Goal: Information Seeking & Learning: Find specific fact

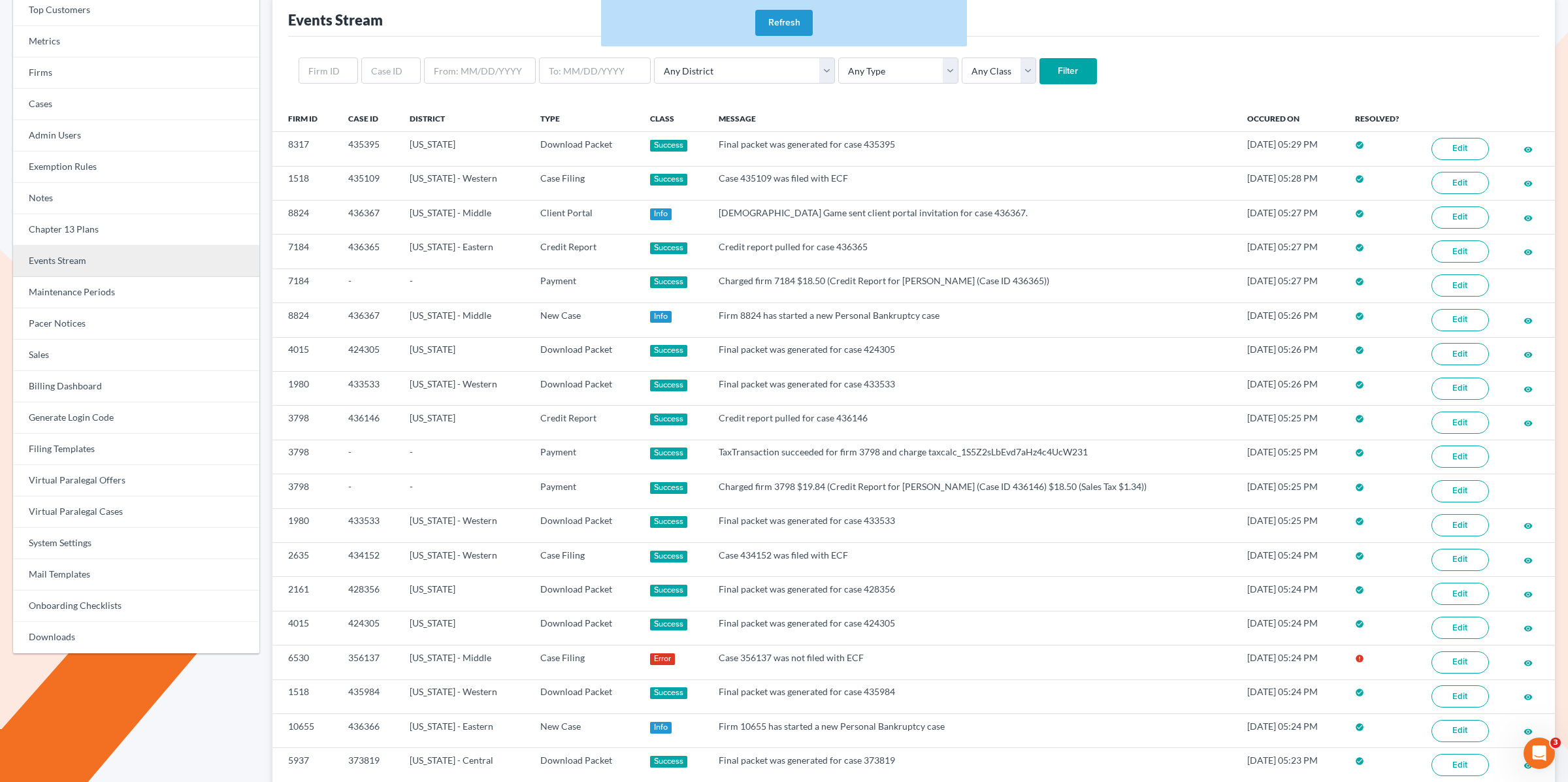
click at [64, 271] on link "Events Stream" at bounding box center [136, 261] width 246 height 31
click at [60, 263] on link "Events Stream" at bounding box center [136, 261] width 246 height 31
click at [89, 262] on link "Events Stream" at bounding box center [136, 261] width 246 height 31
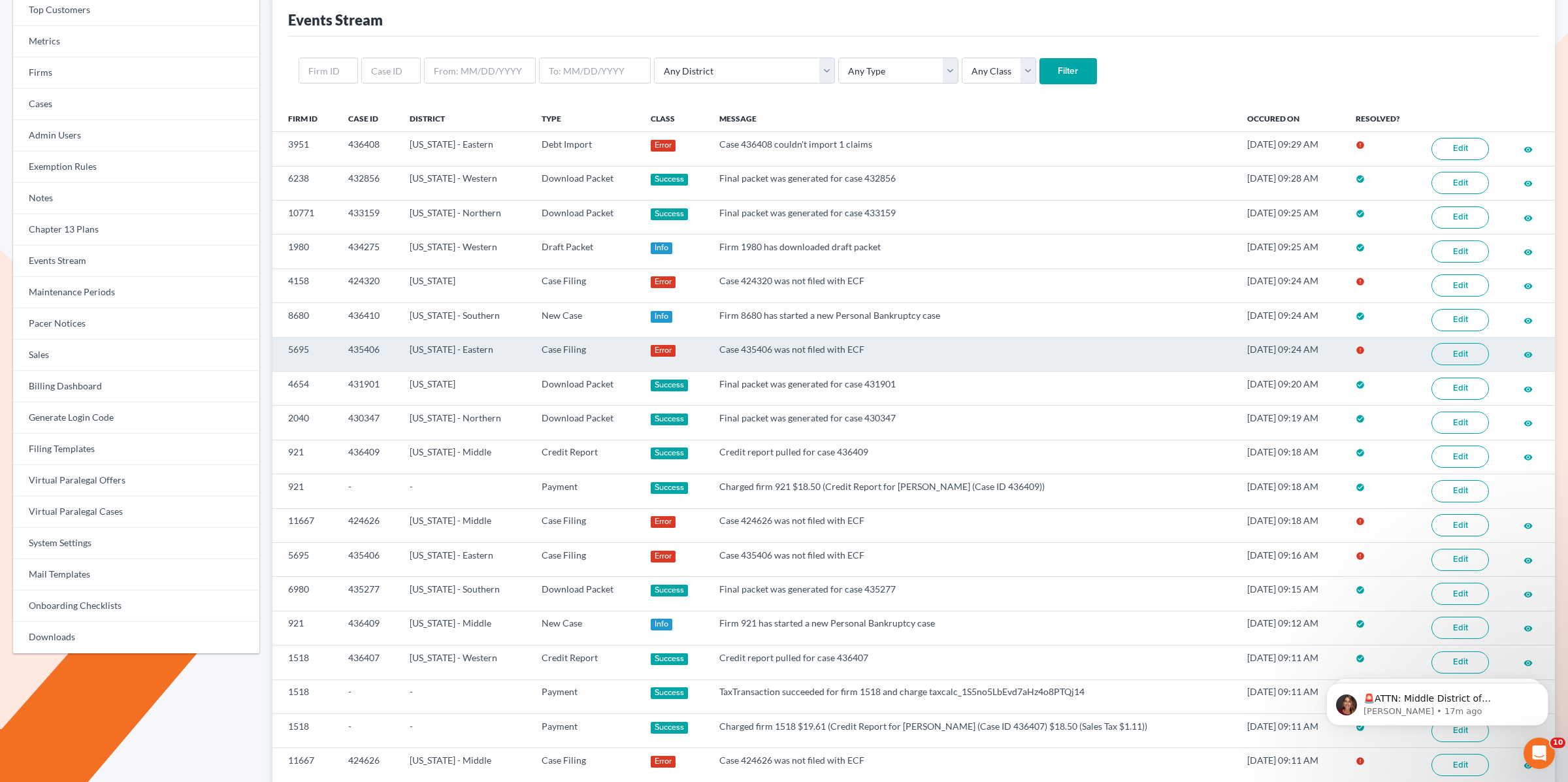
click at [1458, 357] on link "Edit" at bounding box center [1460, 355] width 57 height 22
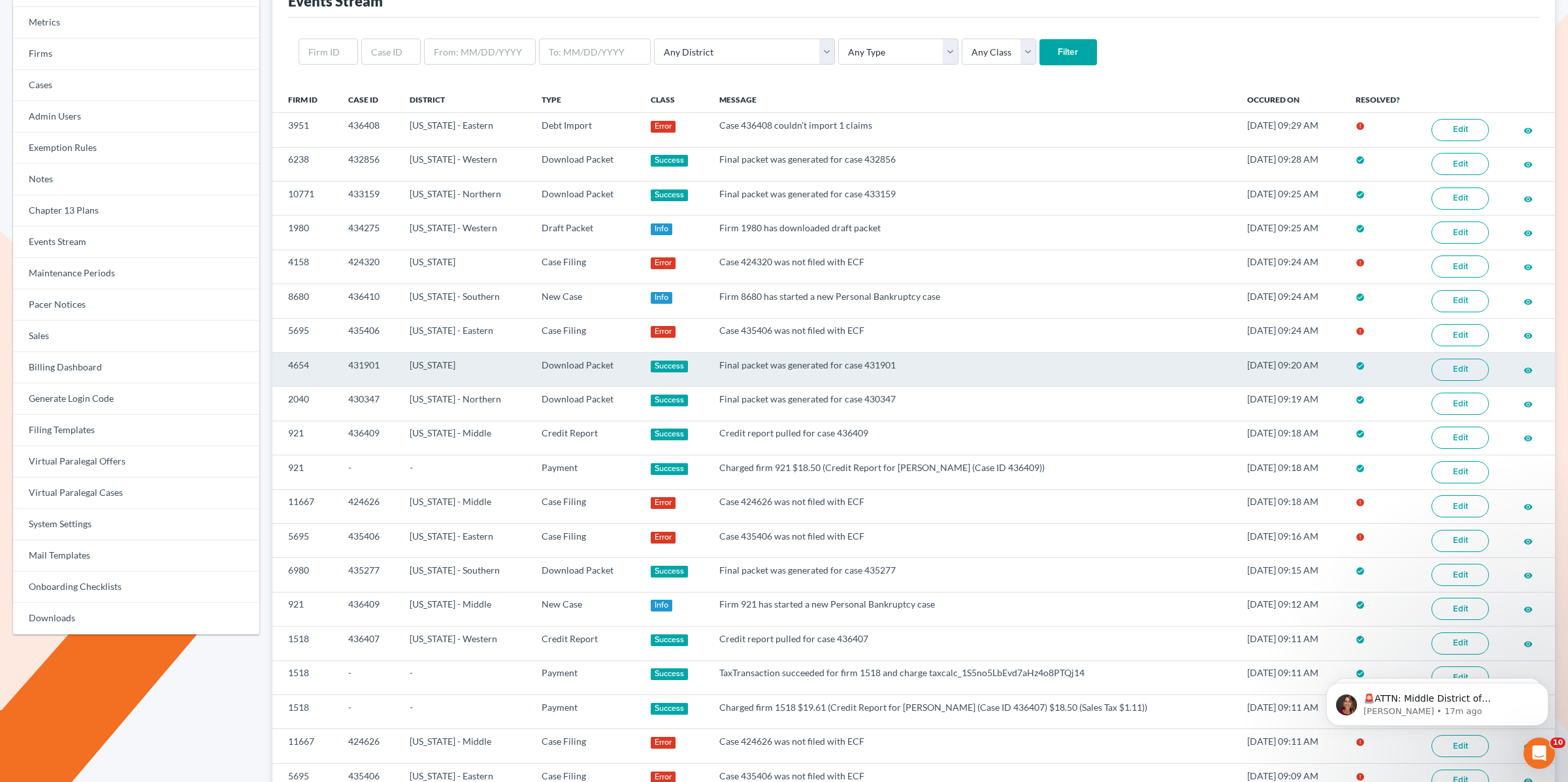
scroll to position [112, 0]
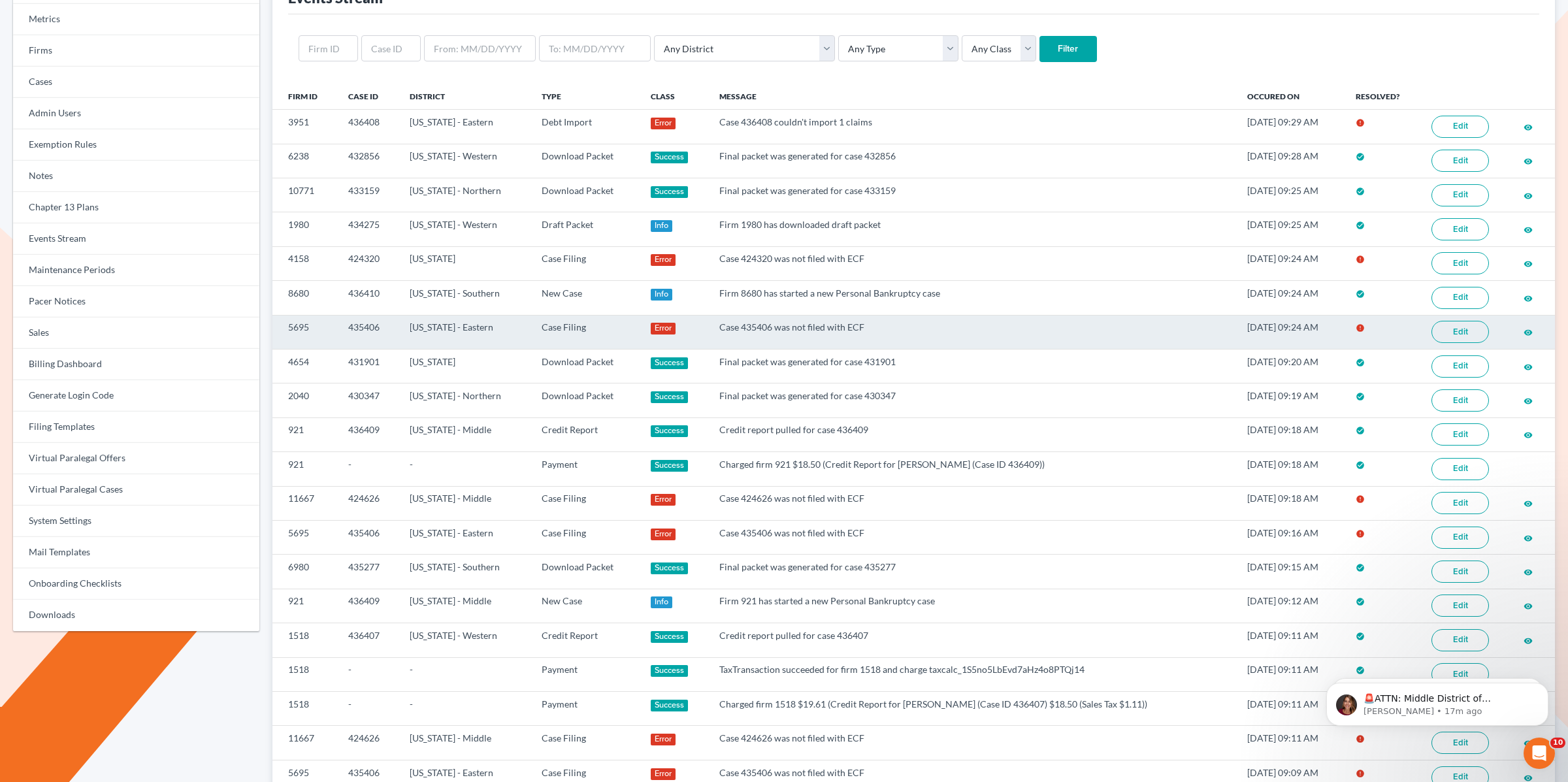
click at [1467, 338] on link "Edit" at bounding box center [1460, 332] width 57 height 22
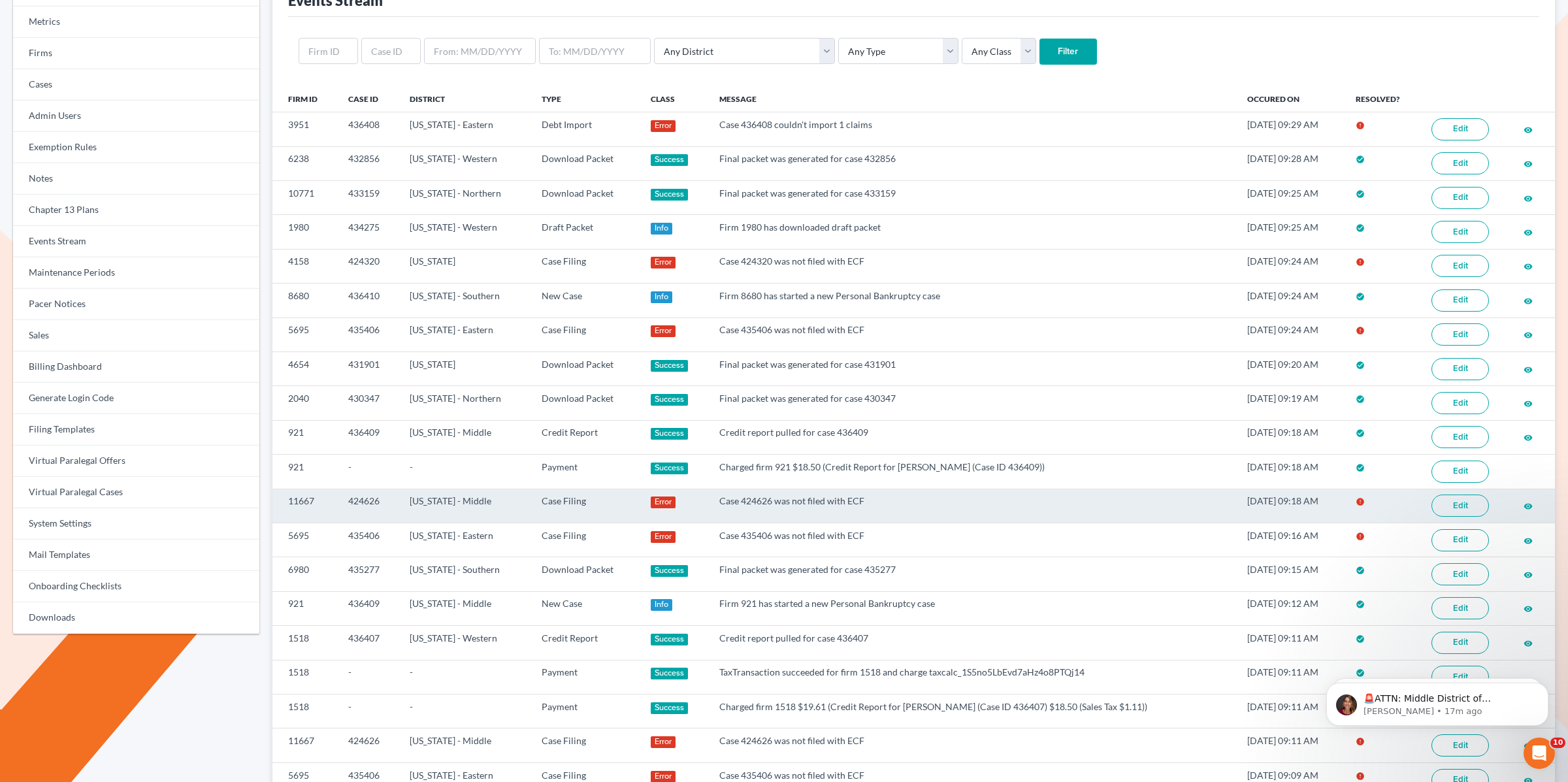
click at [1459, 511] on link "Edit" at bounding box center [1460, 506] width 57 height 22
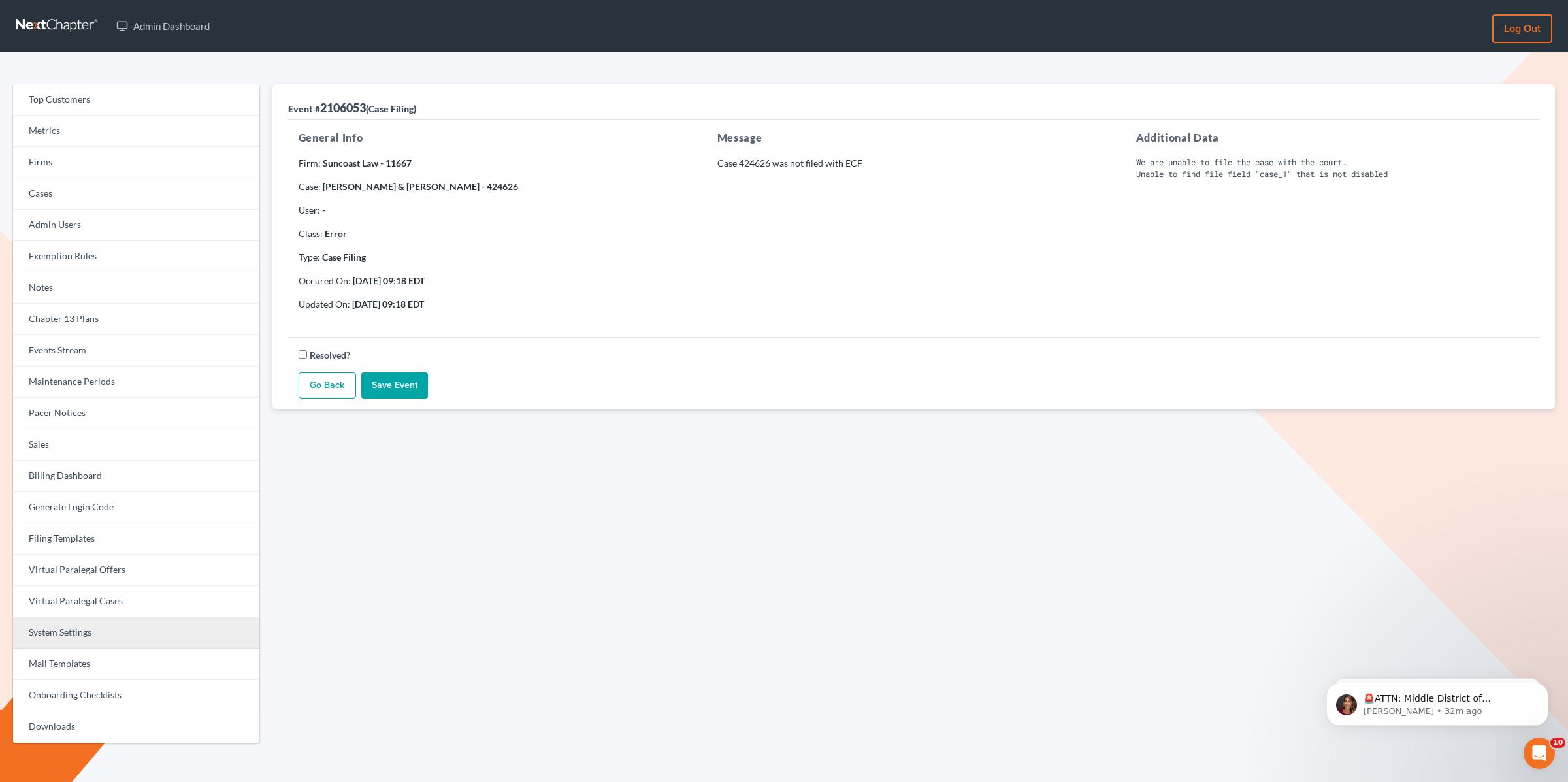
scroll to position [7, 0]
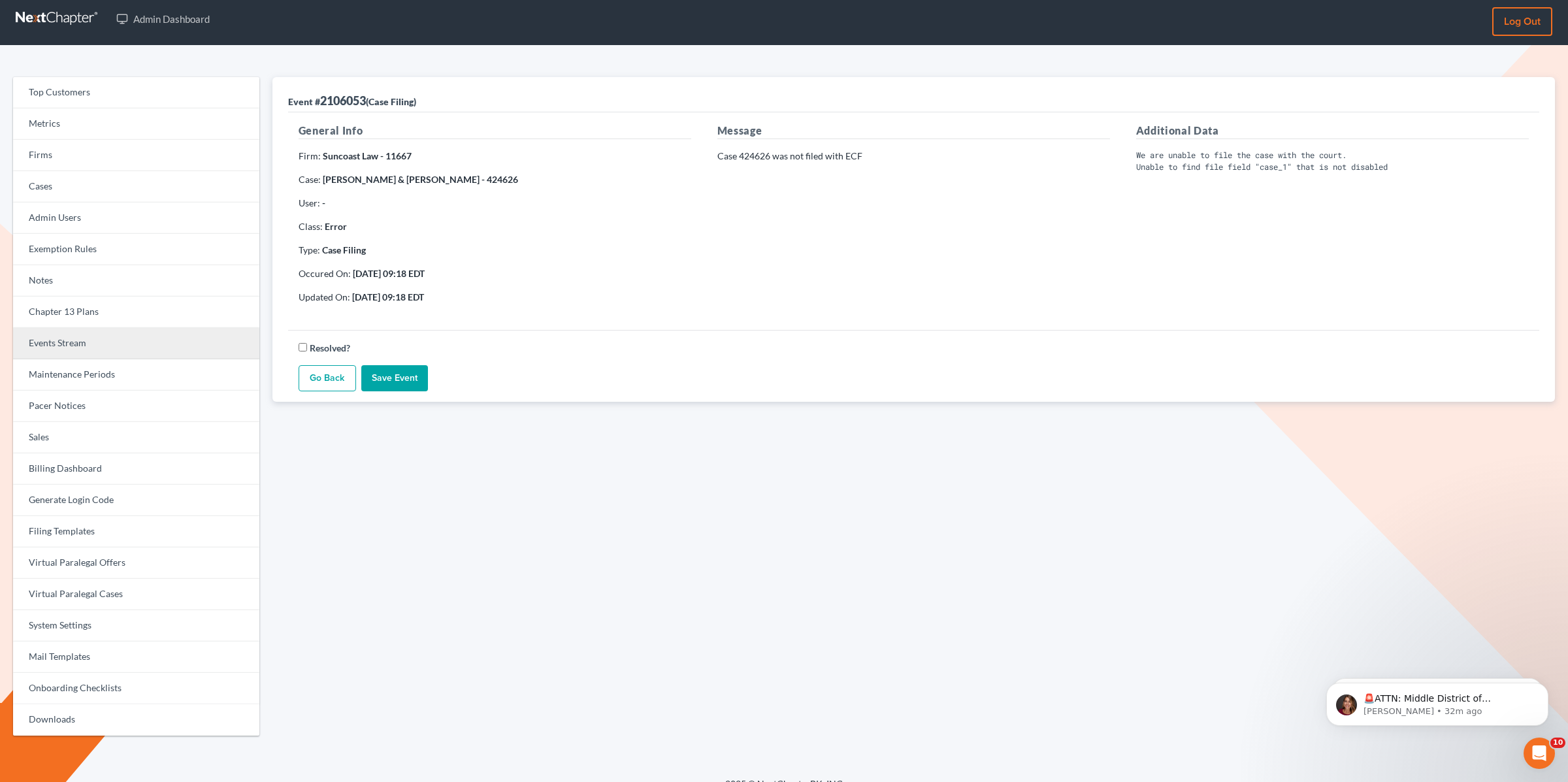
click at [64, 345] on link "Events Stream" at bounding box center [136, 343] width 246 height 31
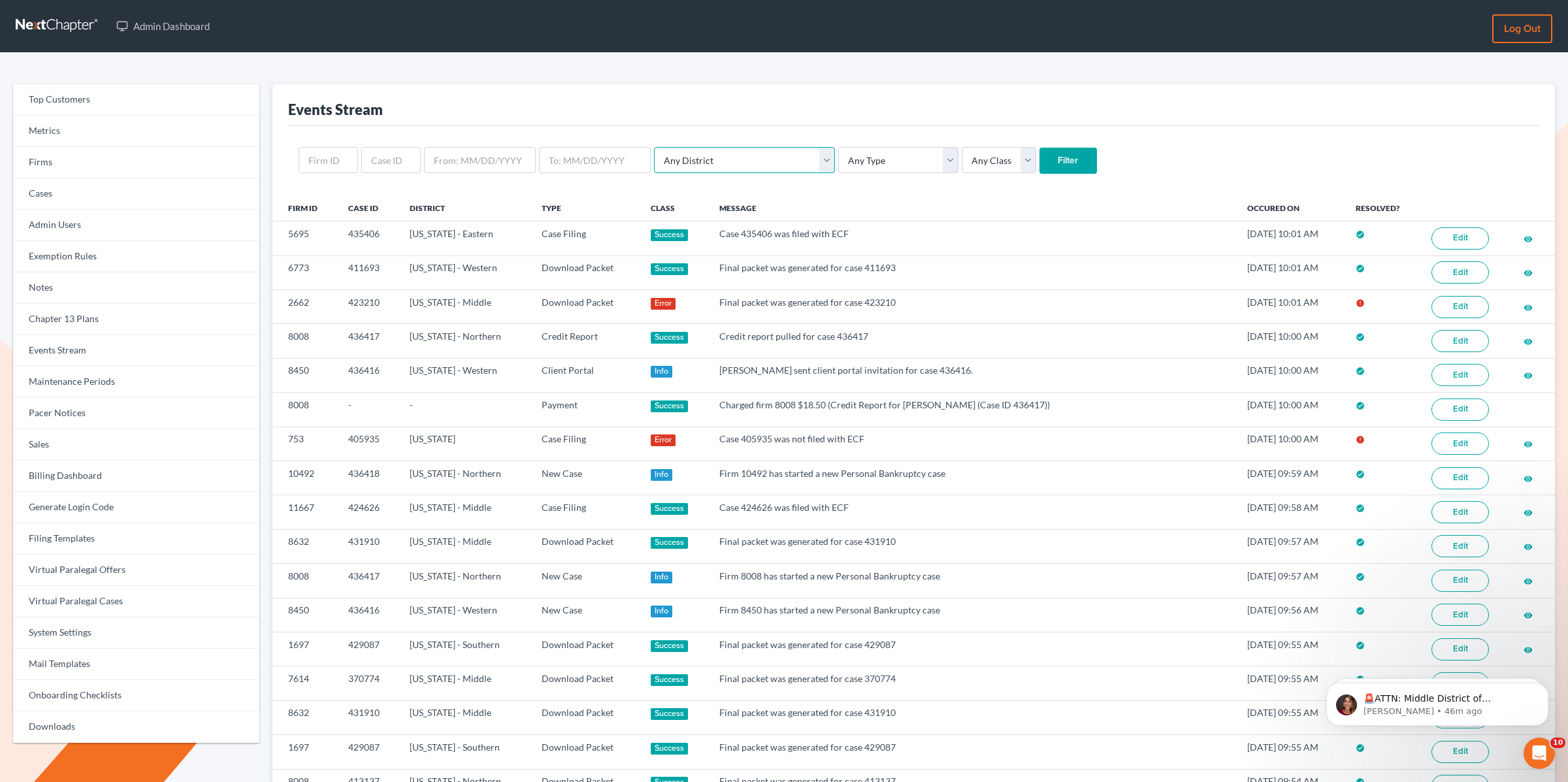
click at [750, 164] on select "Any District [US_STATE] - [GEOGRAPHIC_DATA] [US_STATE] - [GEOGRAPHIC_DATA] [US_…" at bounding box center [744, 159] width 181 height 26
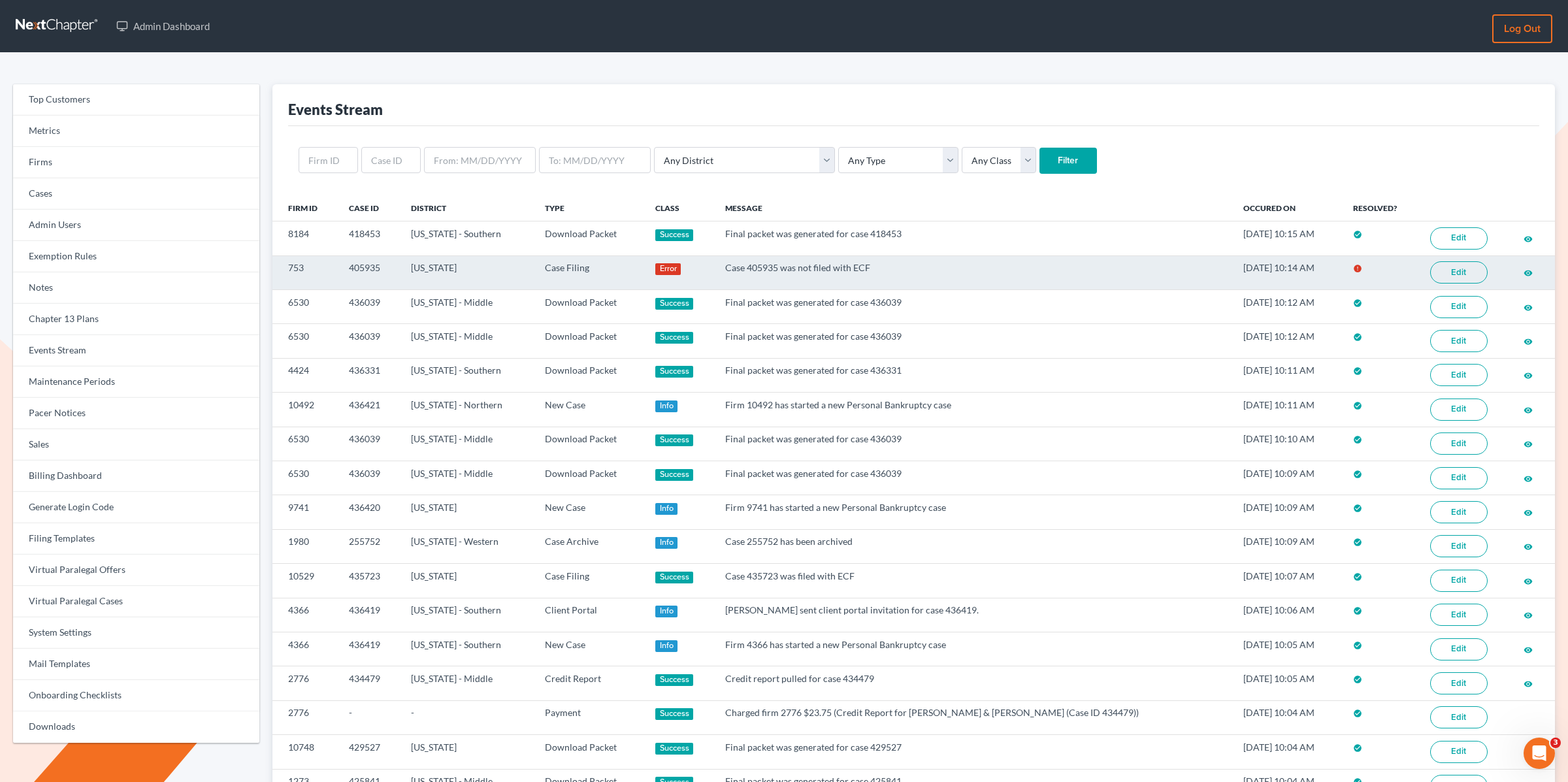
click at [1458, 272] on link "Edit" at bounding box center [1459, 273] width 57 height 22
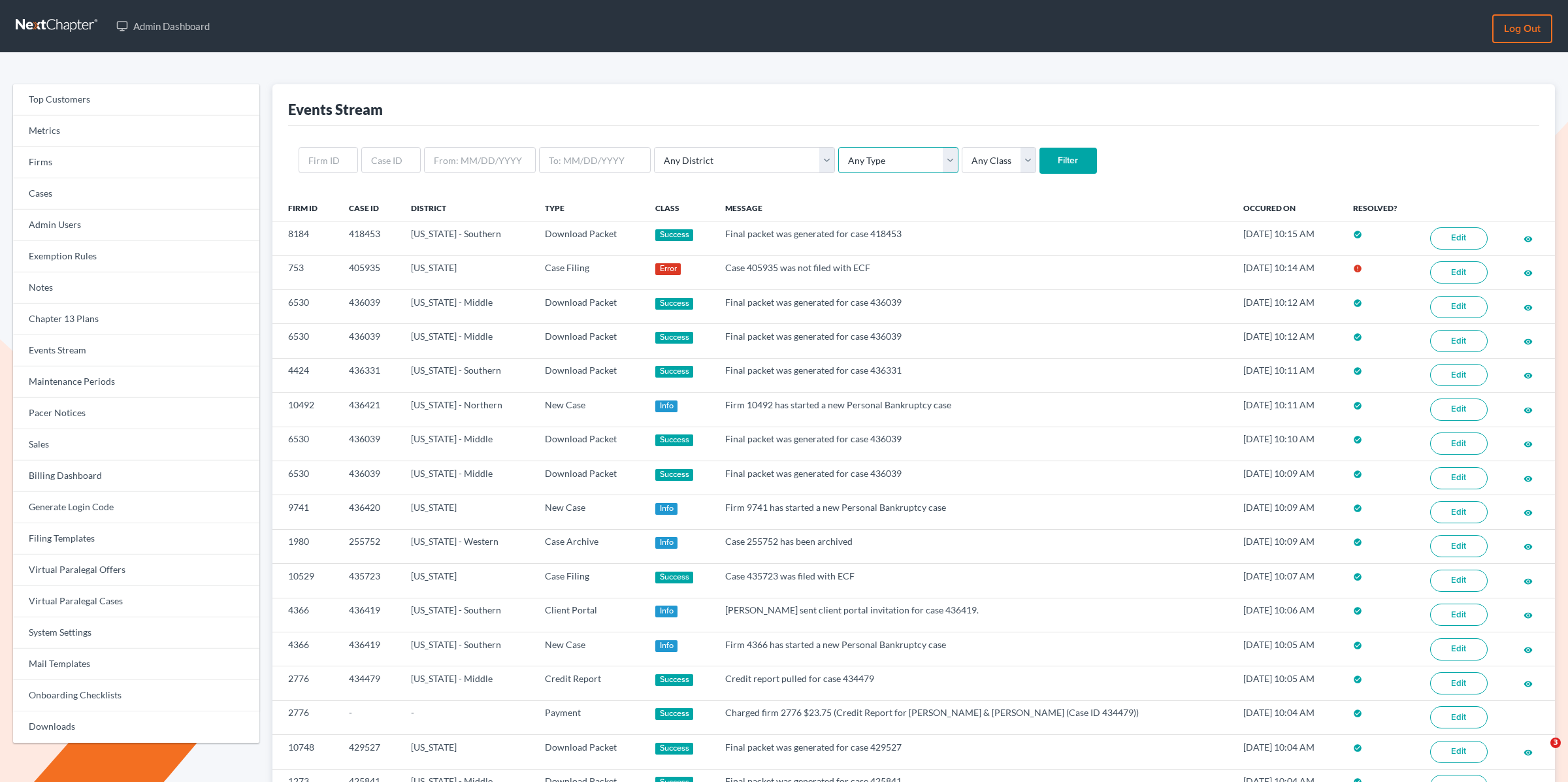
click at [839, 164] on select "Any Type Case Applied To Plan Case Archive Case Duplicate Case Filing Chapter 1…" at bounding box center [899, 159] width 120 height 26
select select "case_filing"
click at [839, 147] on select "Any Type Case Applied To Plan Case Archive Case Duplicate Case Filing Chapter 1…" at bounding box center [899, 159] width 120 height 26
click at [962, 163] on select "Any Class Success Error Info" at bounding box center [999, 159] width 75 height 26
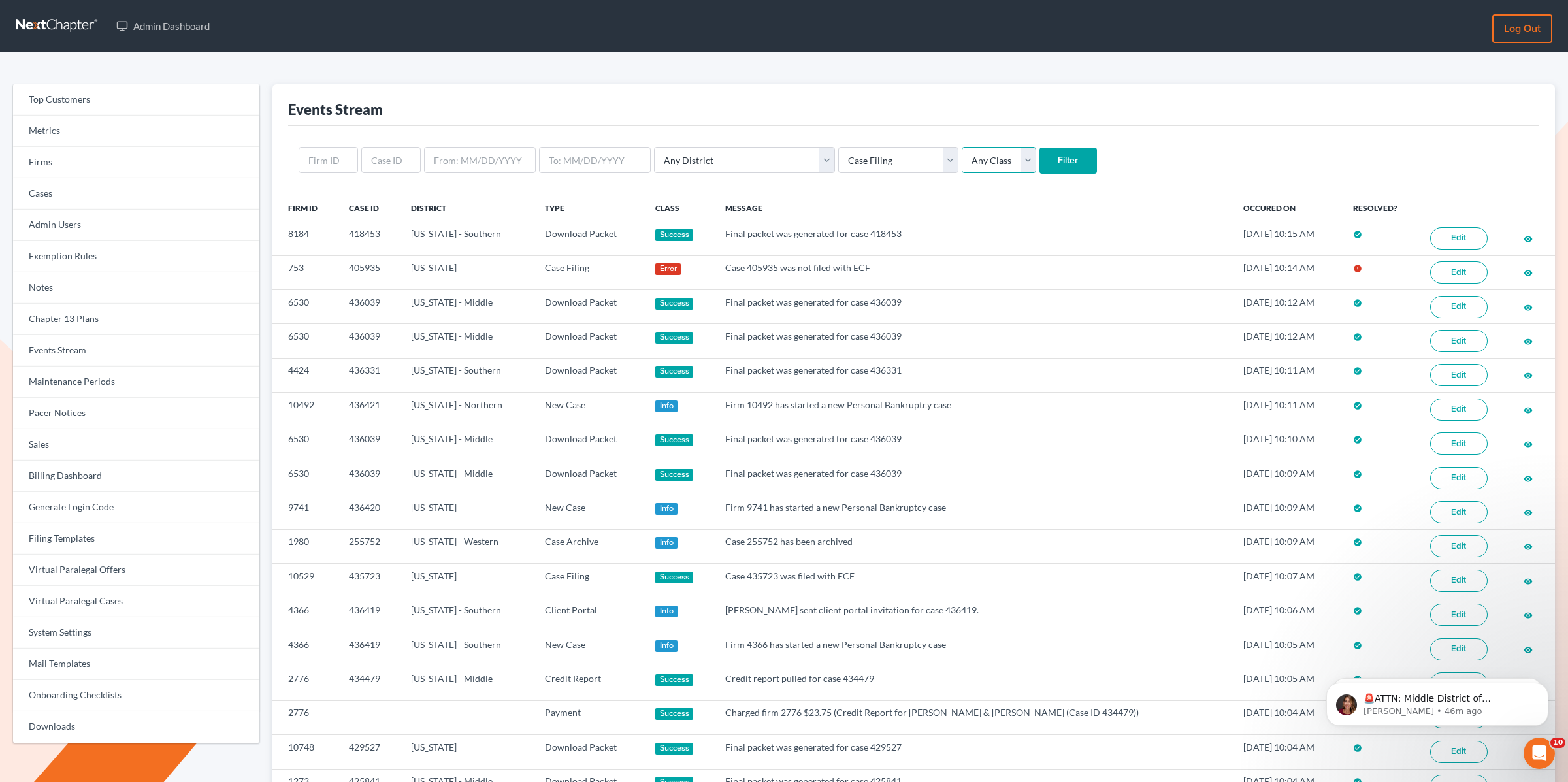
select select "error"
click at [962, 147] on select "Any Class Success Error Info" at bounding box center [999, 159] width 75 height 26
click at [1040, 162] on input "Filter" at bounding box center [1069, 160] width 57 height 26
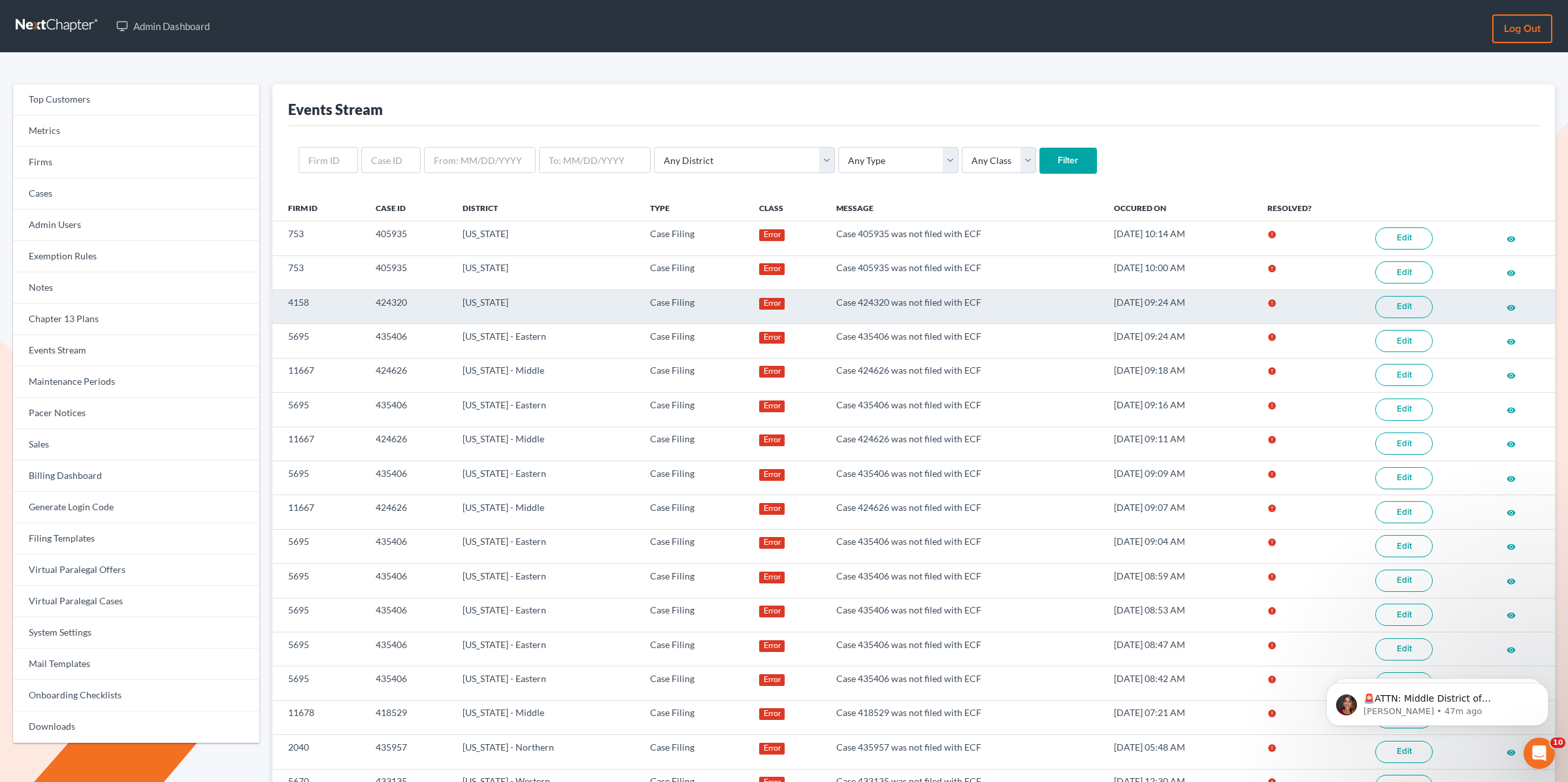
click at [1403, 309] on link "Edit" at bounding box center [1404, 307] width 57 height 22
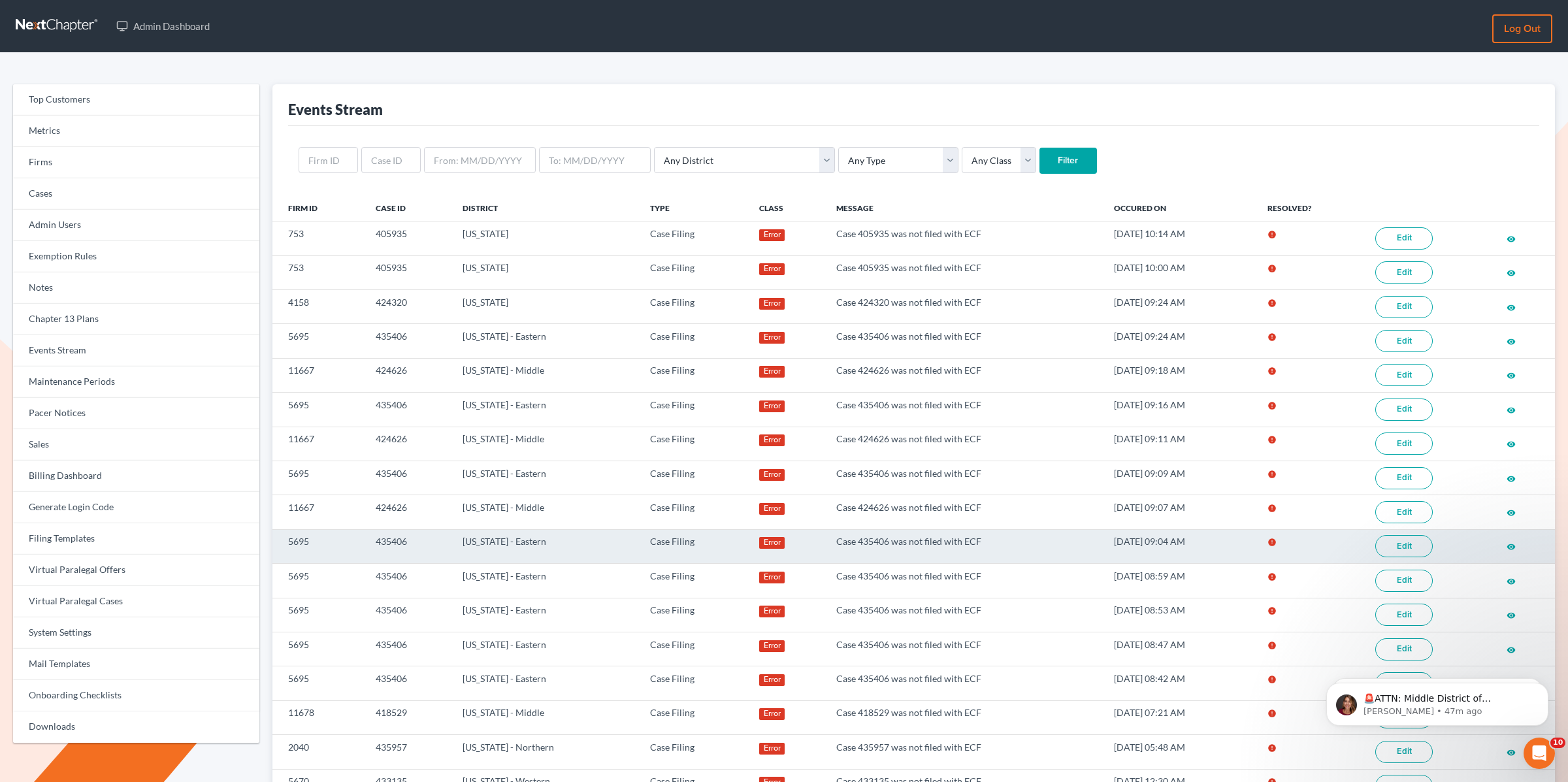
click at [1417, 553] on link "Edit" at bounding box center [1404, 546] width 57 height 22
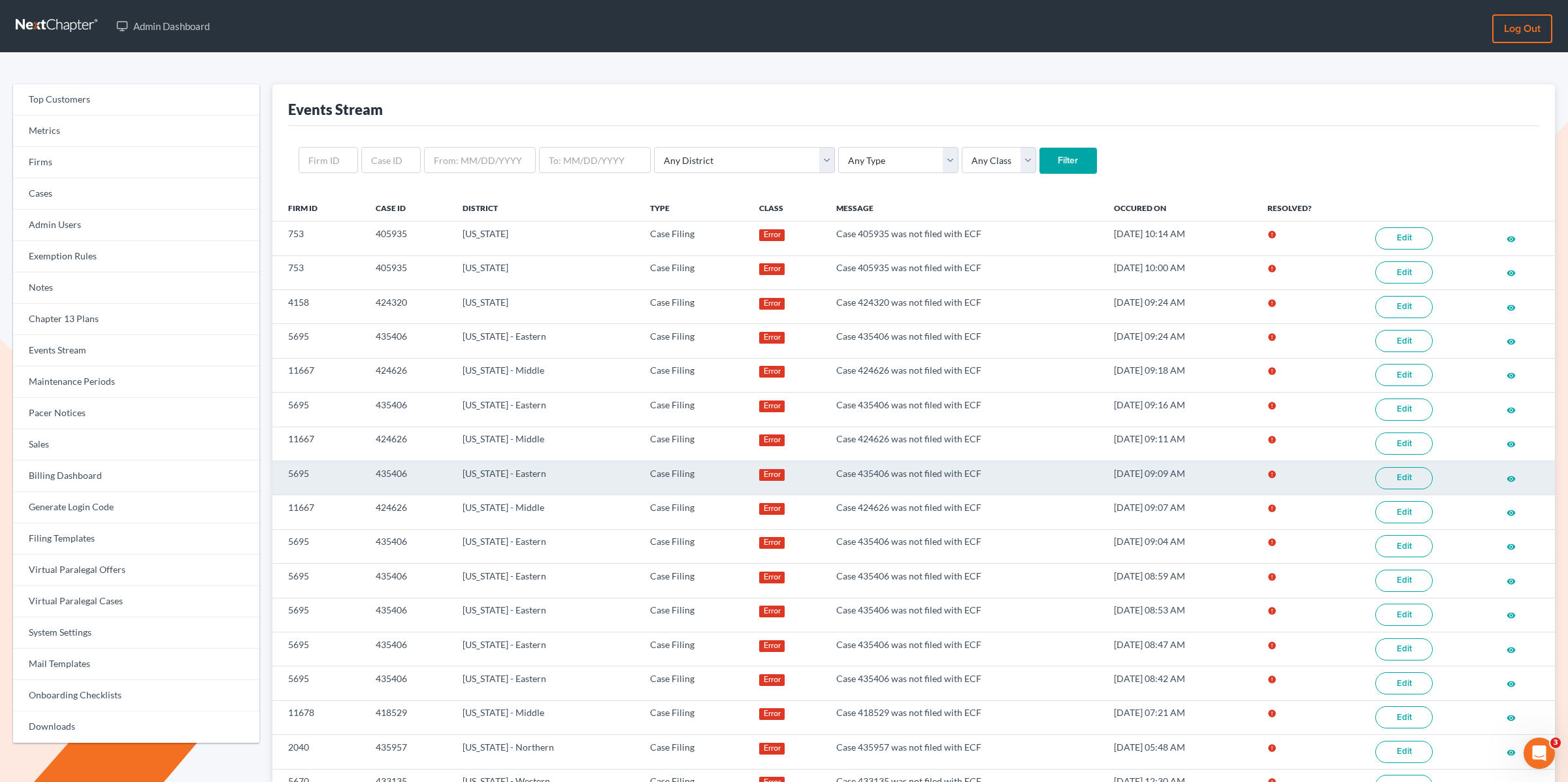
click at [1397, 486] on link "Edit" at bounding box center [1404, 478] width 57 height 22
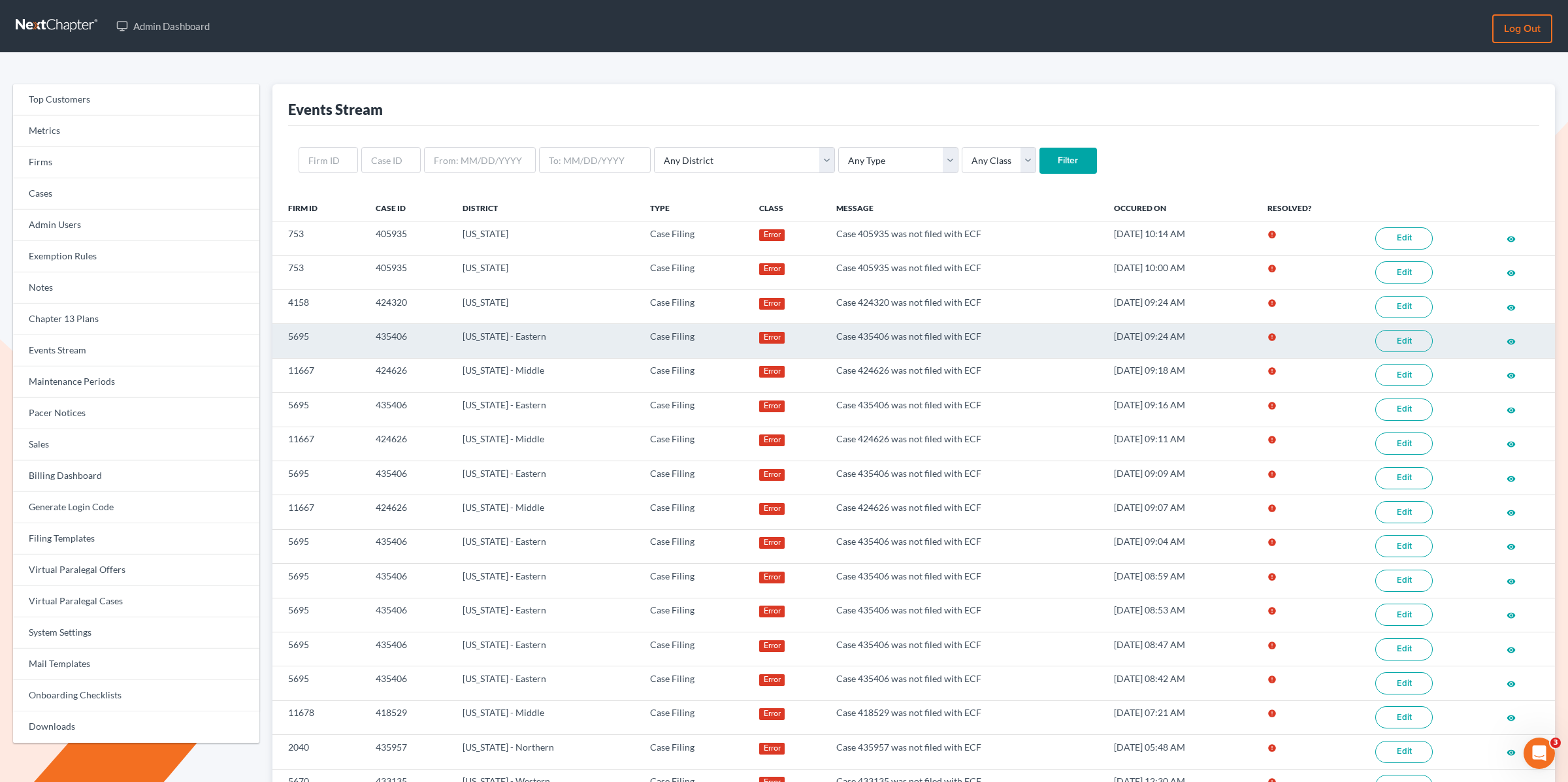
click at [1411, 346] on link "Edit" at bounding box center [1404, 341] width 57 height 22
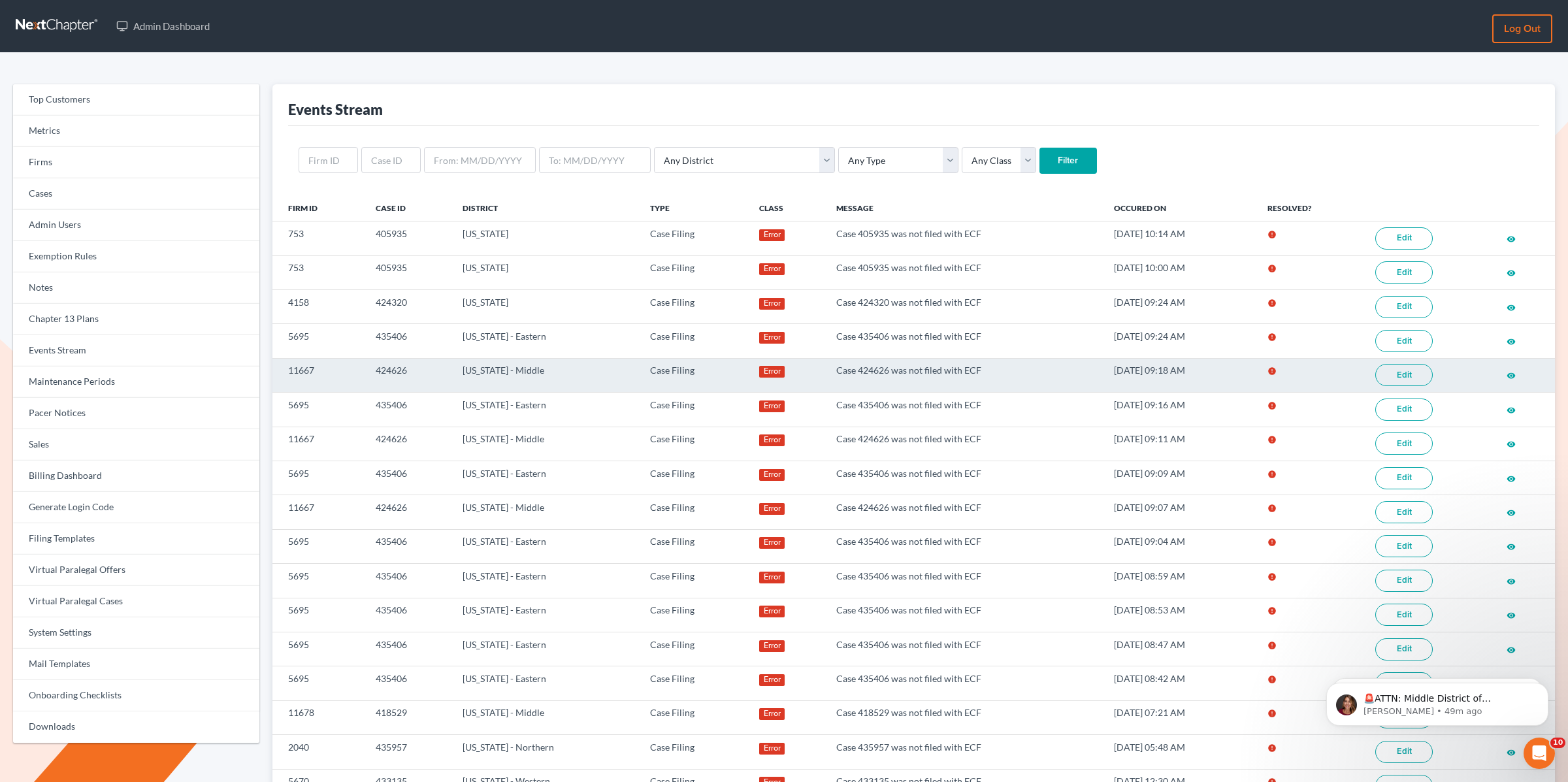
click at [1414, 379] on link "Edit" at bounding box center [1404, 375] width 57 height 22
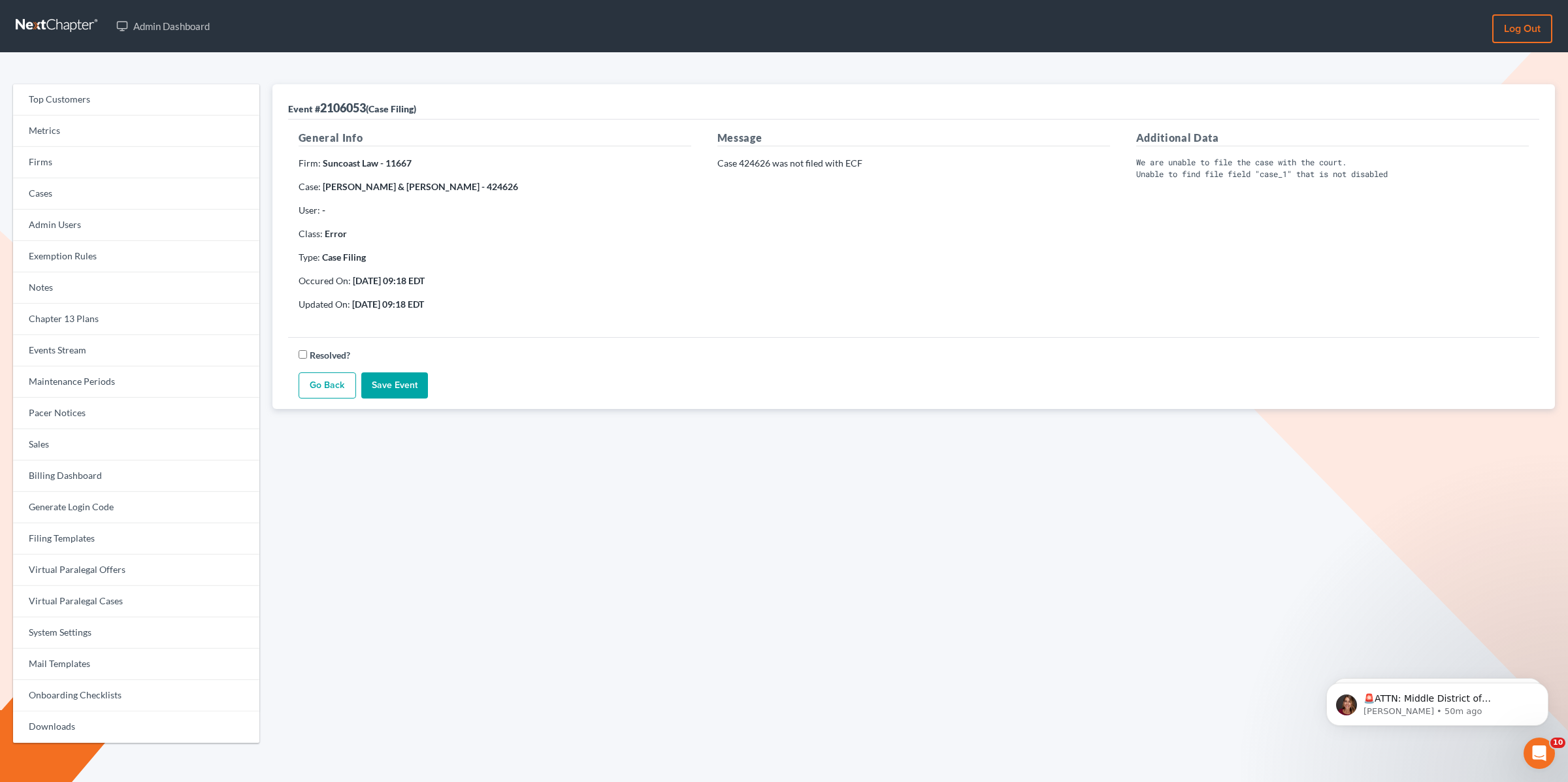
drag, startPoint x: 480, startPoint y: 188, endPoint x: 513, endPoint y: 187, distance: 33.0
click at [513, 187] on p "Case: Jenna Scaglione & Brandon Scaglione - 424626" at bounding box center [495, 187] width 393 height 13
copy strong "424626"
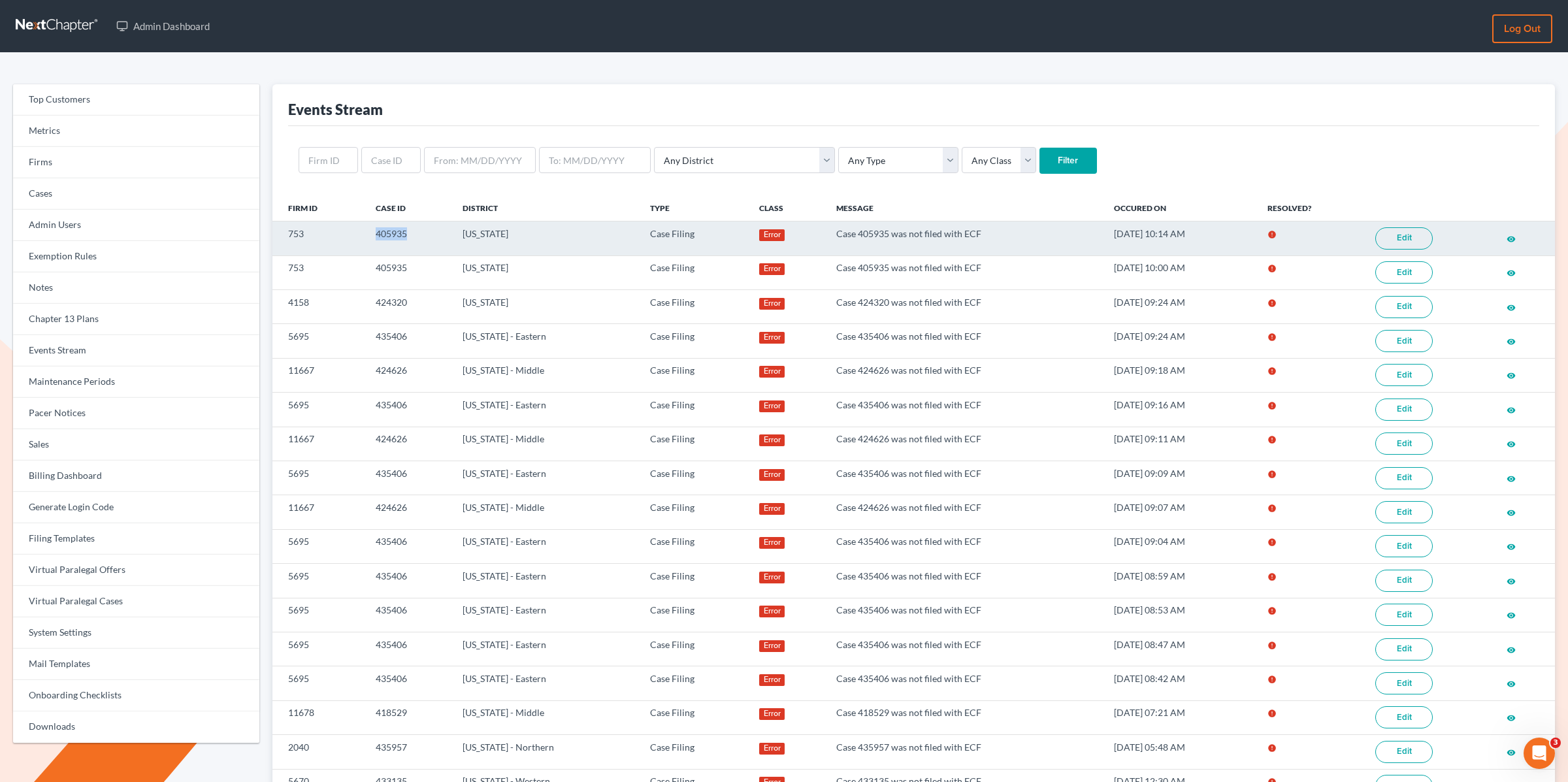
drag, startPoint x: 401, startPoint y: 235, endPoint x: 355, endPoint y: 234, distance: 46.0
click at [355, 234] on tr "753 405935 [US_STATE] Case Filing Error Case 405935 was not filed with ECF [DAT…" at bounding box center [914, 239] width 1283 height 34
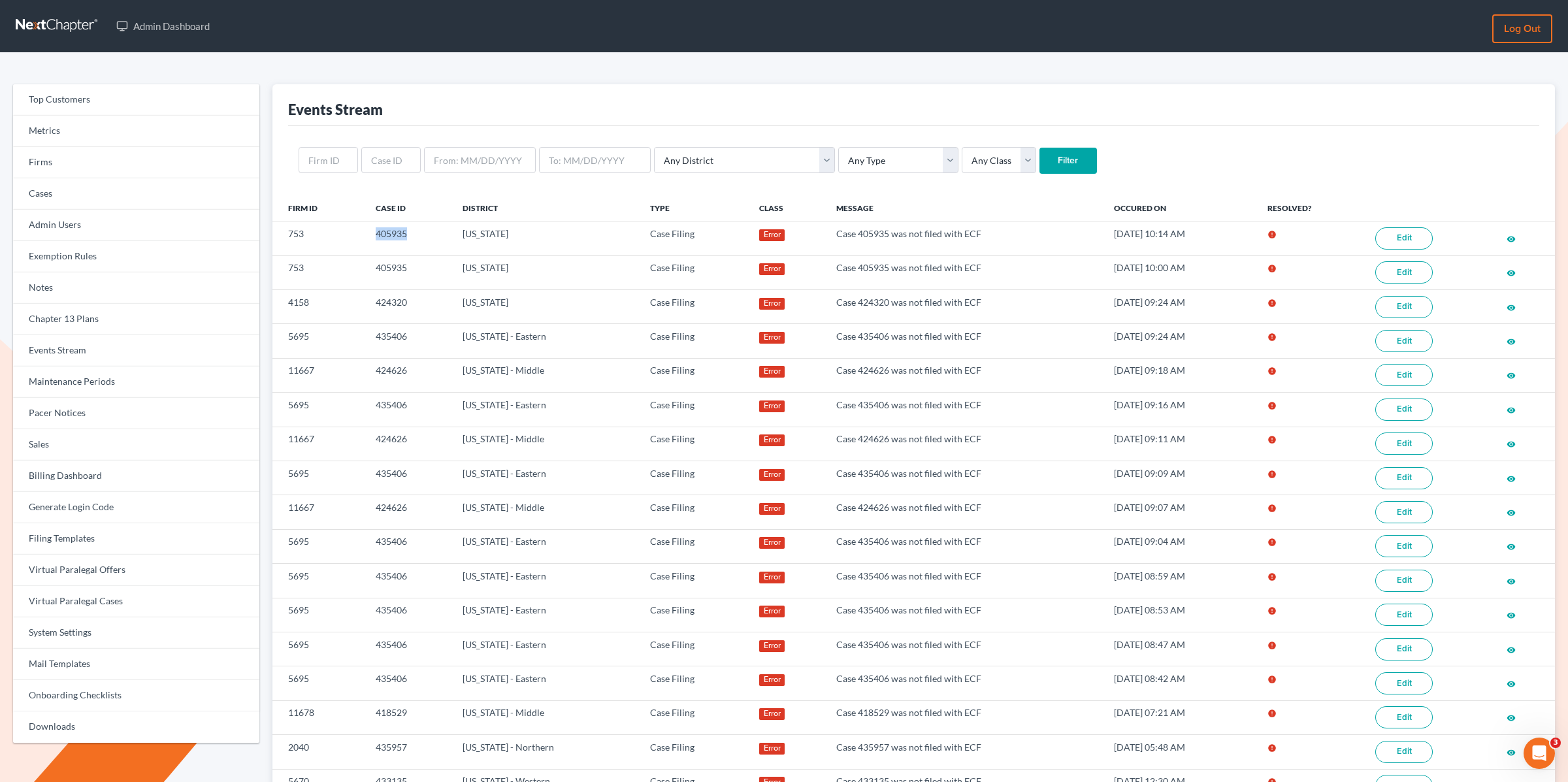
copy tr "405935"
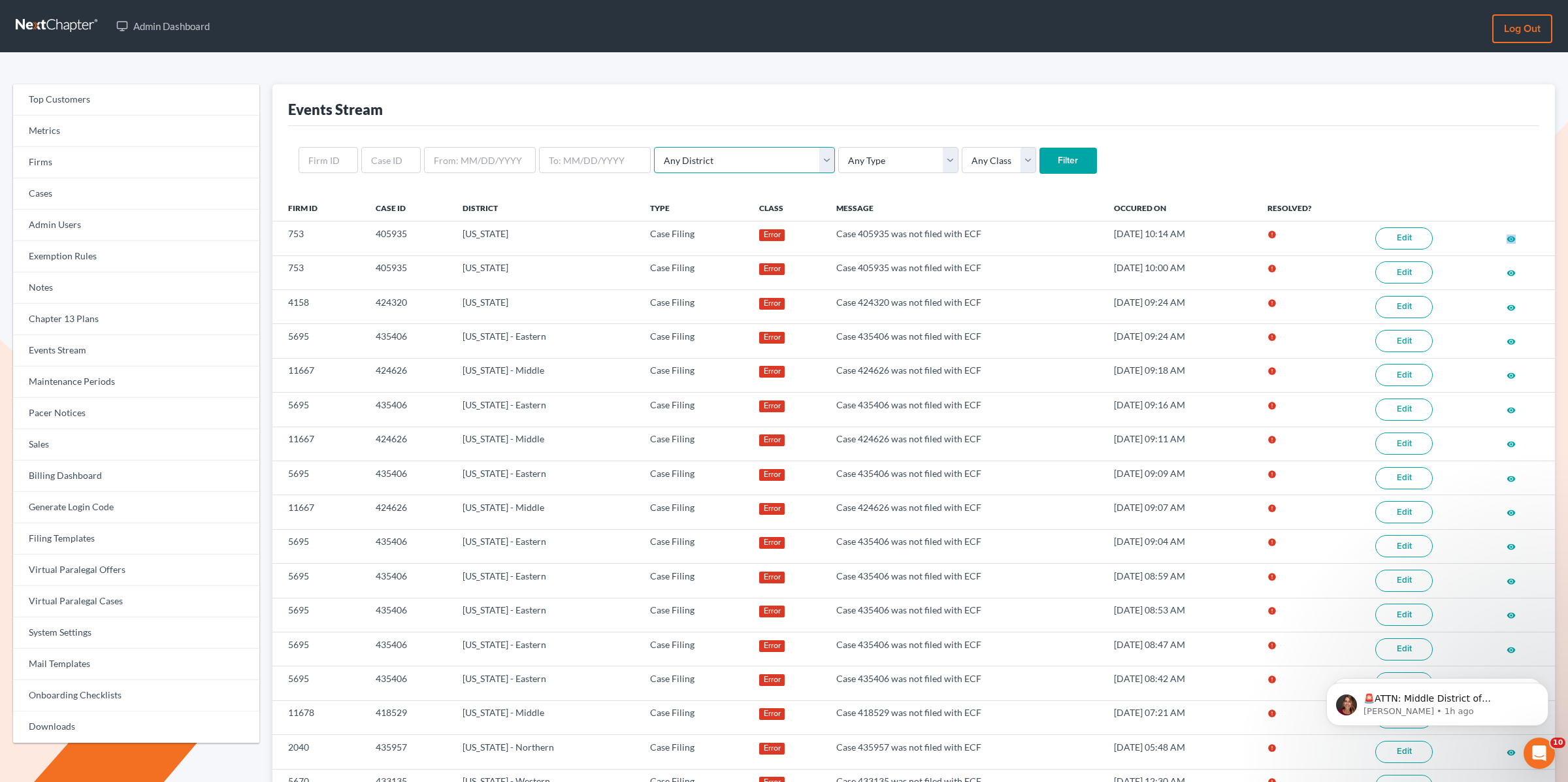
click at [697, 162] on select "Any District Alabama - Middle Alabama - Northern Alabama - Southern Alaska Ariz…" at bounding box center [744, 159] width 181 height 26
select select "14"
click at [654, 147] on select "Any District Alabama - Middle Alabama - Northern Alabama - Southern Alaska Ariz…" at bounding box center [744, 159] width 181 height 26
click at [845, 162] on select "Any Type Case Applied To Plan Case Archive Case Duplicate Case Filing Chapter 1…" at bounding box center [899, 159] width 120 height 26
select select "case_filing"
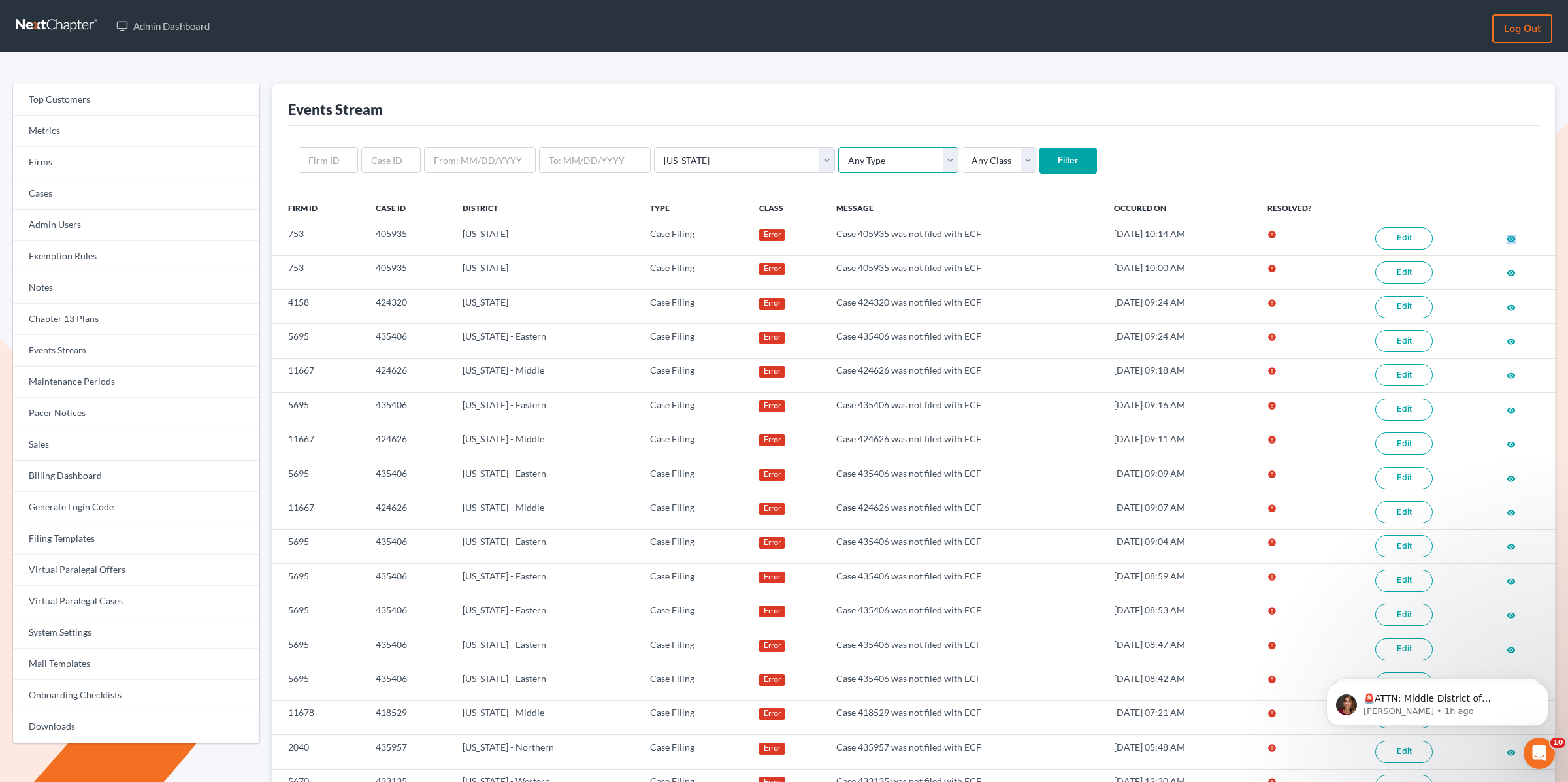
click at [839, 147] on select "Any Type Case Applied To Plan Case Archive Case Duplicate Case Filing Chapter 1…" at bounding box center [899, 159] width 120 height 26
click at [1040, 157] on input "Filter" at bounding box center [1069, 160] width 57 height 26
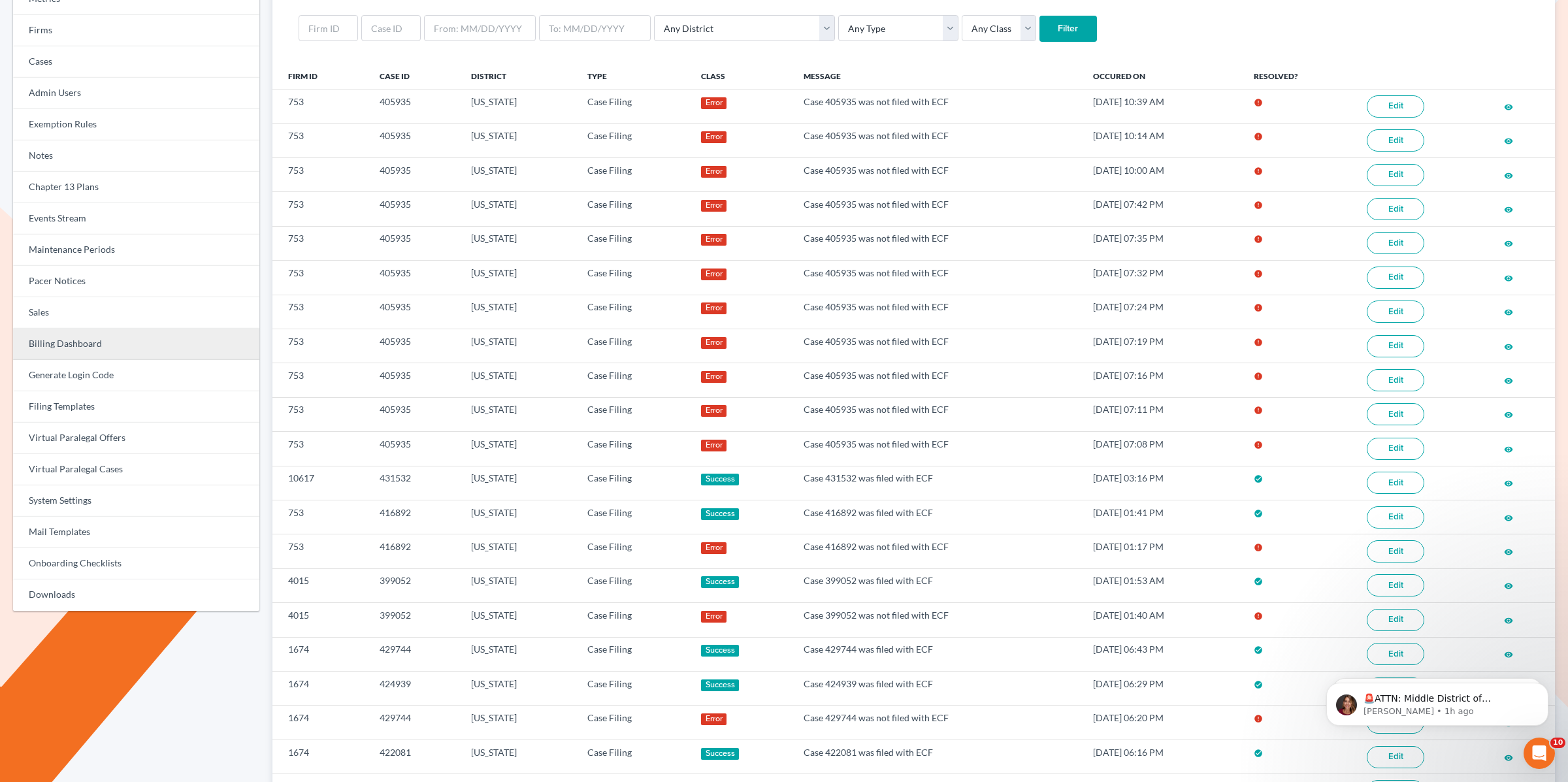
scroll to position [138, 0]
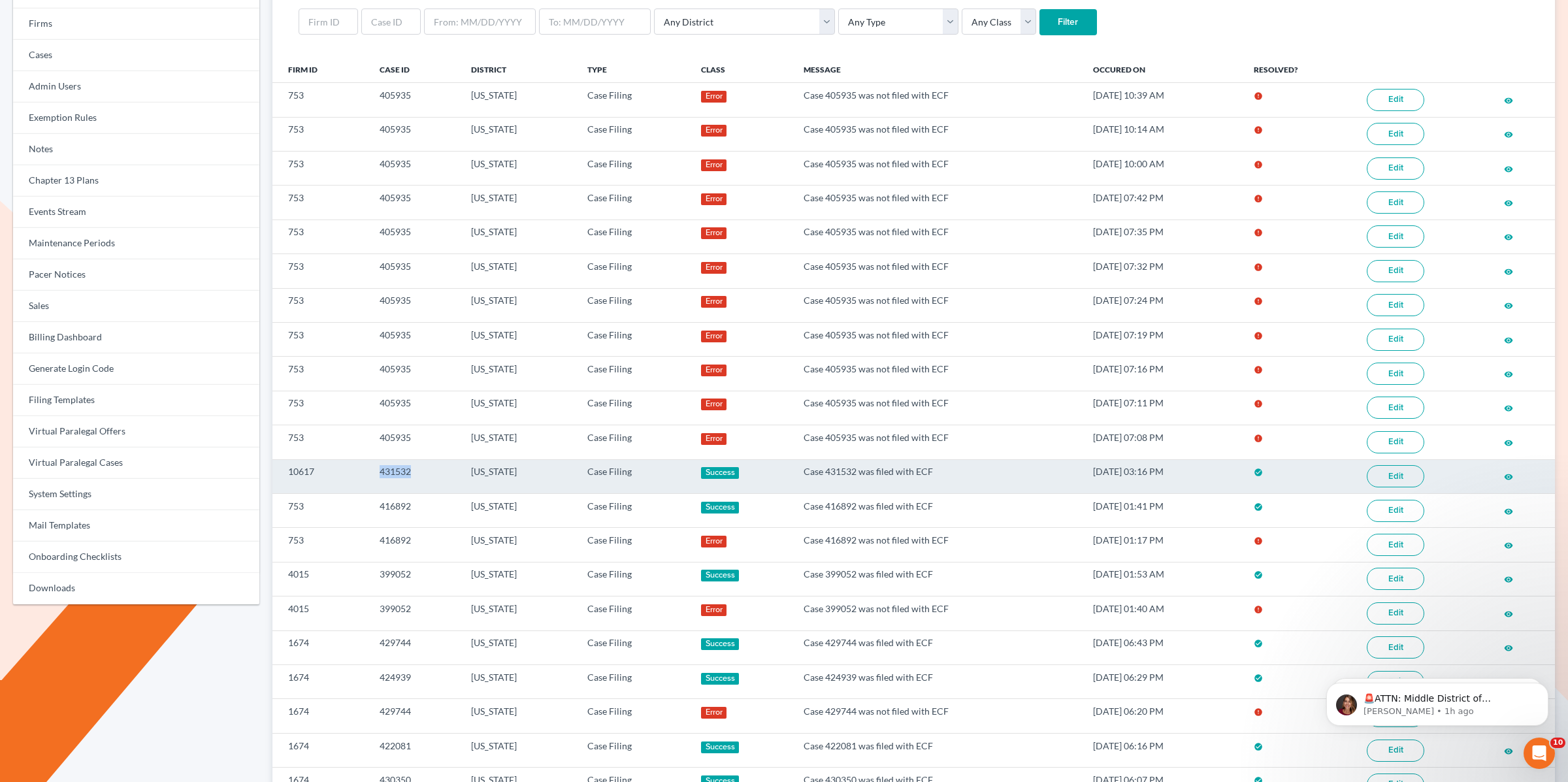
drag, startPoint x: 419, startPoint y: 477, endPoint x: 427, endPoint y: 478, distance: 8.1
click at [427, 478] on td "431532" at bounding box center [415, 476] width 92 height 34
copy td "431532"
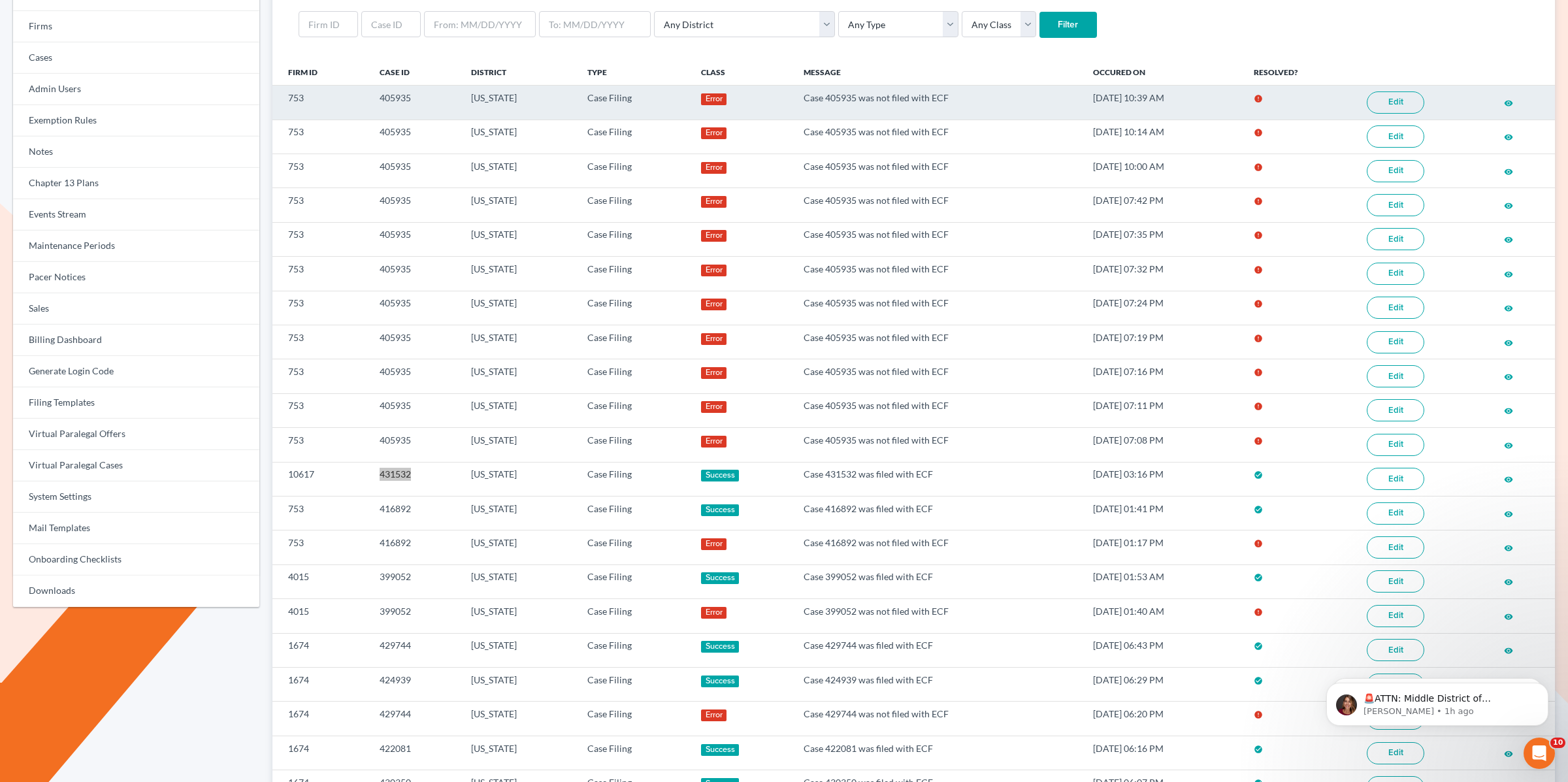
scroll to position [0, 0]
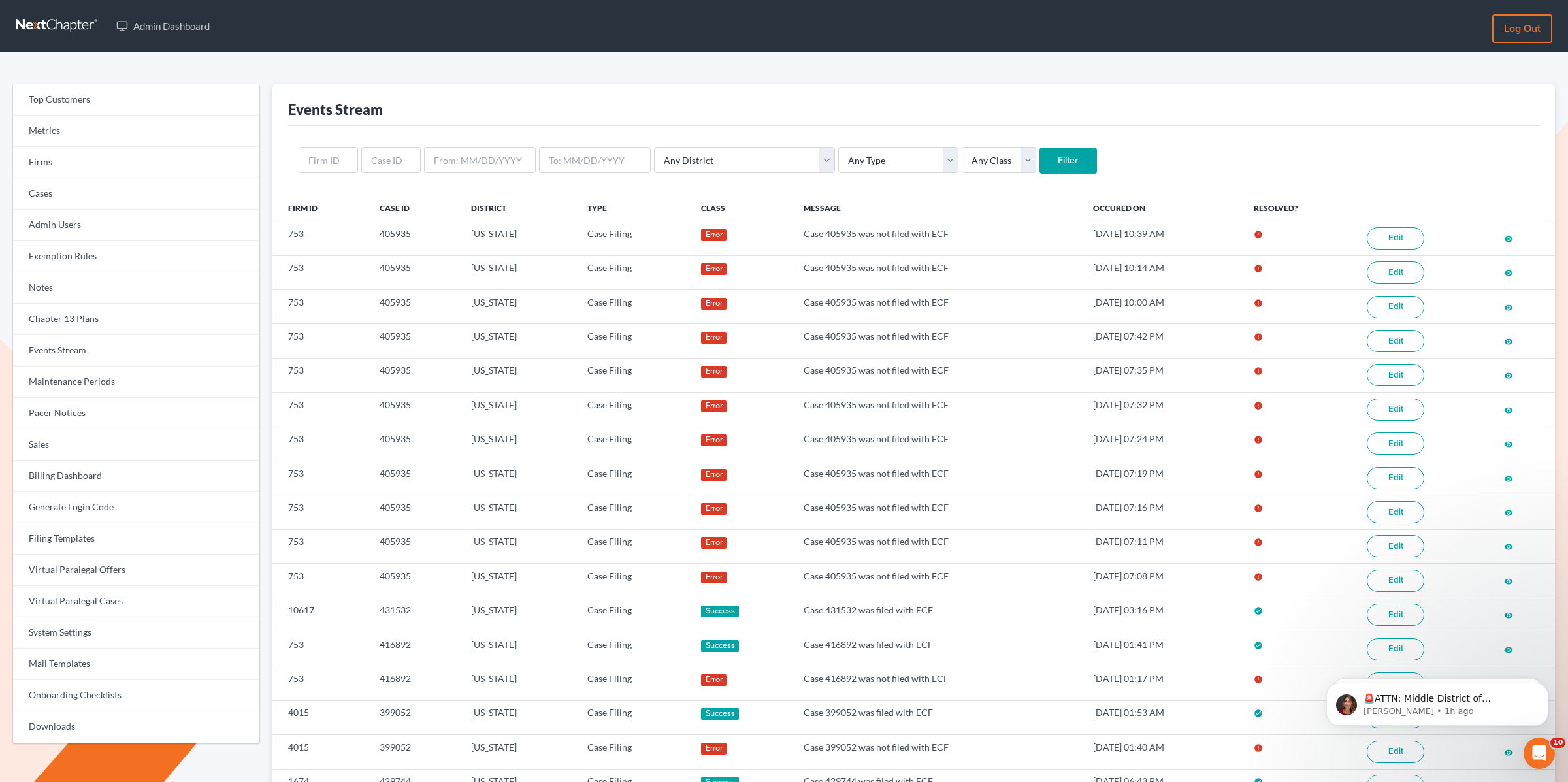
click at [1218, 1] on nav "Admin Dashboard Log out" at bounding box center [784, 26] width 1568 height 52
click at [392, 156] on input "text" at bounding box center [391, 159] width 59 height 26
paste input "391163"
type input "391163"
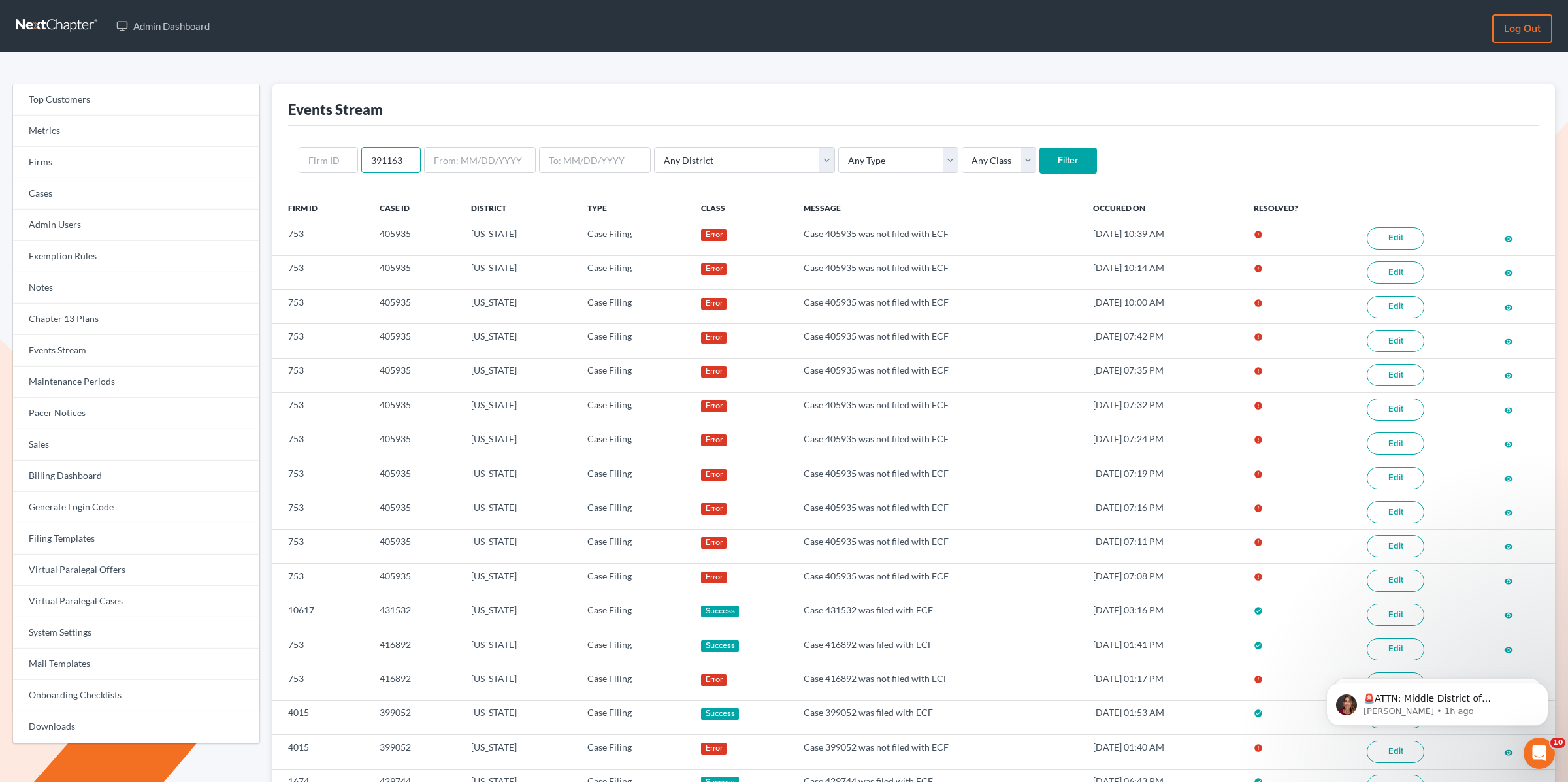
click at [1040, 148] on input "Filter" at bounding box center [1069, 160] width 57 height 26
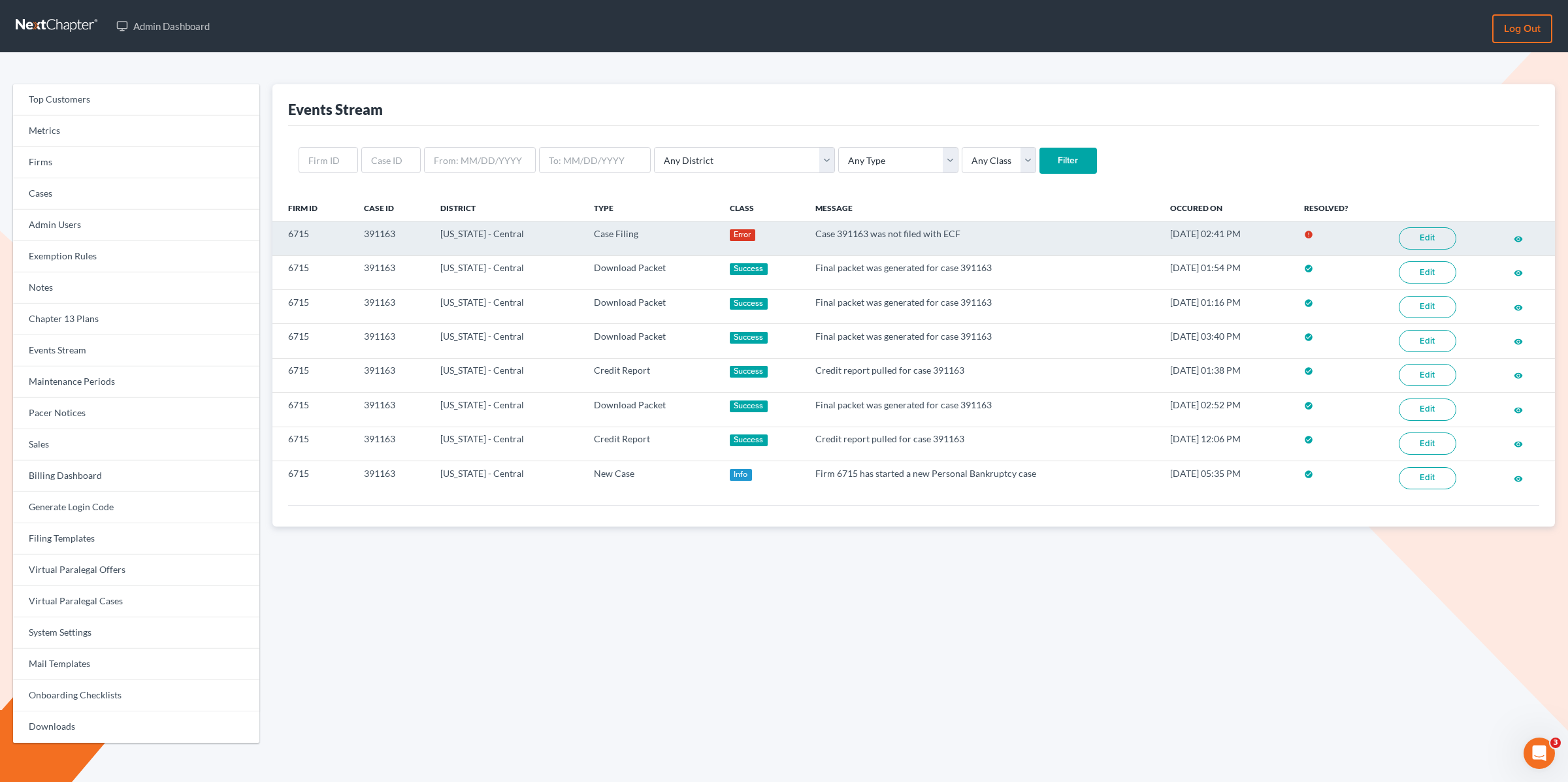
click at [1420, 236] on link "Edit" at bounding box center [1427, 239] width 57 height 22
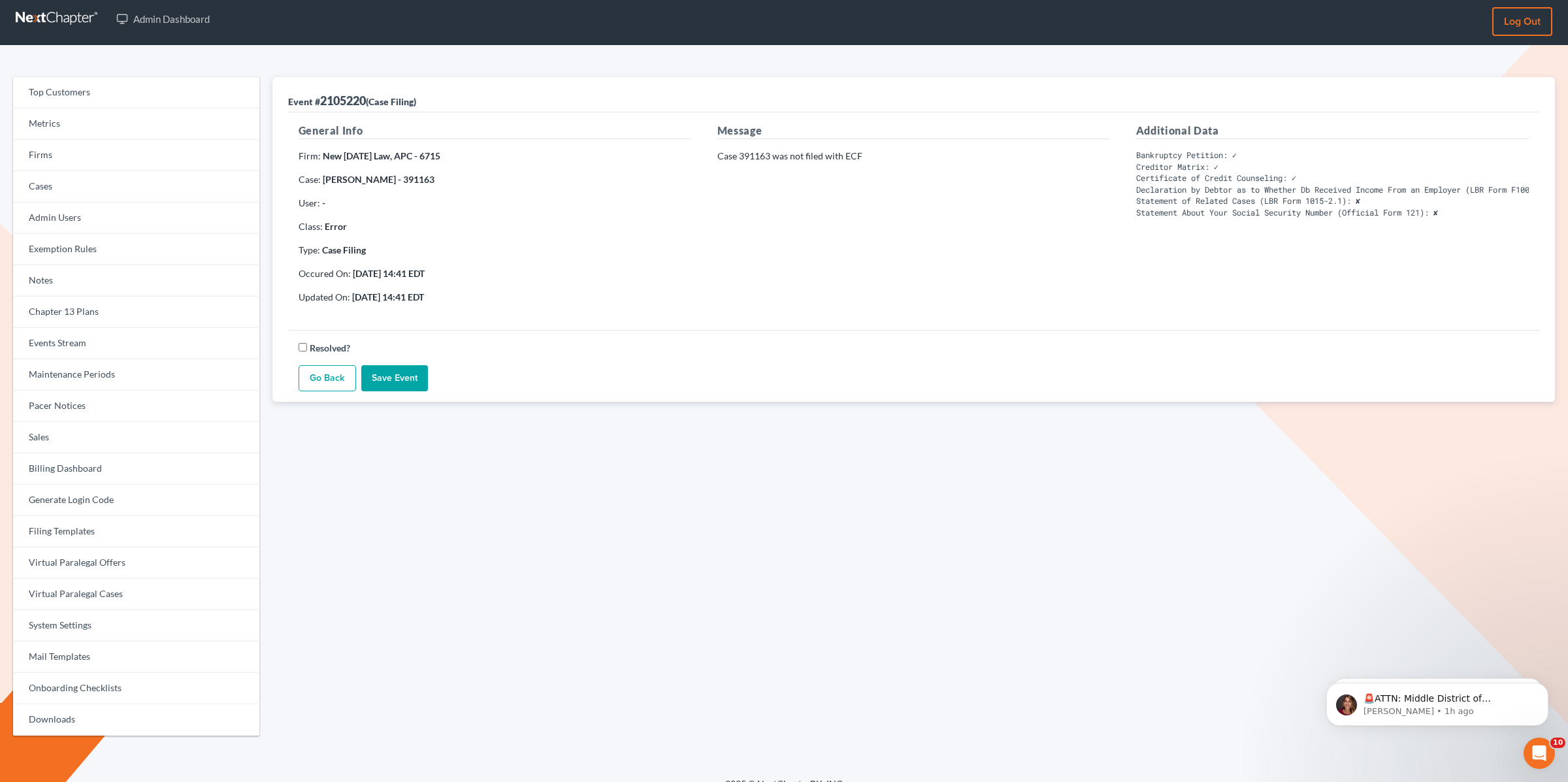
scroll to position [1, 0]
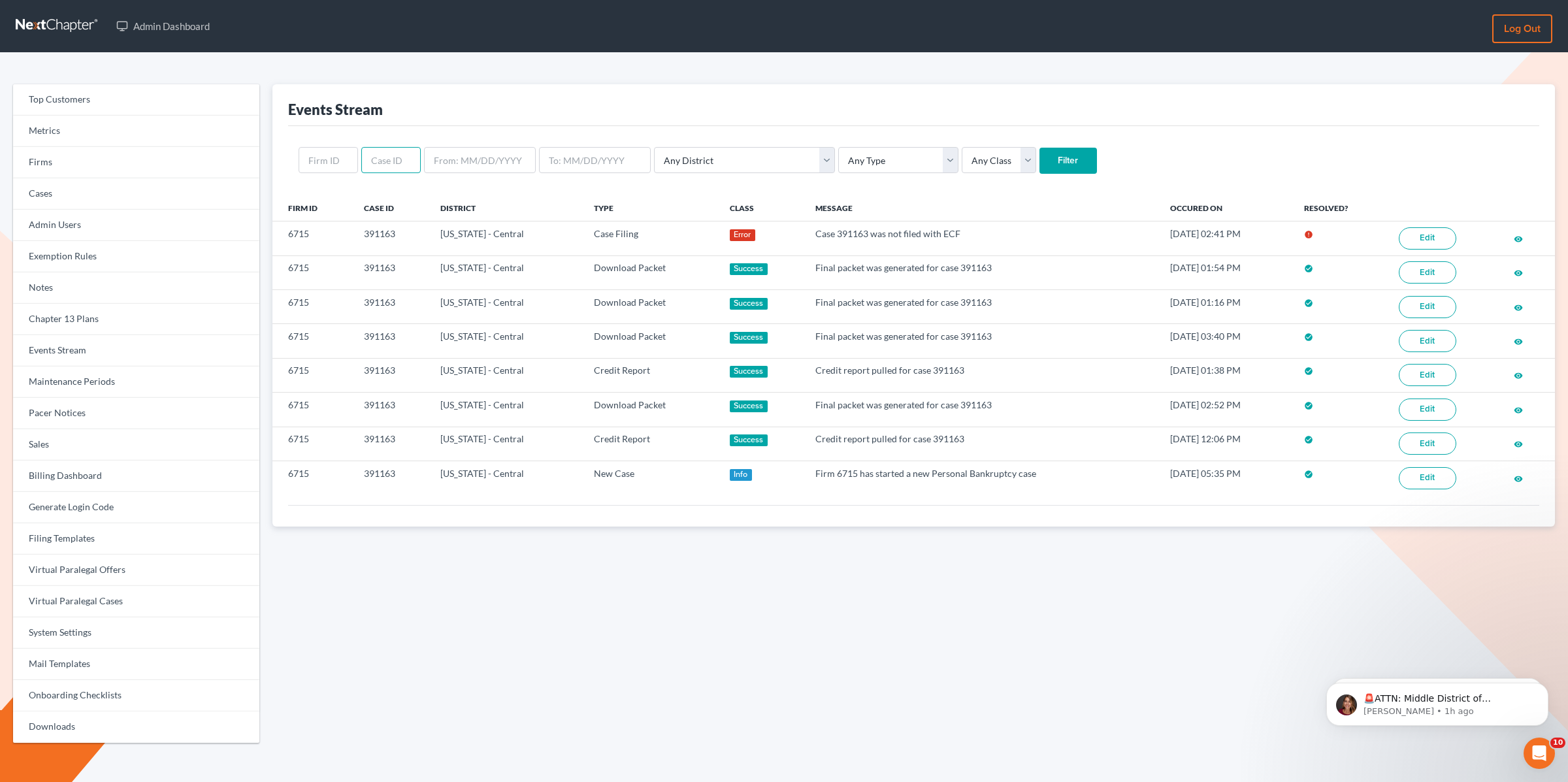
click at [383, 159] on input "text" at bounding box center [391, 159] width 59 height 26
paste input "416358"
type input "416358"
click at [1040, 148] on input "Filter" at bounding box center [1069, 160] width 57 height 26
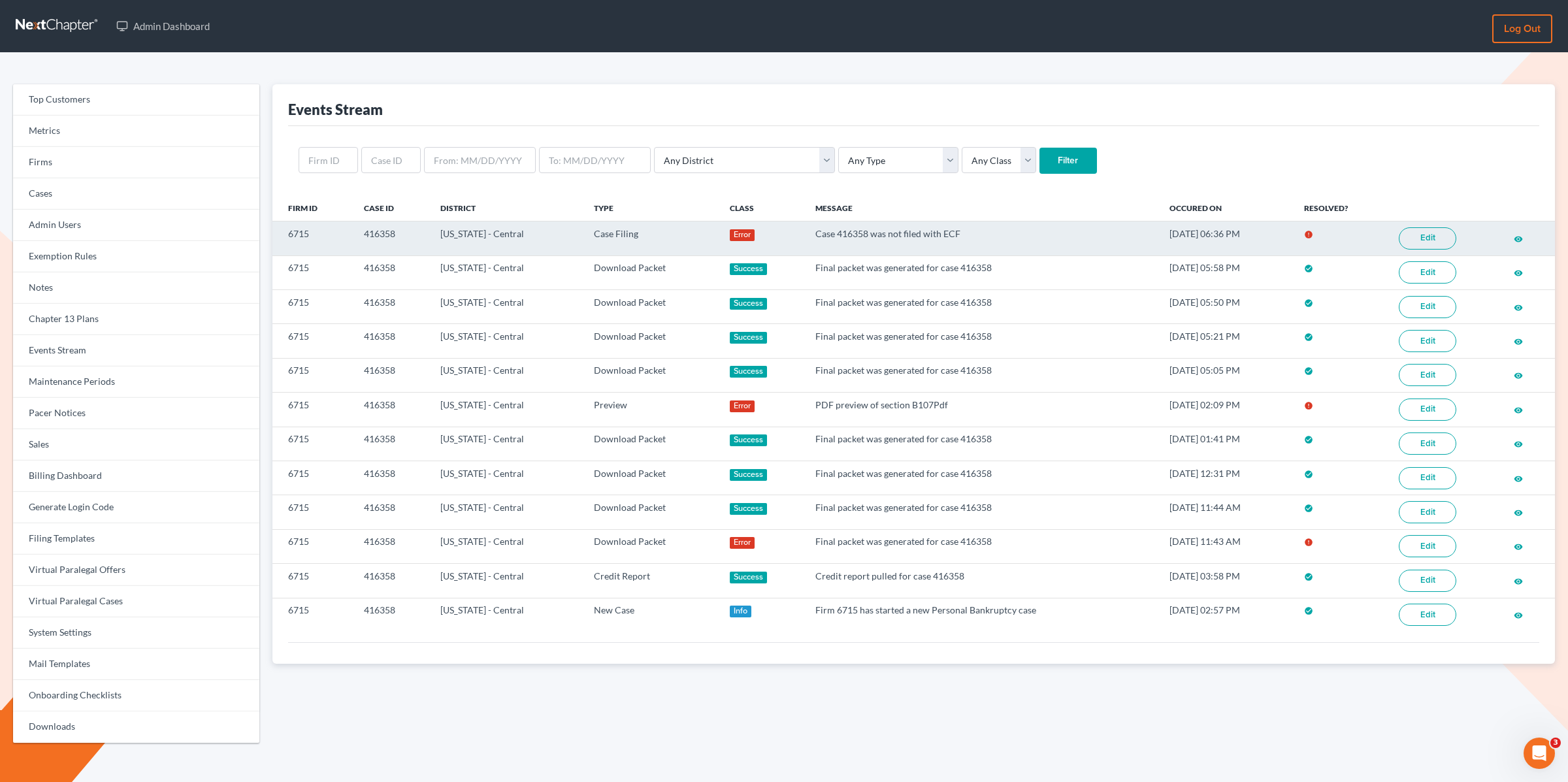
click at [1426, 241] on link "Edit" at bounding box center [1427, 239] width 57 height 22
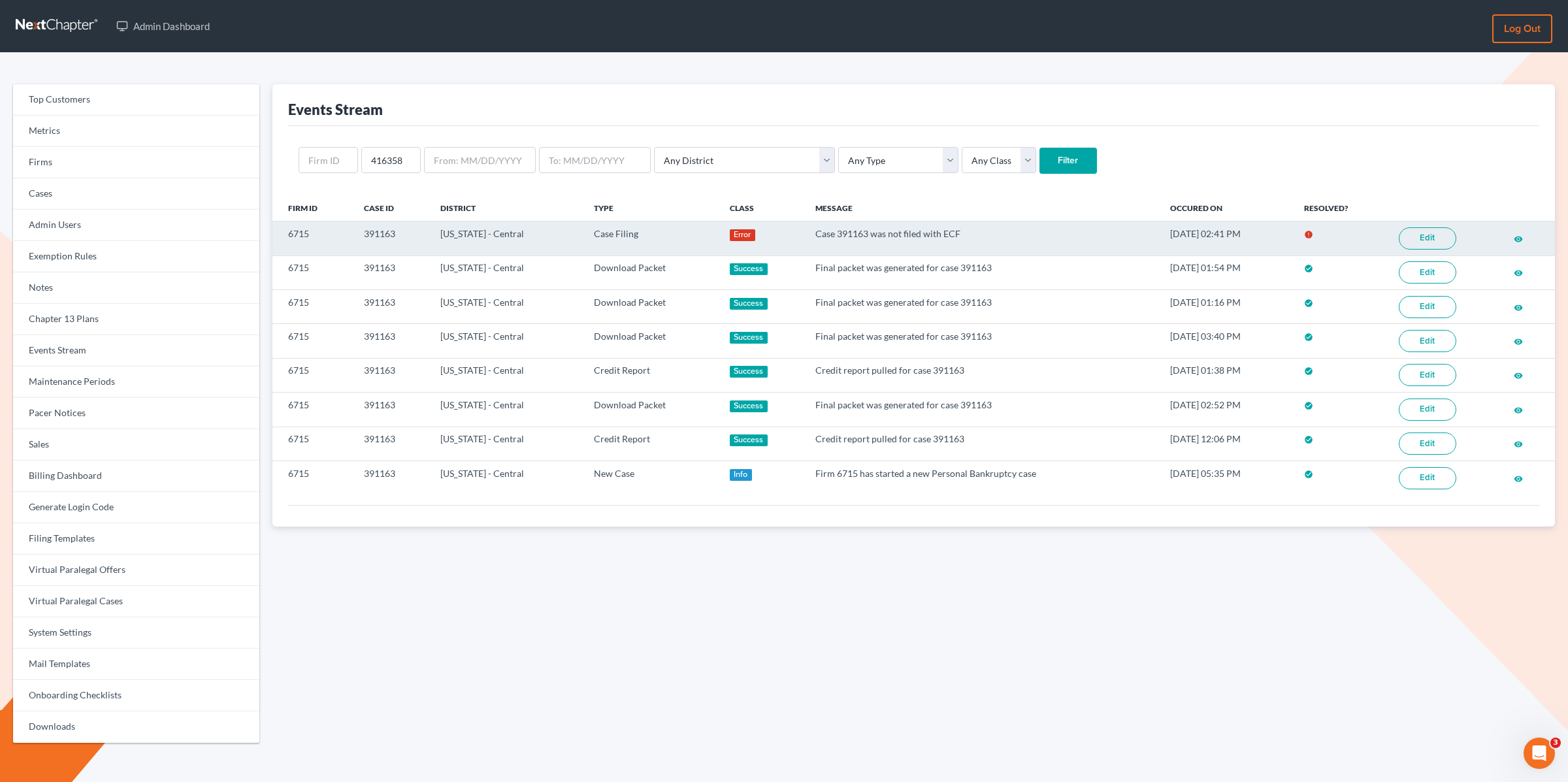
click at [1429, 234] on link "Edit" at bounding box center [1427, 239] width 57 height 22
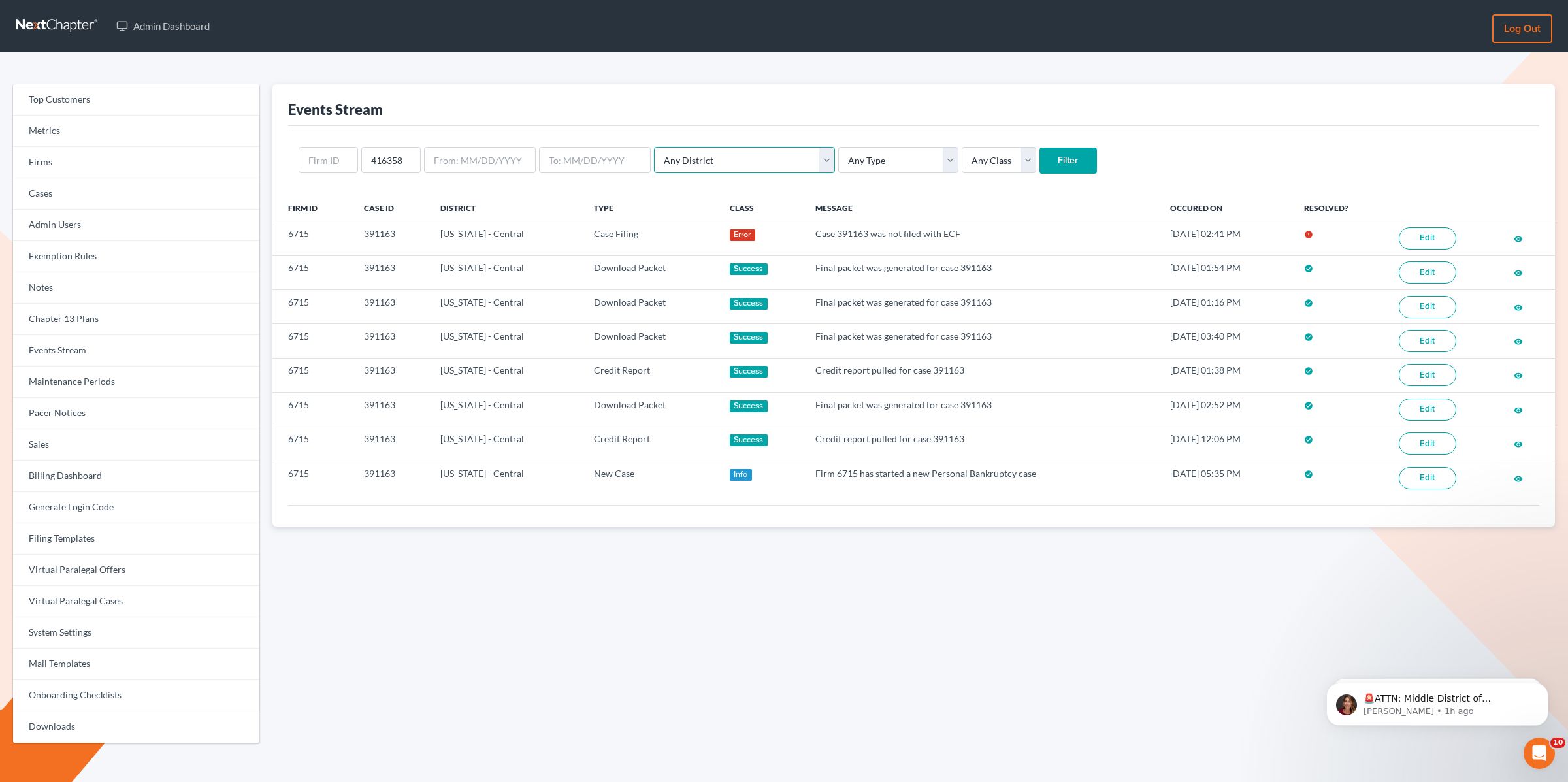
click at [760, 161] on select "Any District Alabama - Middle Alabama - Northern Alabama - Southern Alaska Ariz…" at bounding box center [744, 159] width 181 height 26
select select "10"
click at [654, 147] on select "Any District Alabama - Middle Alabama - Northern Alabama - Southern Alaska Ariz…" at bounding box center [744, 159] width 181 height 26
click at [839, 164] on select "Any Type Case Applied To Plan Case Archive Case Duplicate Case Filing Chapter 1…" at bounding box center [899, 159] width 120 height 26
select select "case_filing"
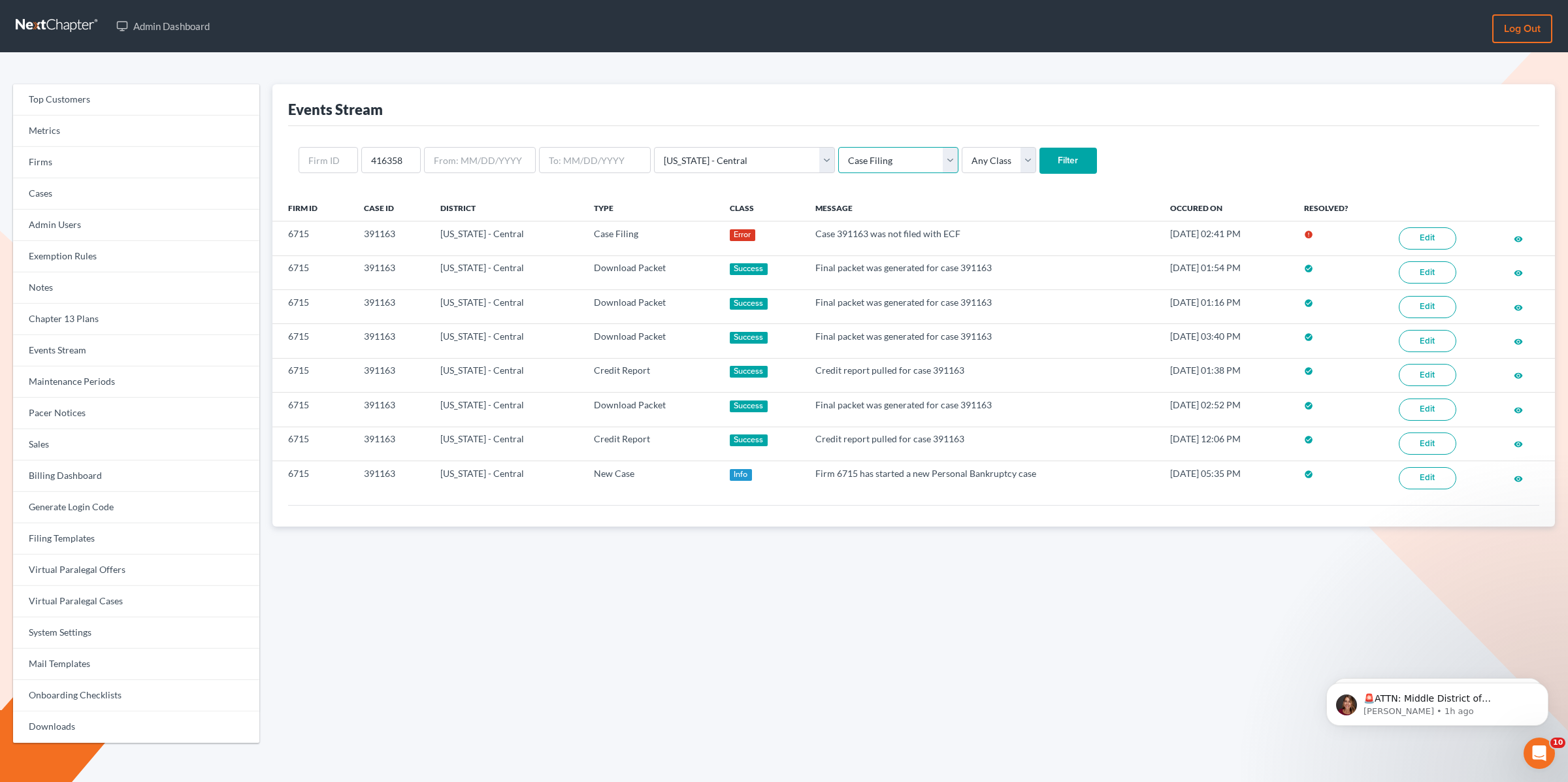
click at [839, 147] on select "Any Type Case Applied To Plan Case Archive Case Duplicate Case Filing Chapter 1…" at bounding box center [899, 159] width 120 height 26
click at [962, 162] on select "Any Class Success Error Info" at bounding box center [999, 159] width 75 height 26
click at [1040, 162] on input "Filter" at bounding box center [1069, 160] width 57 height 26
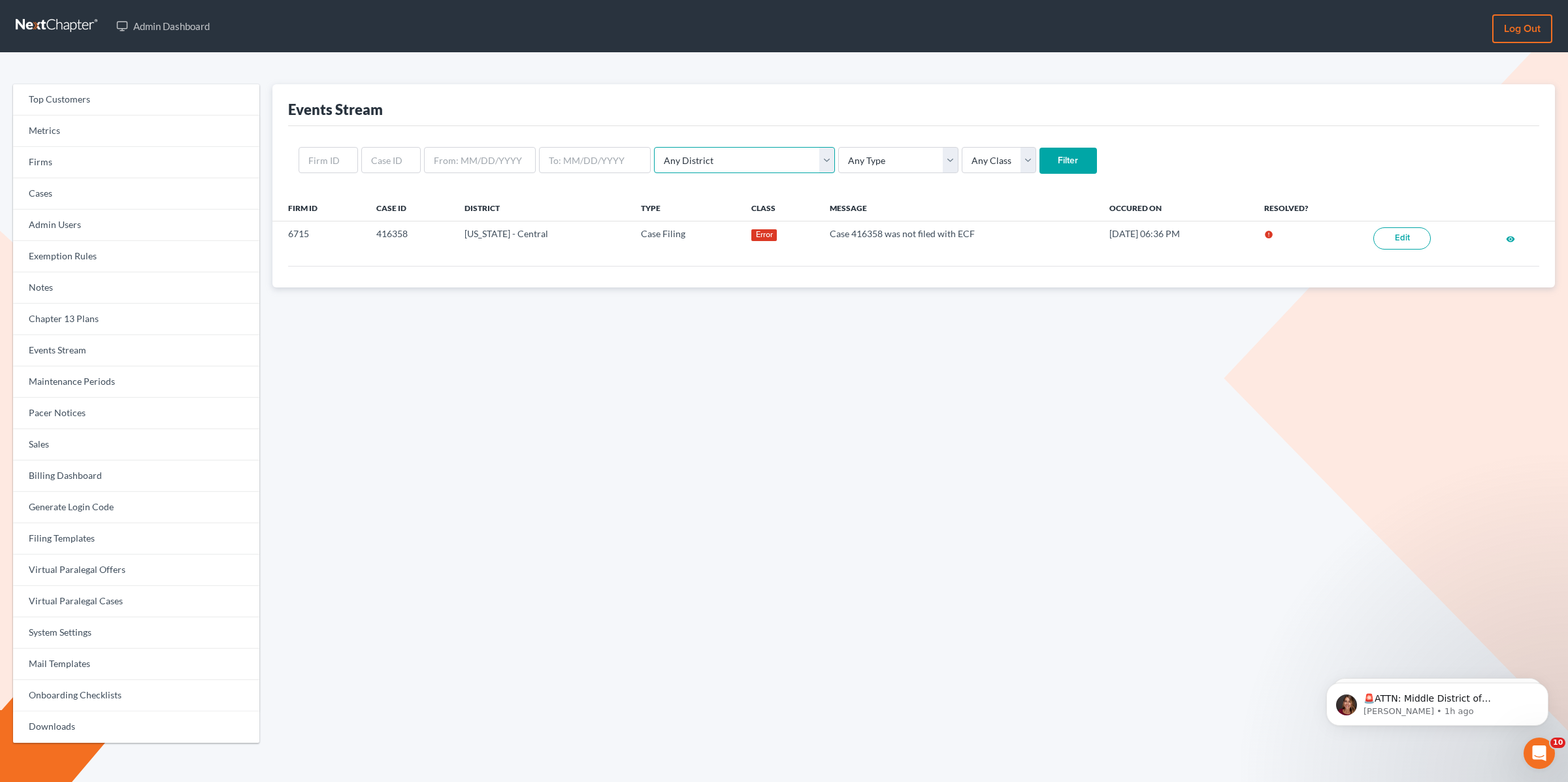
click at [701, 163] on select "Any District Alabama - Middle Alabama - Northern Alabama - Southern Alaska Ariz…" at bounding box center [744, 159] width 181 height 26
select select "10"
click at [654, 147] on select "Any District Alabama - Middle Alabama - Northern Alabama - Southern Alaska Ariz…" at bounding box center [744, 159] width 181 height 26
click at [839, 155] on select "Any Type Case Applied To Plan Case Archive Case Duplicate Case Filing Chapter 1…" at bounding box center [899, 159] width 120 height 26
select select "case_filing"
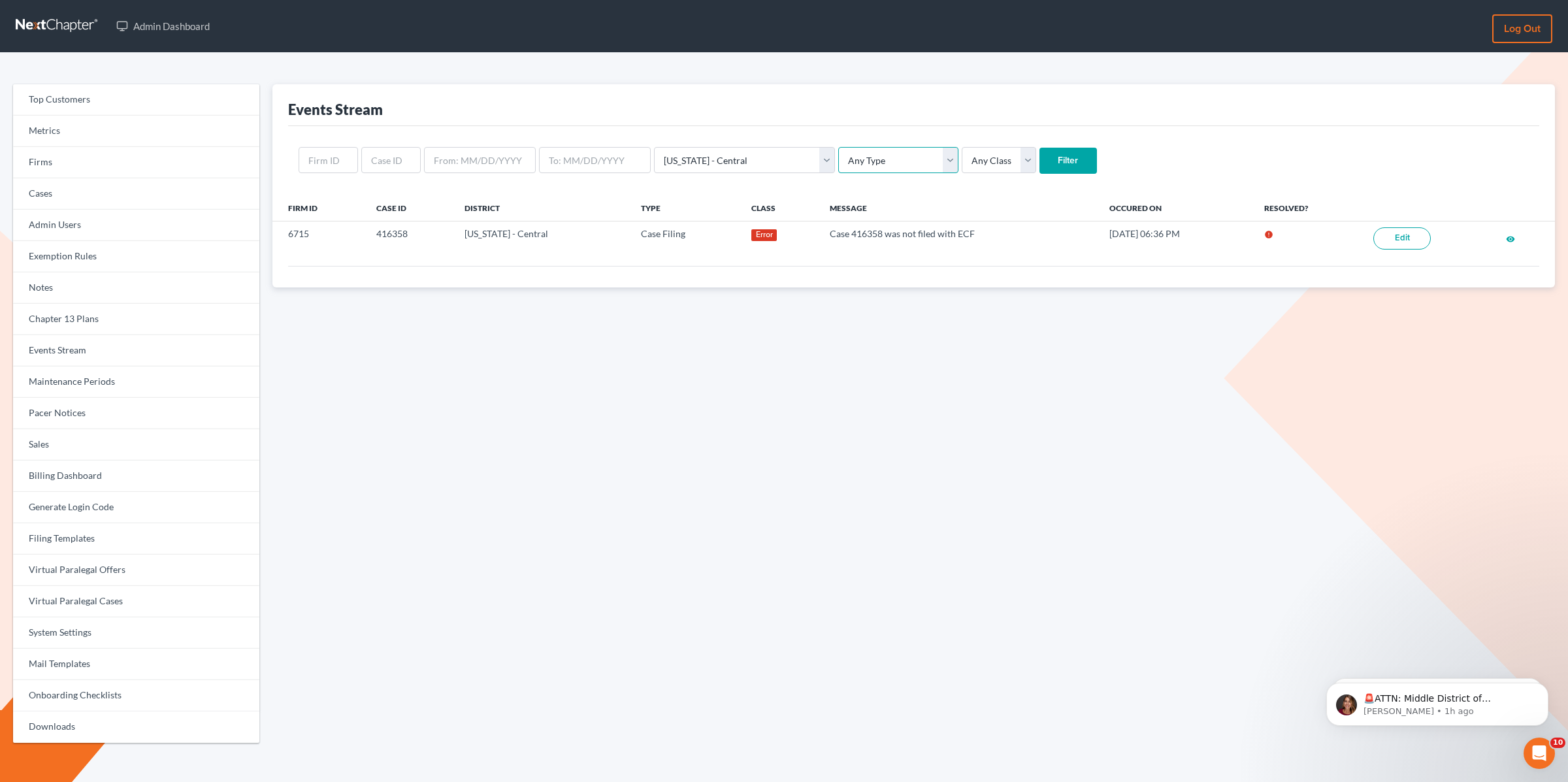
click at [839, 147] on select "Any Type Case Applied To Plan Case Archive Case Duplicate Case Filing Chapter 1…" at bounding box center [899, 159] width 120 height 26
click at [1040, 160] on input "Filter" at bounding box center [1069, 160] width 57 height 26
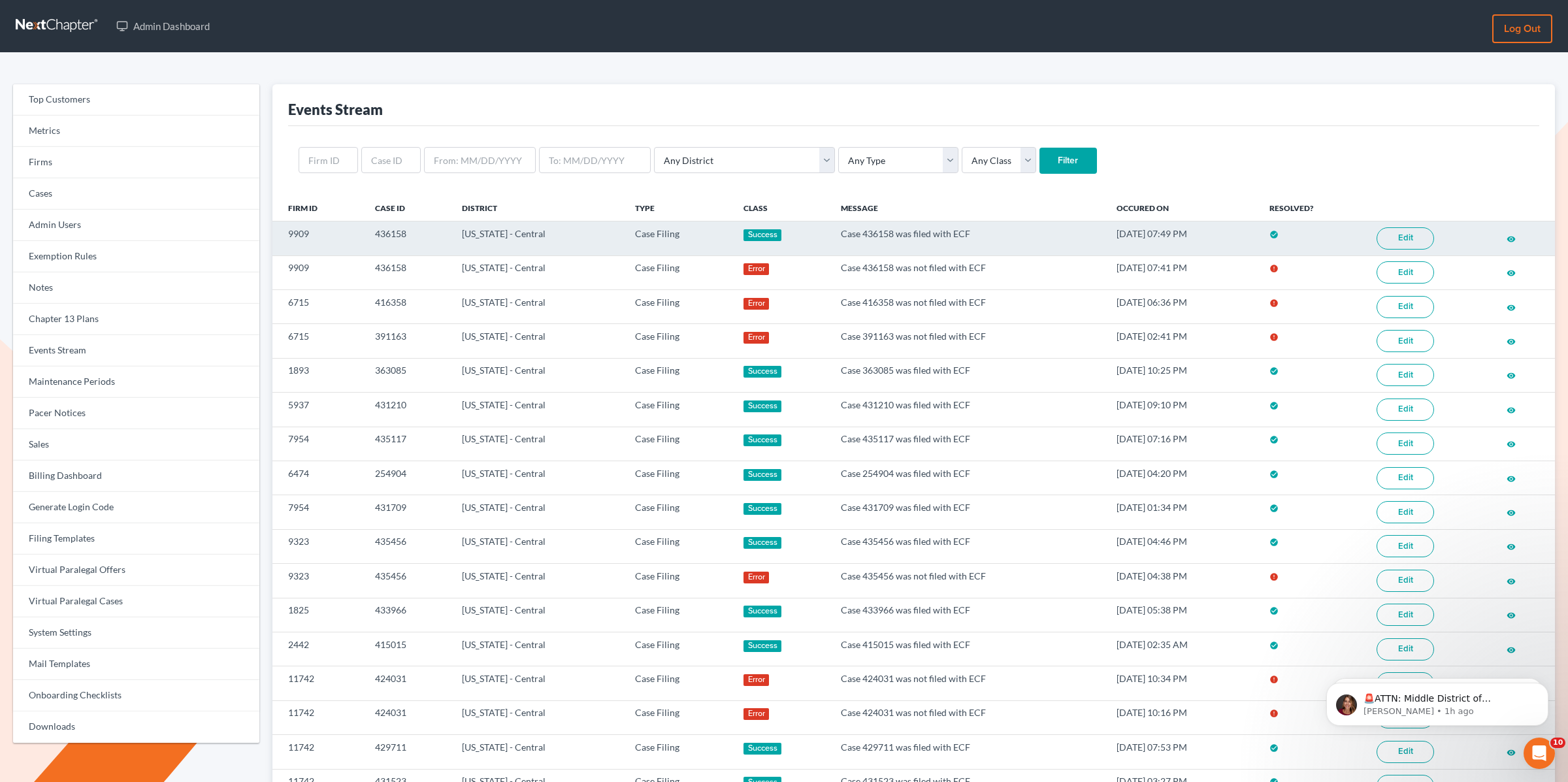
click at [1418, 240] on link "Edit" at bounding box center [1406, 239] width 57 height 22
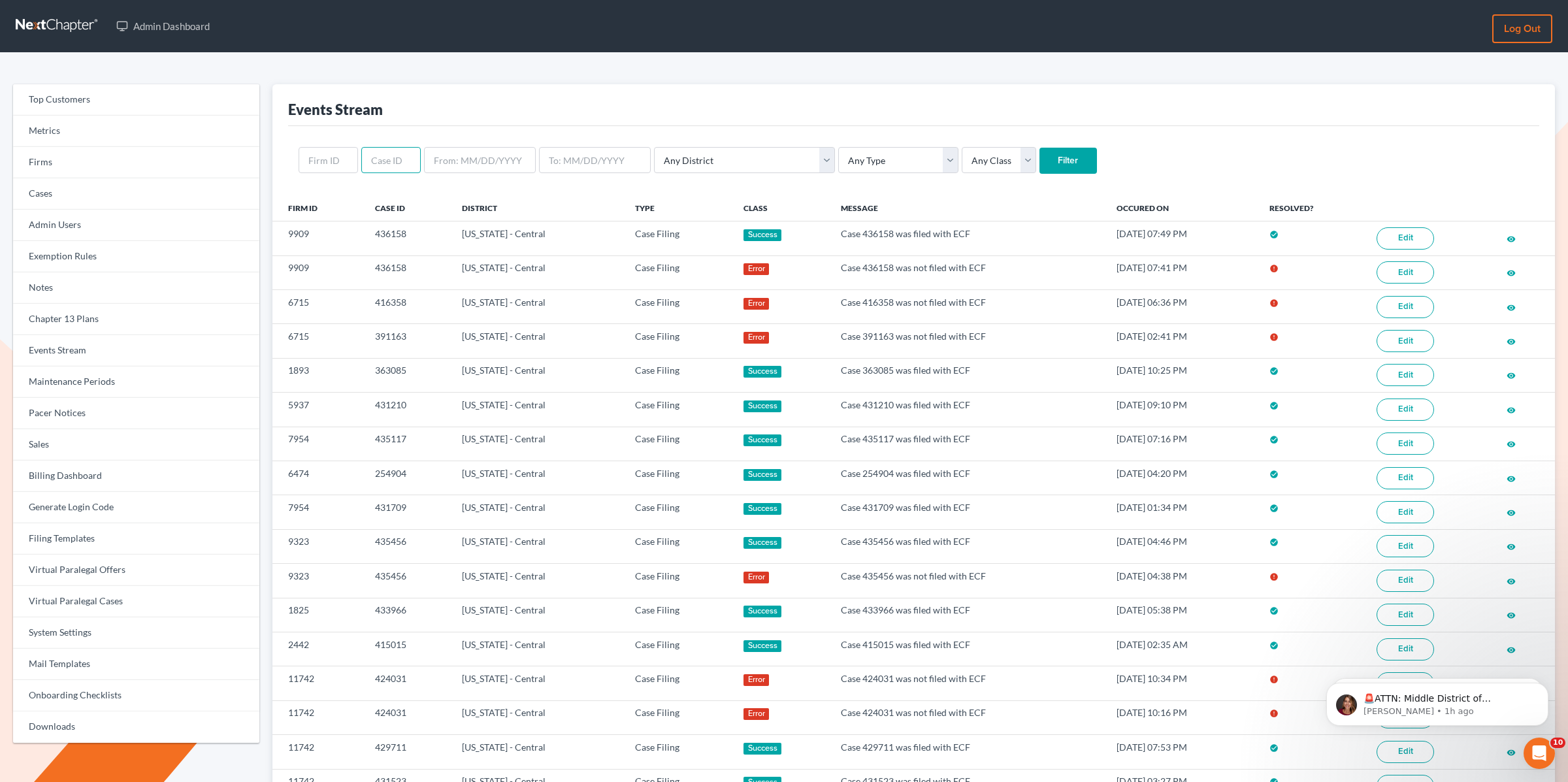
click at [398, 161] on input "text" at bounding box center [391, 159] width 59 height 26
paste input "426535"
type input "426535"
click at [1040, 148] on input "Filter" at bounding box center [1069, 160] width 57 height 26
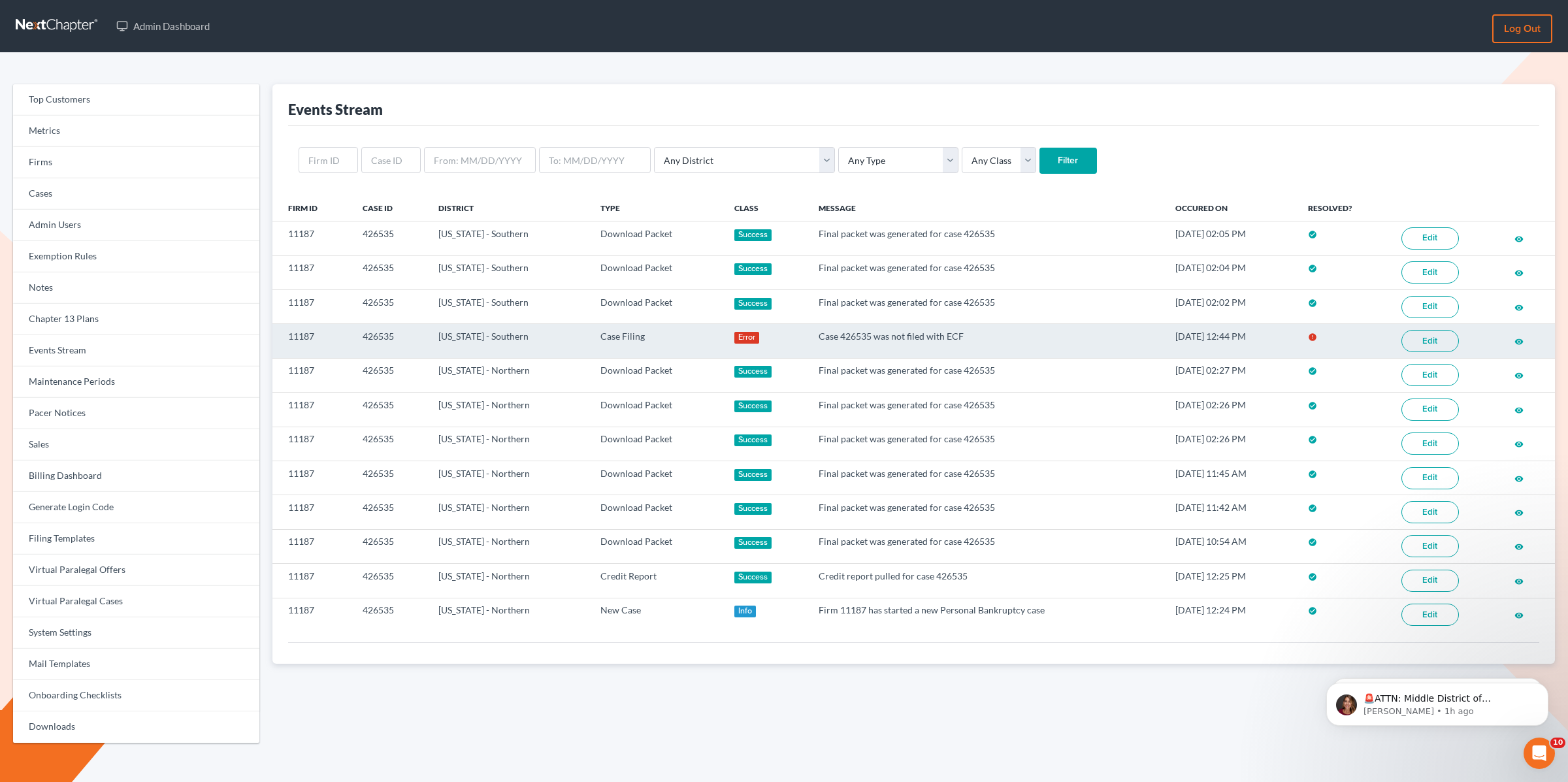
click at [1423, 341] on link "Edit" at bounding box center [1430, 341] width 57 height 22
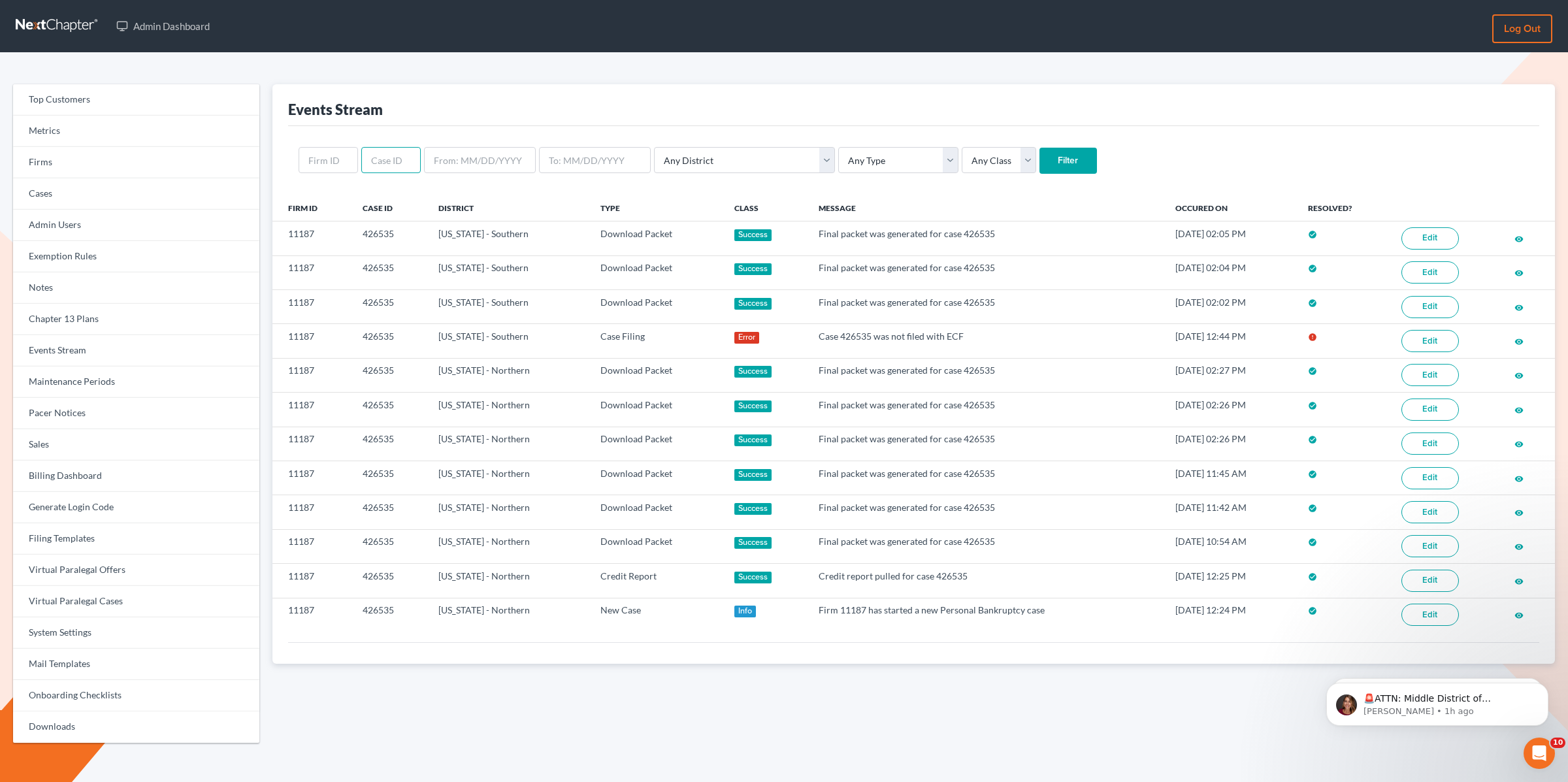
click at [370, 157] on input "text" at bounding box center [391, 159] width 59 height 26
paste input "391163"
type input "391163"
click at [1040, 148] on input "Filter" at bounding box center [1069, 160] width 57 height 26
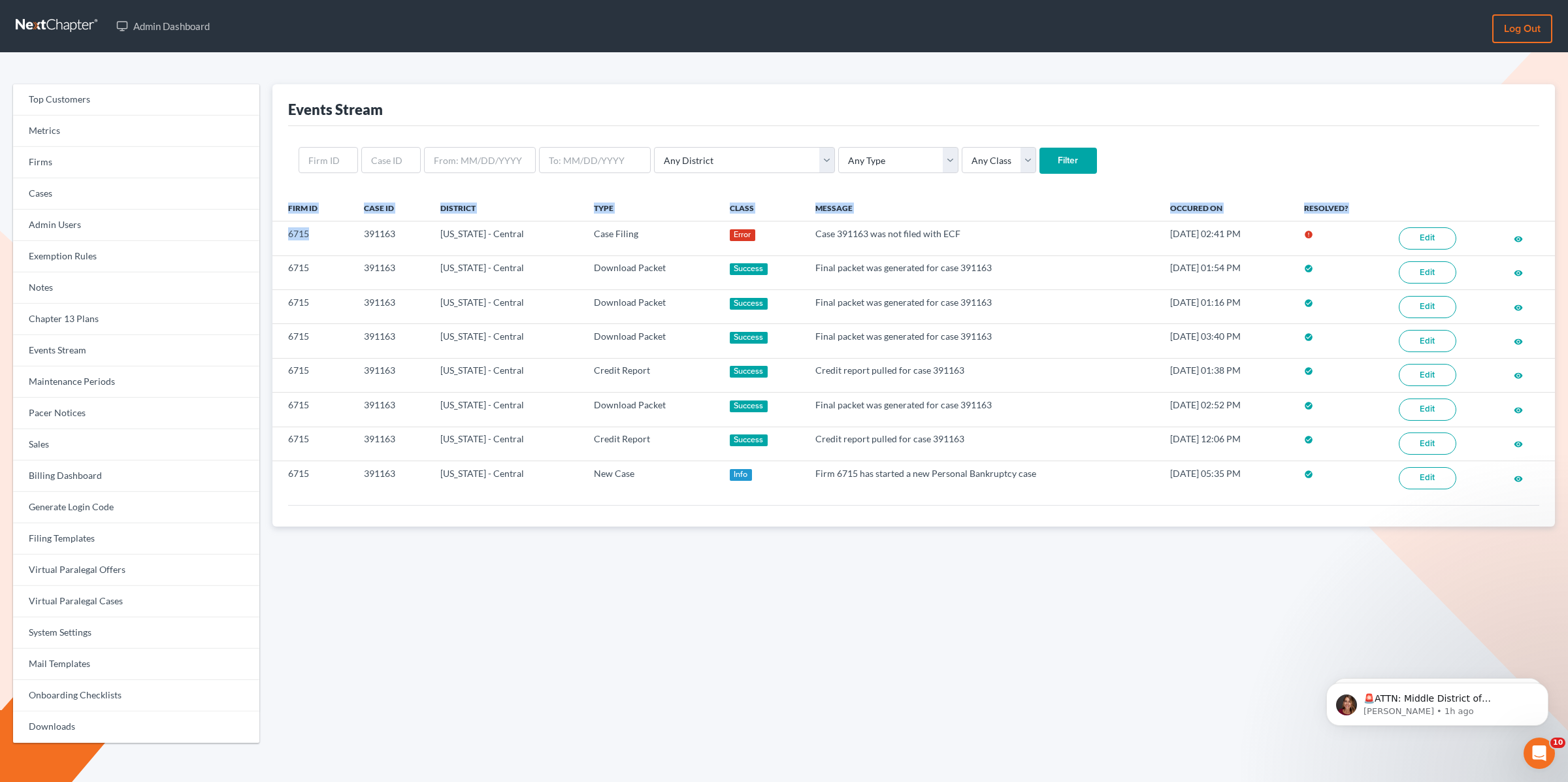
drag, startPoint x: 322, startPoint y: 234, endPoint x: 266, endPoint y: 234, distance: 56.0
click at [267, 234] on div "Events Stream Any District [US_STATE] - [GEOGRAPHIC_DATA] [US_STATE] - [GEOGRAP…" at bounding box center [913, 419] width 1296 height 669
copy table "Firm ID Case ID District Type Class Message Occured On Resolved? 6715"
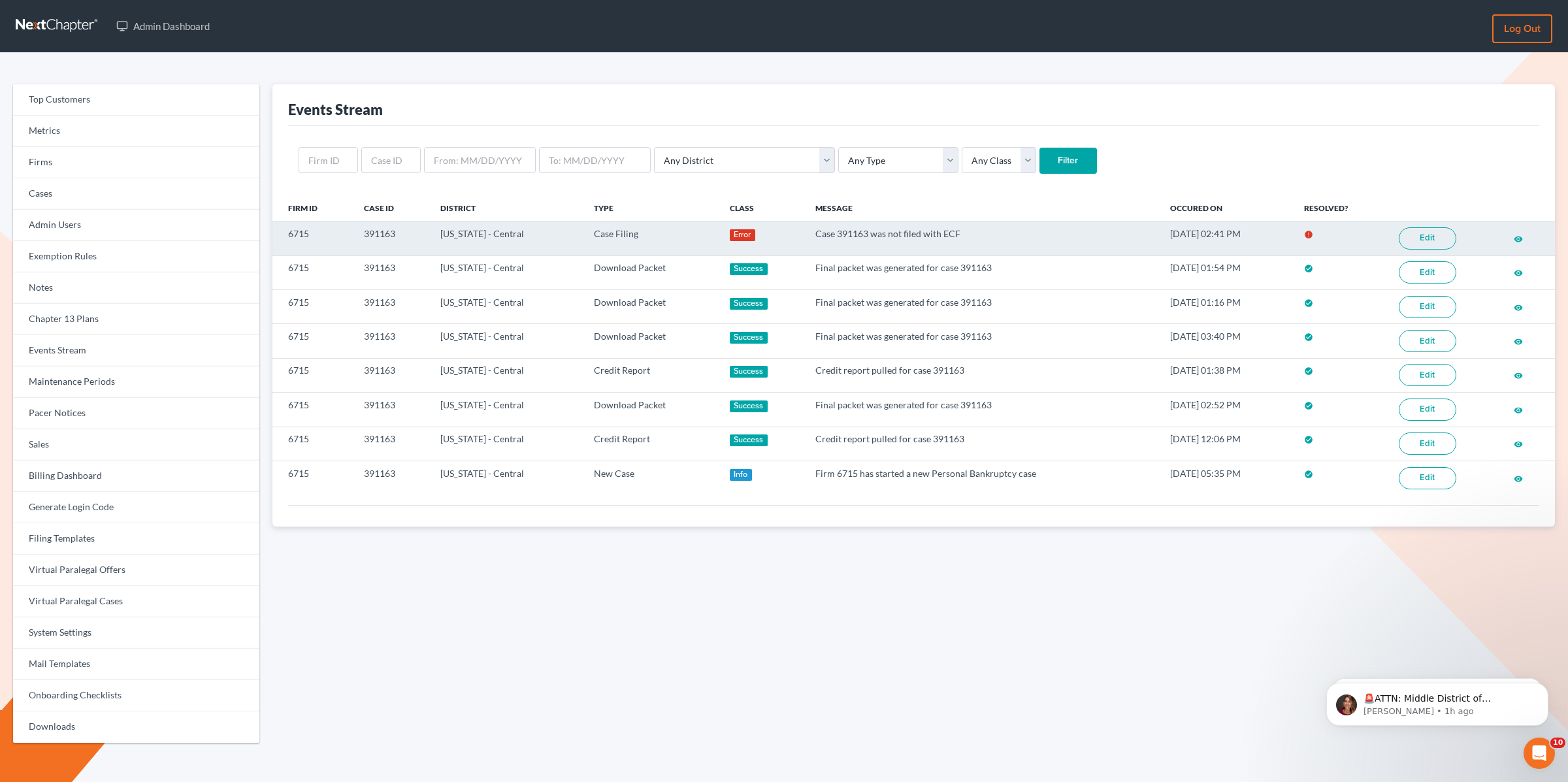
click at [297, 234] on td "6715" at bounding box center [313, 239] width 82 height 34
drag, startPoint x: 304, startPoint y: 234, endPoint x: 285, endPoint y: 234, distance: 19.0
click at [280, 235] on td "6715" at bounding box center [313, 239] width 82 height 34
copy td "6715"
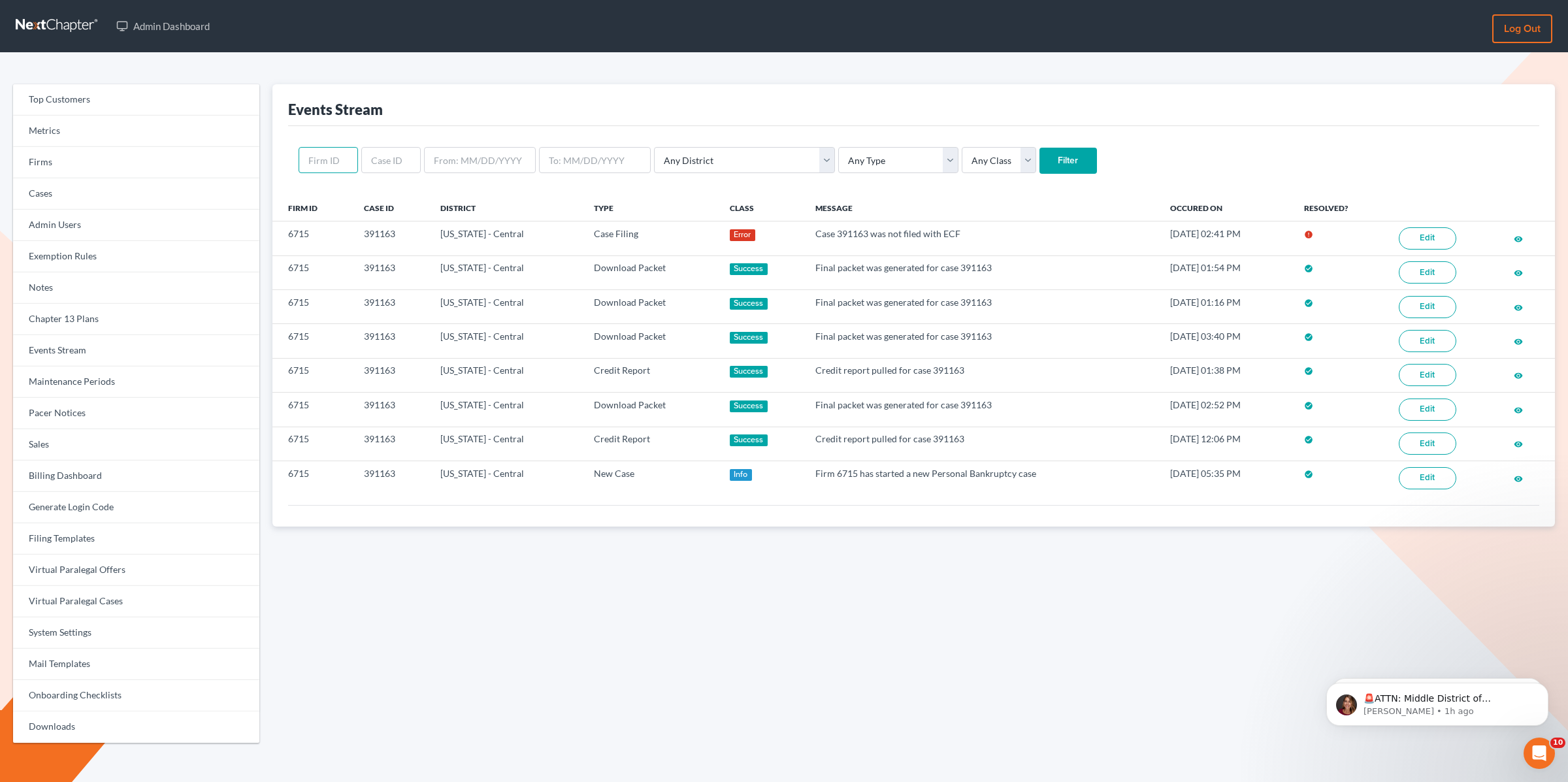
click at [329, 159] on input "text" at bounding box center [328, 159] width 59 height 26
paste input "6715"
type input "6715"
click at [1040, 148] on input "Filter" at bounding box center [1069, 160] width 57 height 26
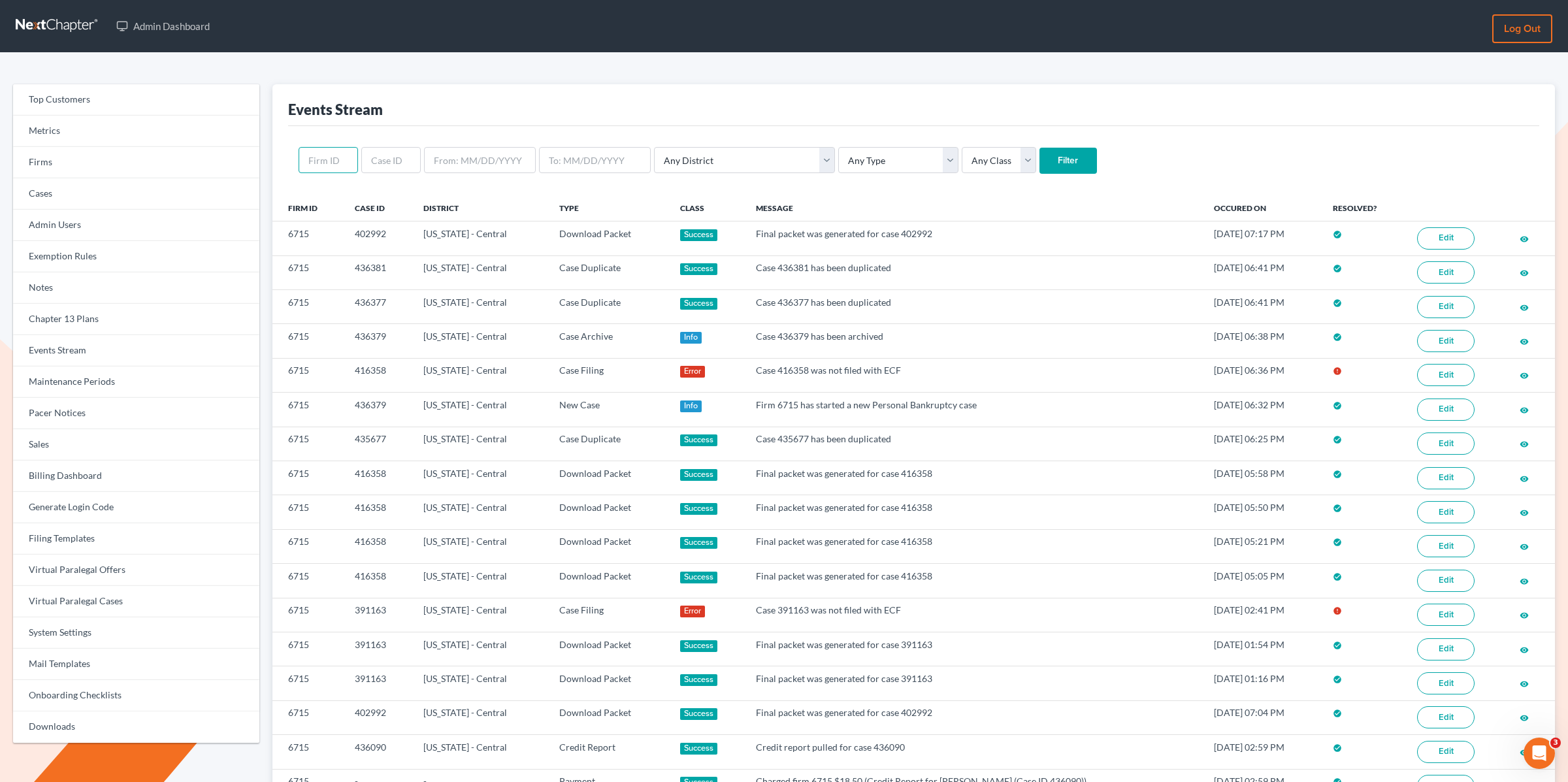
click at [332, 160] on input "text" at bounding box center [328, 159] width 59 height 26
paste input "6715"
type input "6715"
click at [839, 165] on select "Any Type Case Applied To Plan Case Archive Case Duplicate Case Filing Chapter 1…" at bounding box center [899, 159] width 120 height 26
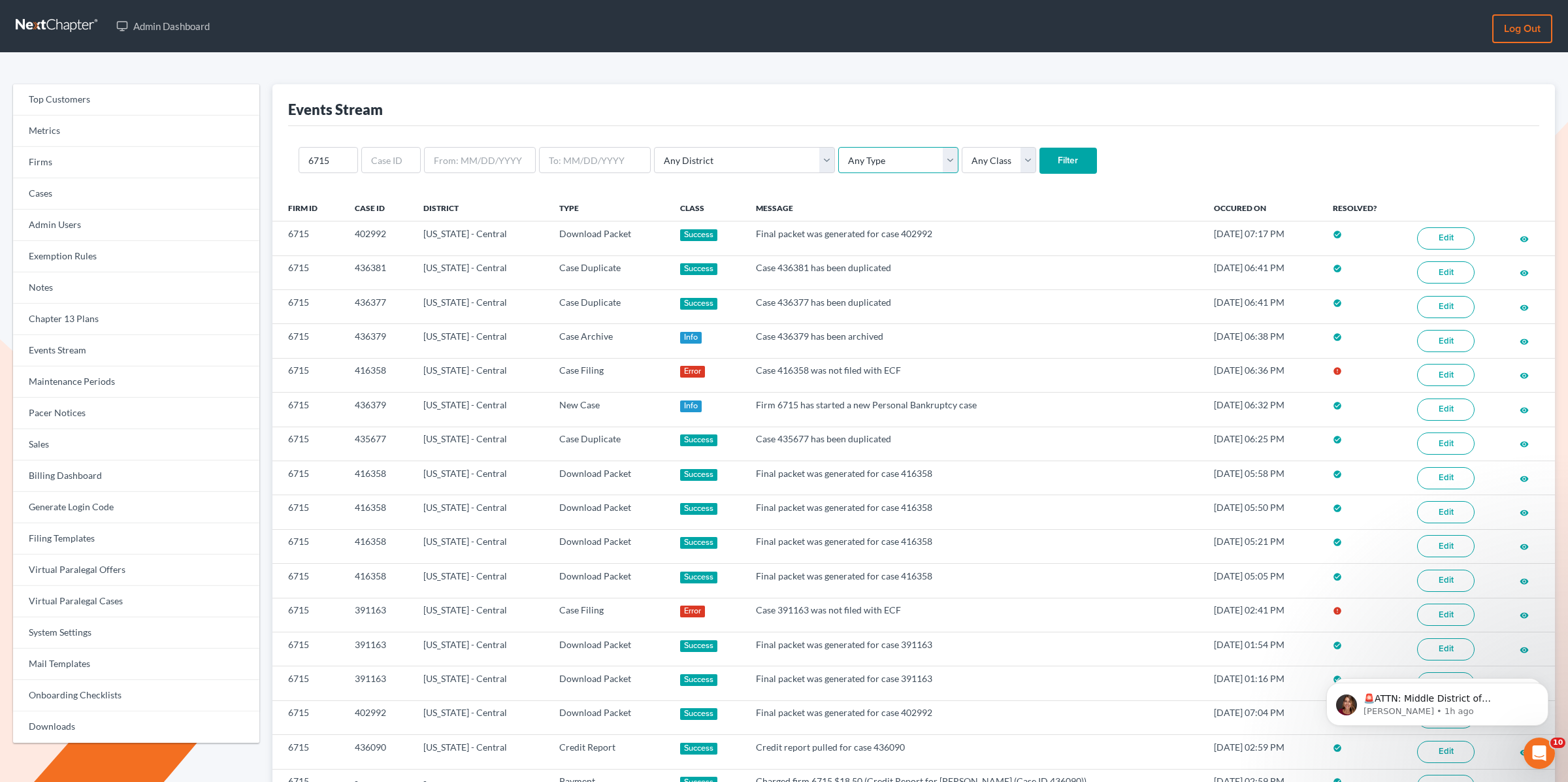
select select "case_filing"
click at [839, 147] on select "Any Type Case Applied To Plan Case Archive Case Duplicate Case Filing Chapter 1…" at bounding box center [899, 159] width 120 height 26
click at [962, 164] on select "Any Class Success Error Info" at bounding box center [999, 159] width 75 height 26
select select "success"
click at [962, 147] on select "Any Class Success Error Info" at bounding box center [999, 159] width 75 height 26
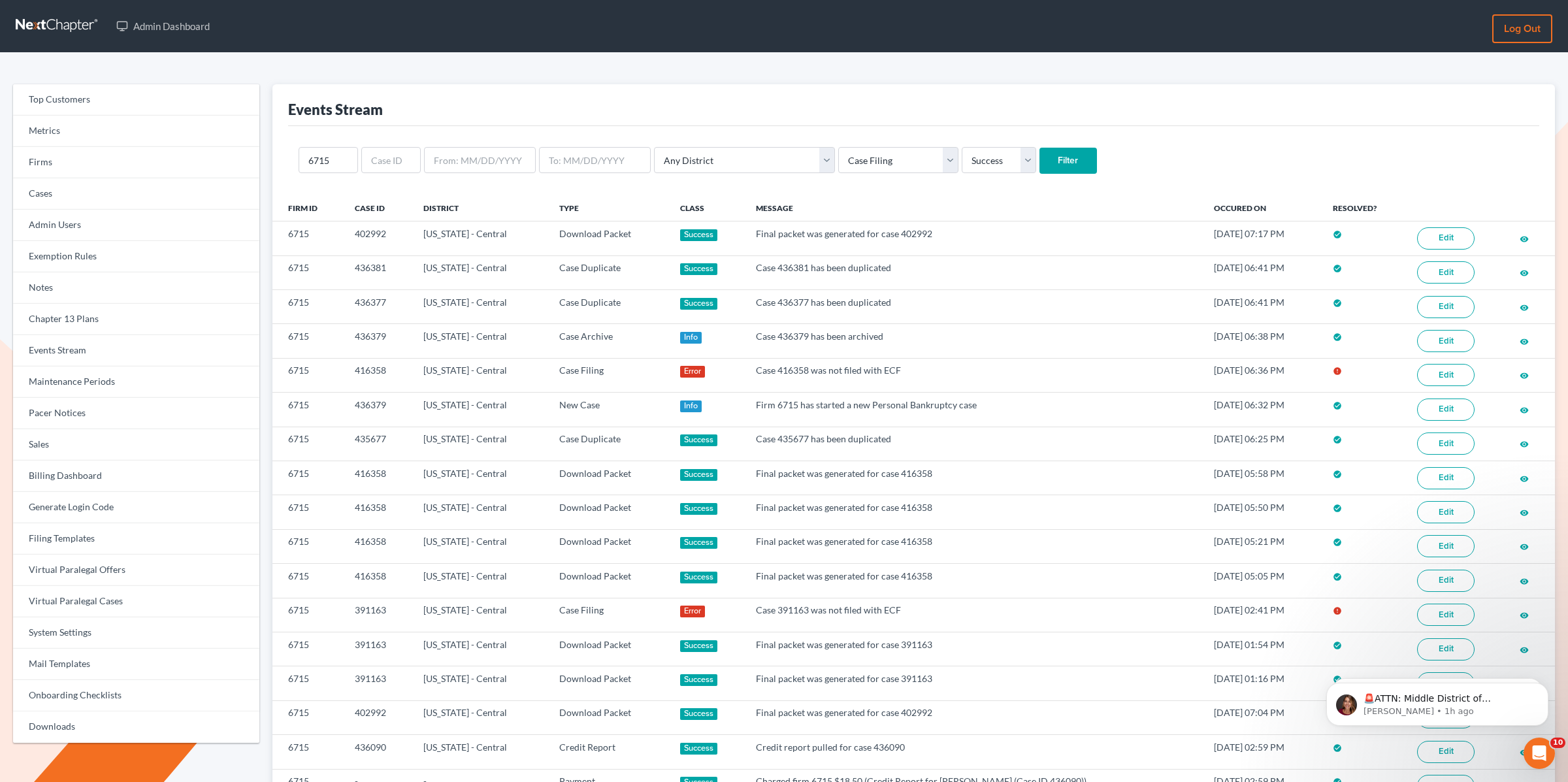
click at [1040, 160] on input "Filter" at bounding box center [1069, 160] width 57 height 26
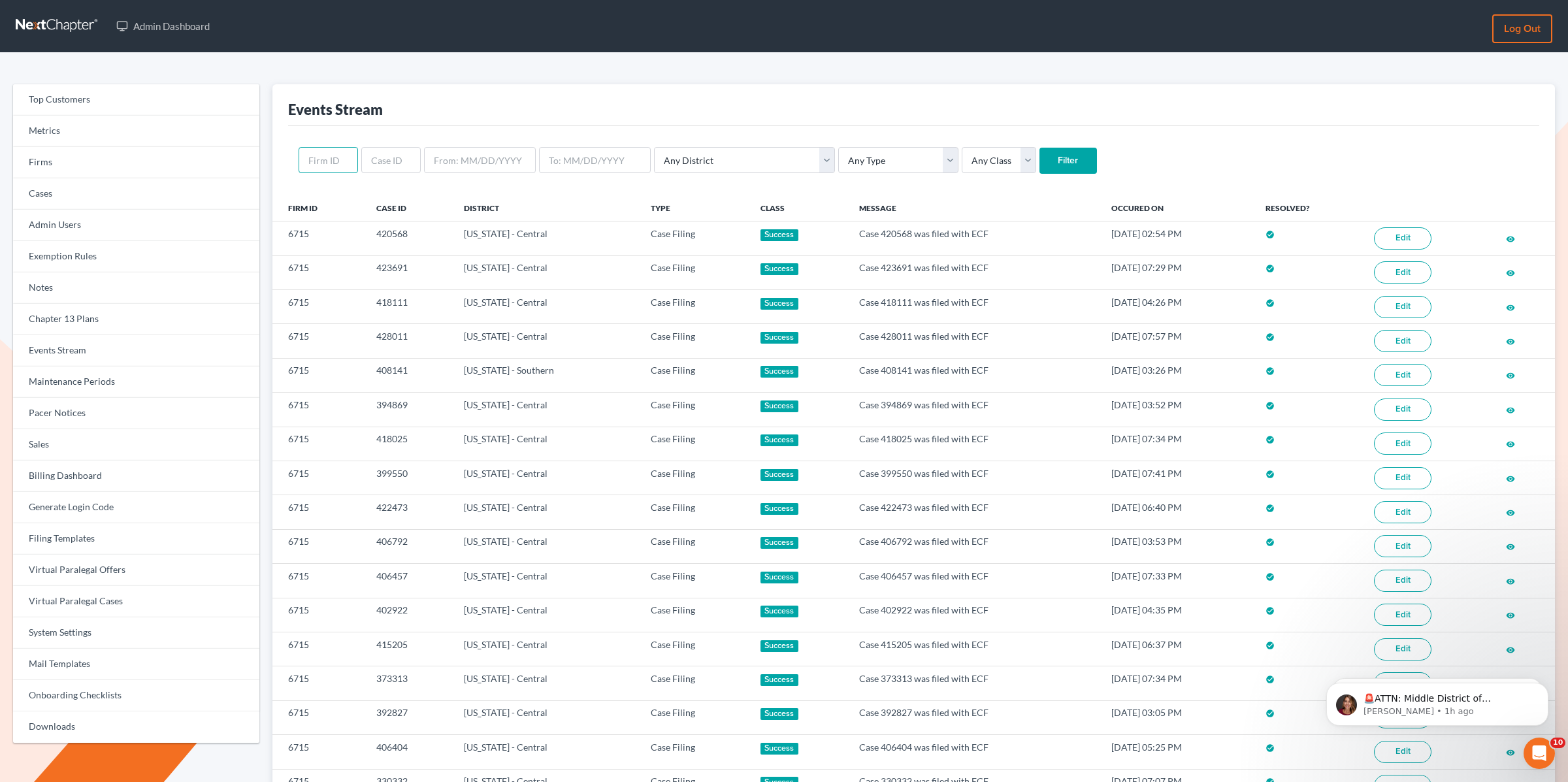
click at [344, 165] on input "text" at bounding box center [328, 159] width 59 height 26
paste input "6715"
type input "6715"
click at [860, 155] on select "Any Type Case Applied To Plan Case Archive Case Duplicate Case Filing Chapter 1…" at bounding box center [899, 159] width 120 height 26
select select "case_filing"
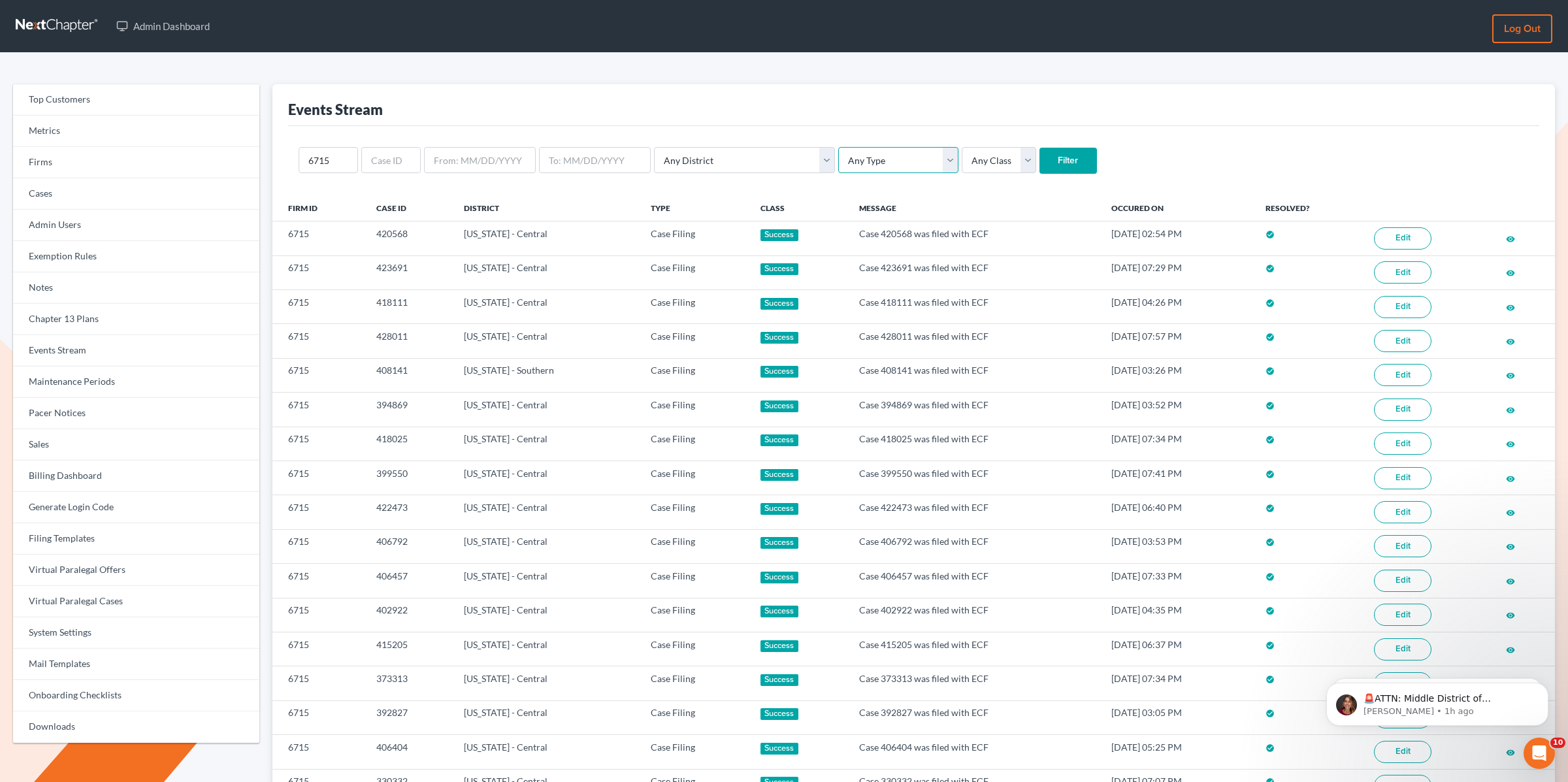
click at [839, 147] on select "Any Type Case Applied To Plan Case Archive Case Duplicate Case Filing Chapter 1…" at bounding box center [899, 159] width 120 height 26
click at [1040, 157] on input "Filter" at bounding box center [1069, 160] width 57 height 26
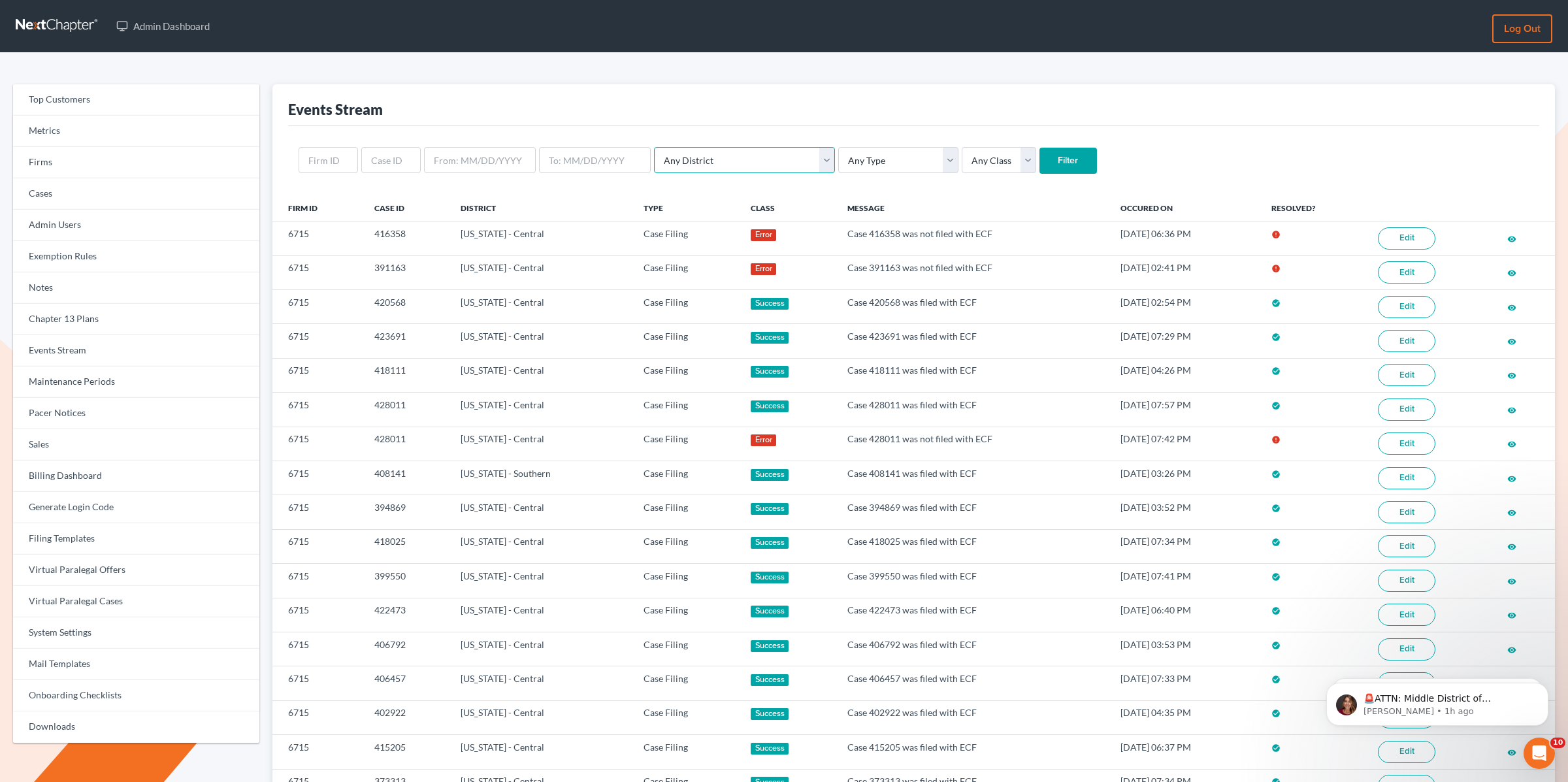
click at [737, 157] on select "Any District [US_STATE] - [GEOGRAPHIC_DATA] [US_STATE] - [GEOGRAPHIC_DATA] [US_…" at bounding box center [744, 159] width 181 height 26
select select "10"
click at [654, 147] on select "Any District [US_STATE] - [GEOGRAPHIC_DATA] [US_STATE] - [GEOGRAPHIC_DATA] [US_…" at bounding box center [744, 159] width 181 height 26
click at [843, 152] on select "Any Type Case Applied To Plan Case Archive Case Duplicate Case Filing Chapter 1…" at bounding box center [899, 159] width 120 height 26
select select "case_filing"
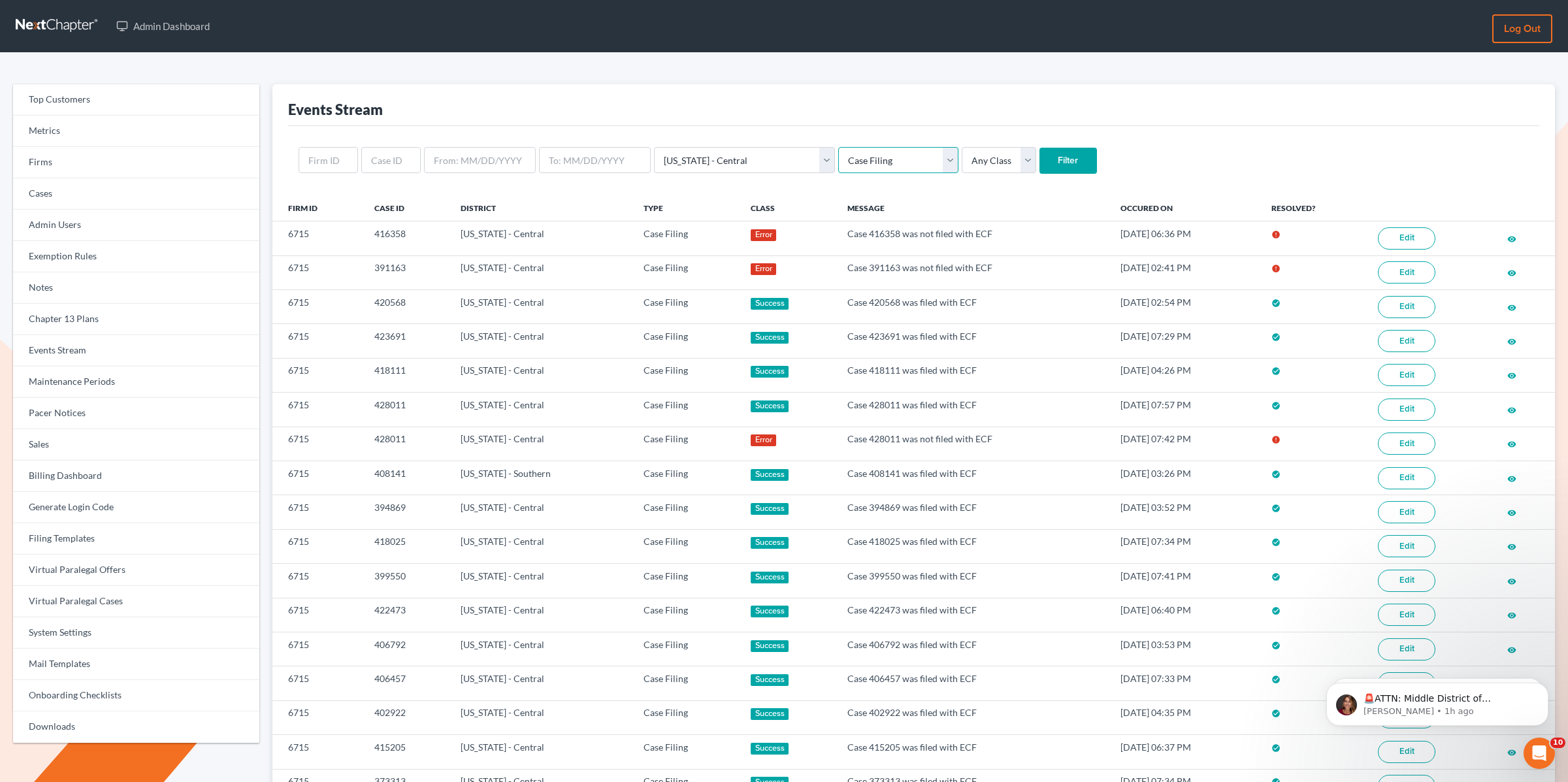
click at [839, 147] on select "Any Type Case Applied To Plan Case Archive Case Duplicate Case Filing Chapter 1…" at bounding box center [899, 159] width 120 height 26
click at [962, 160] on select "Any Class Success Error Info" at bounding box center [999, 159] width 75 height 26
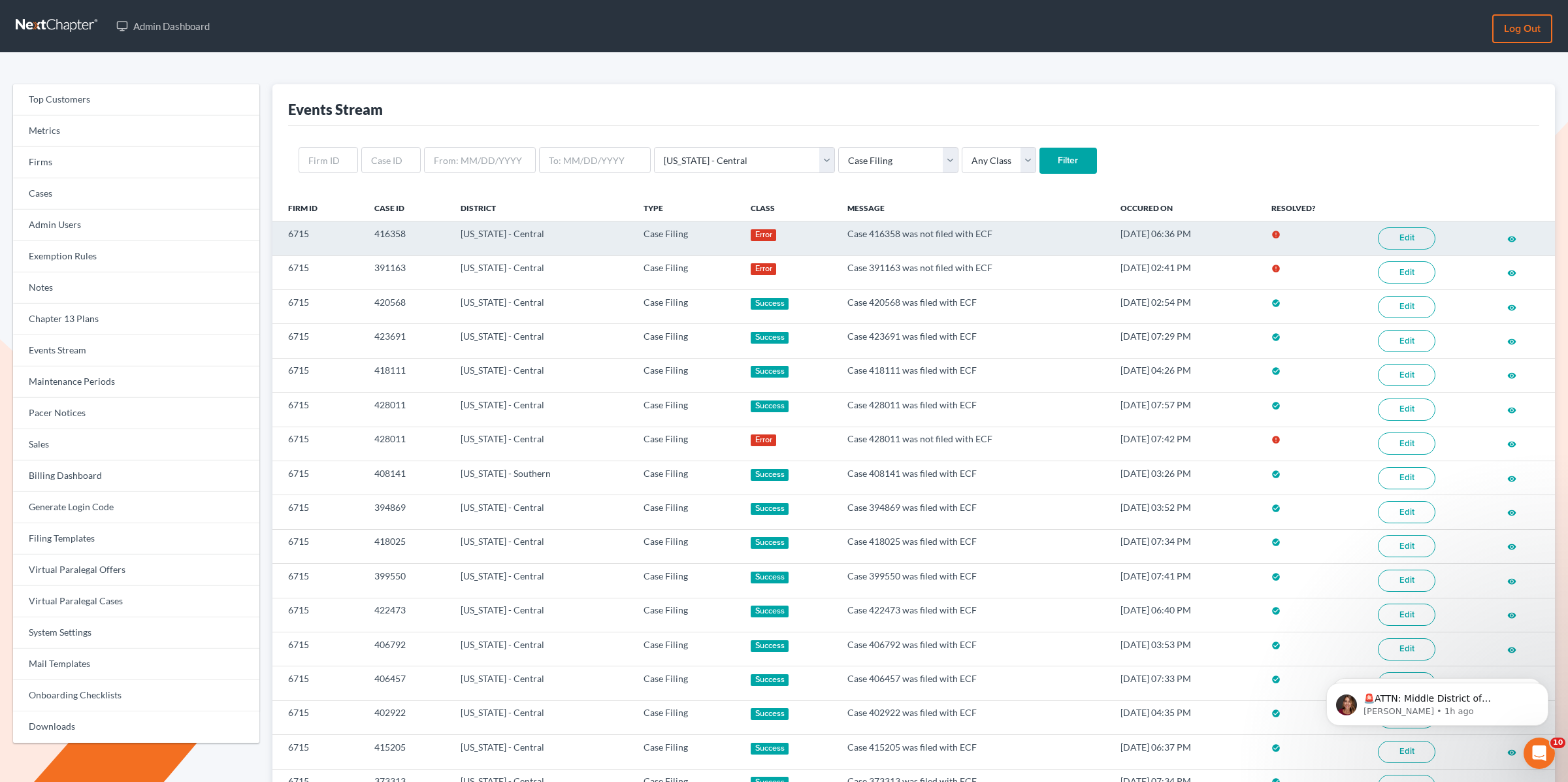
click at [1418, 243] on link "Edit" at bounding box center [1407, 239] width 57 height 22
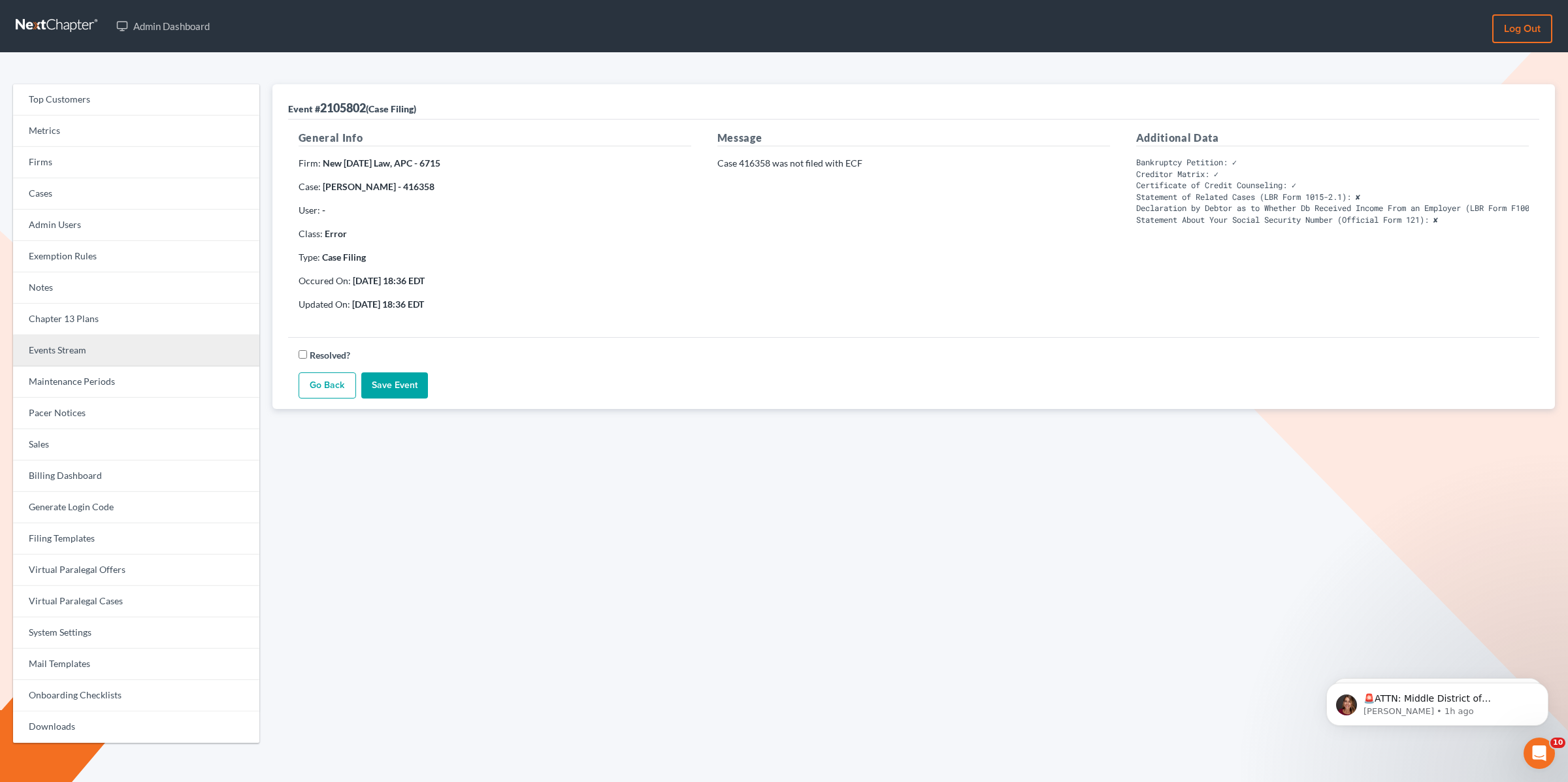
click at [59, 346] on link "Events Stream" at bounding box center [136, 350] width 246 height 31
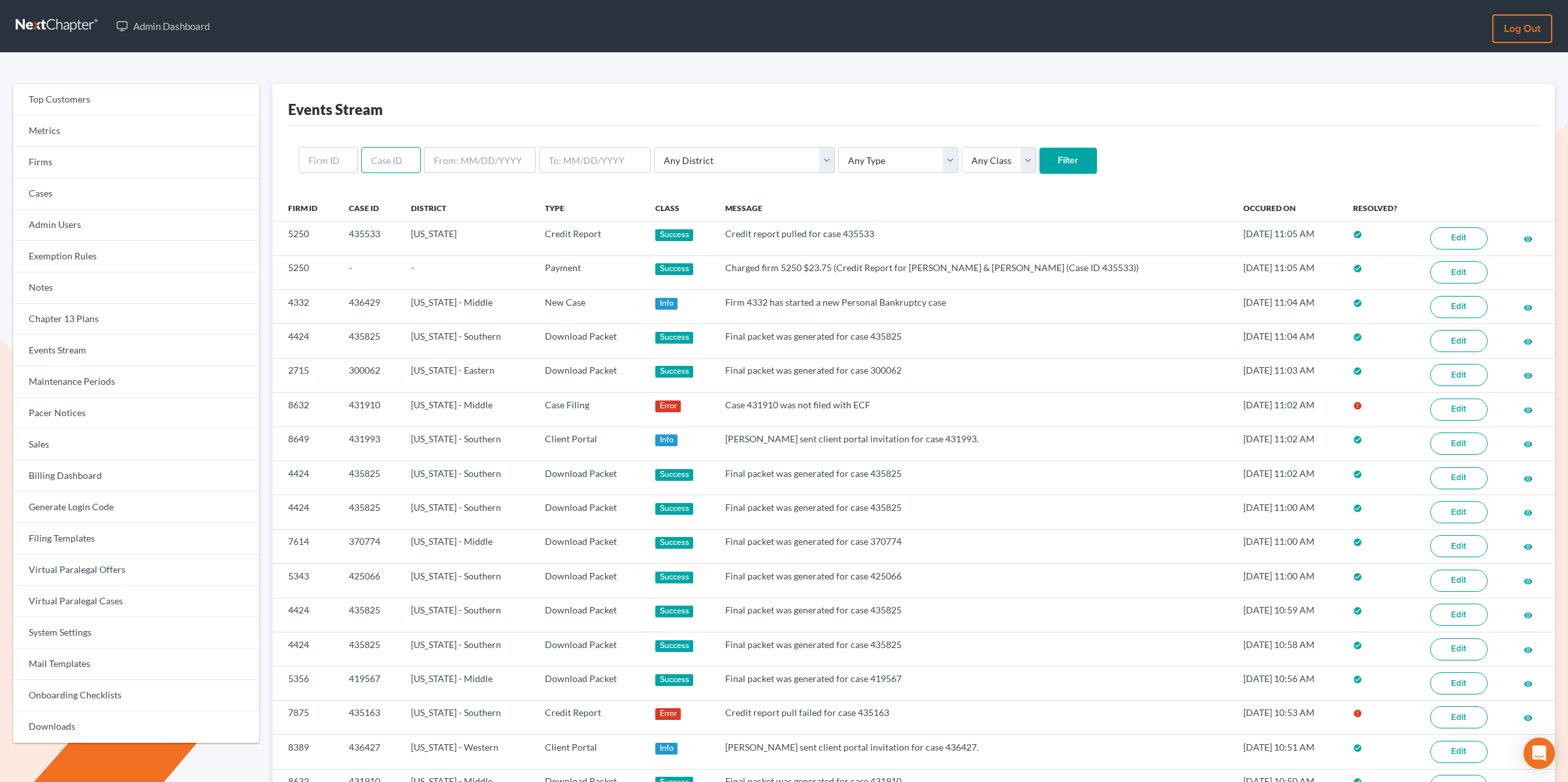
click at [397, 153] on input "text" at bounding box center [391, 159] width 59 height 26
paste input "435957"
type input "435957"
click at [1040, 148] on input "Filter" at bounding box center [1069, 160] width 57 height 26
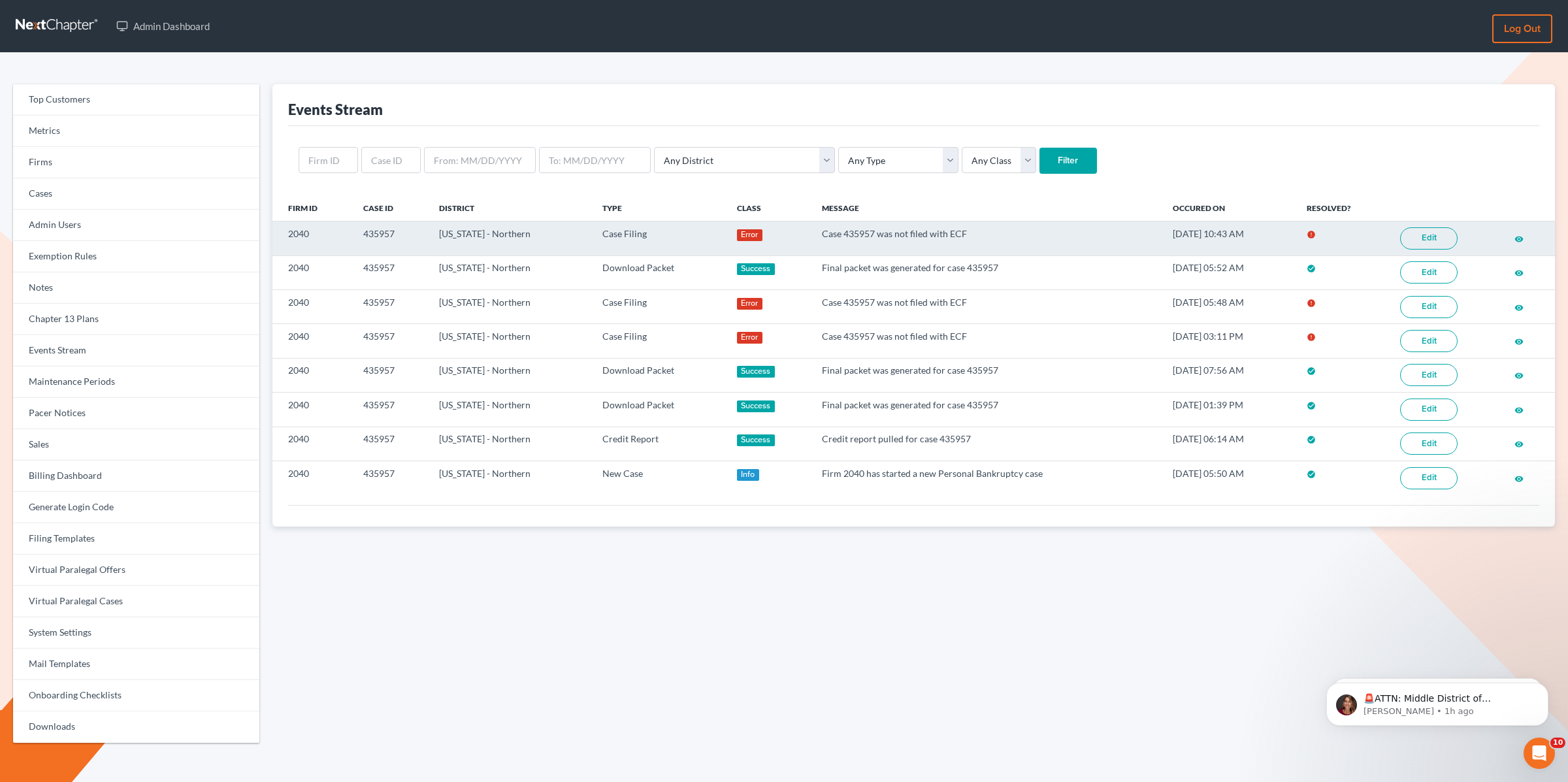
click at [363, 233] on td "435957" at bounding box center [391, 239] width 76 height 34
click at [369, 233] on td "435957" at bounding box center [391, 239] width 76 height 34
drag, startPoint x: 403, startPoint y: 232, endPoint x: 411, endPoint y: 232, distance: 8.0
click at [411, 232] on td "435957" at bounding box center [391, 239] width 76 height 34
copy td "435957"
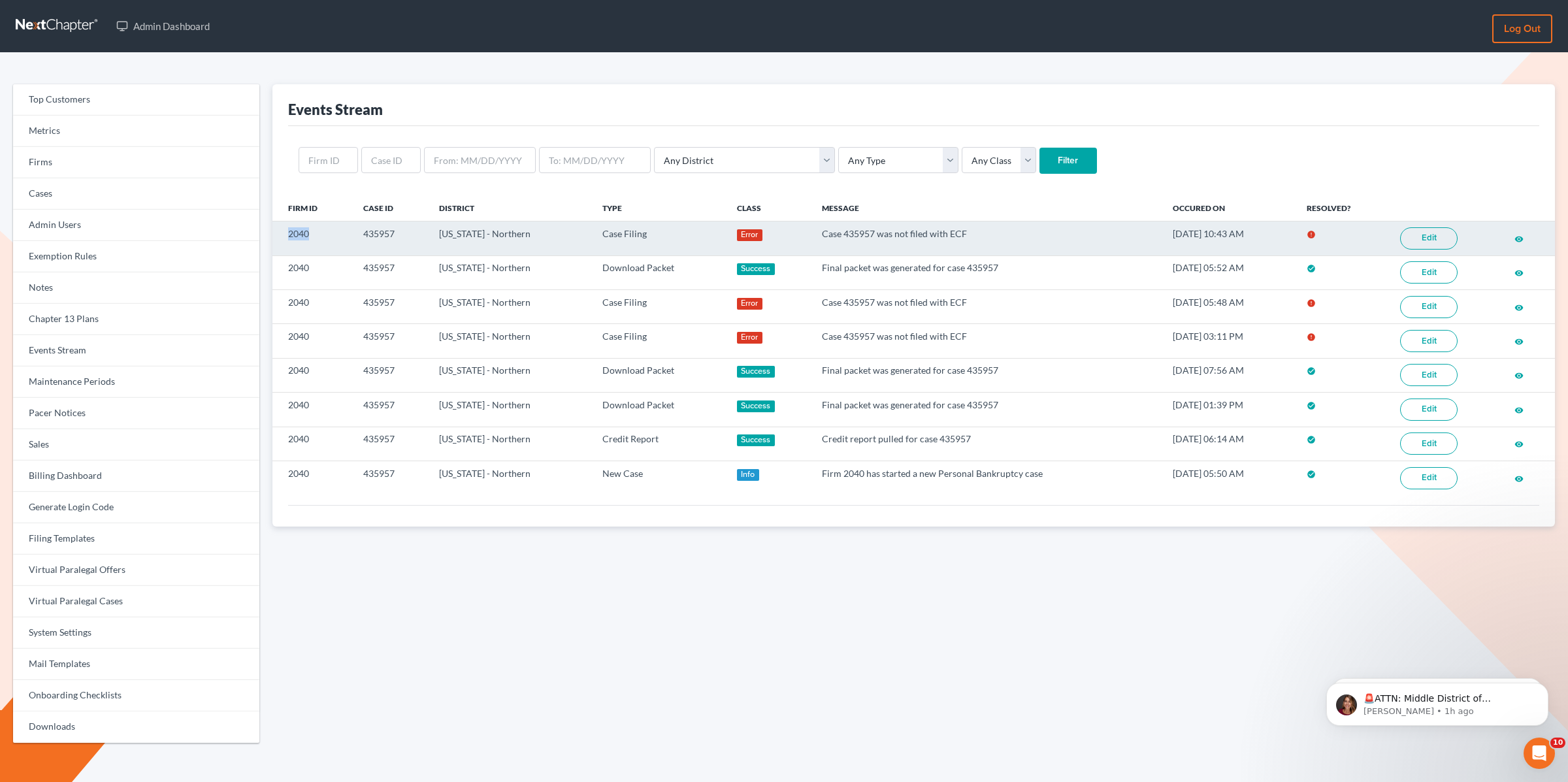
drag, startPoint x: 311, startPoint y: 232, endPoint x: 284, endPoint y: 234, distance: 27.1
click at [284, 234] on td "2040" at bounding box center [313, 239] width 80 height 34
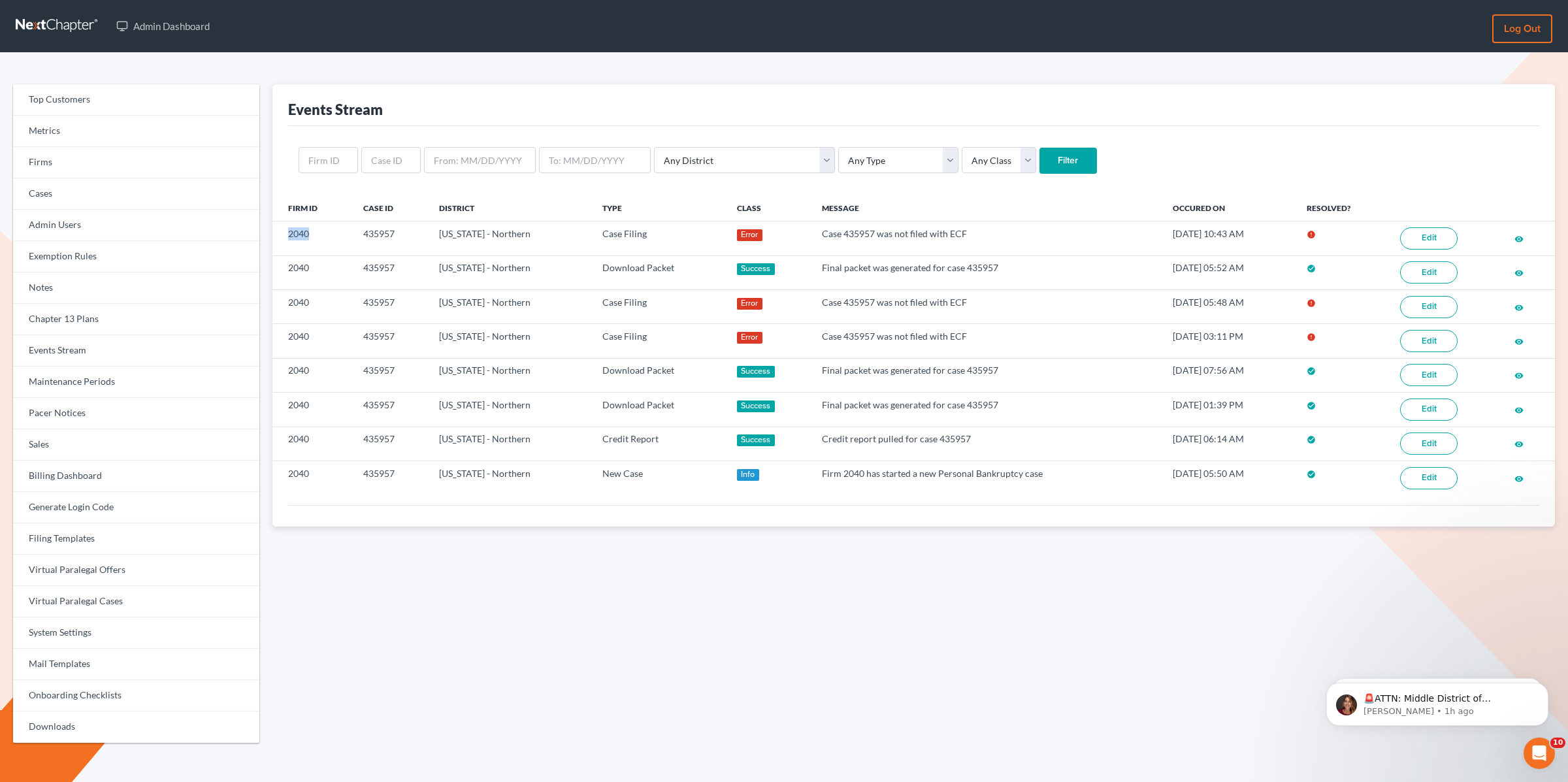
copy td "2040"
click at [325, 162] on input "text" at bounding box center [328, 159] width 59 height 26
paste input "2040"
type input "2040"
click at [1040, 148] on input "Filter" at bounding box center [1069, 160] width 57 height 26
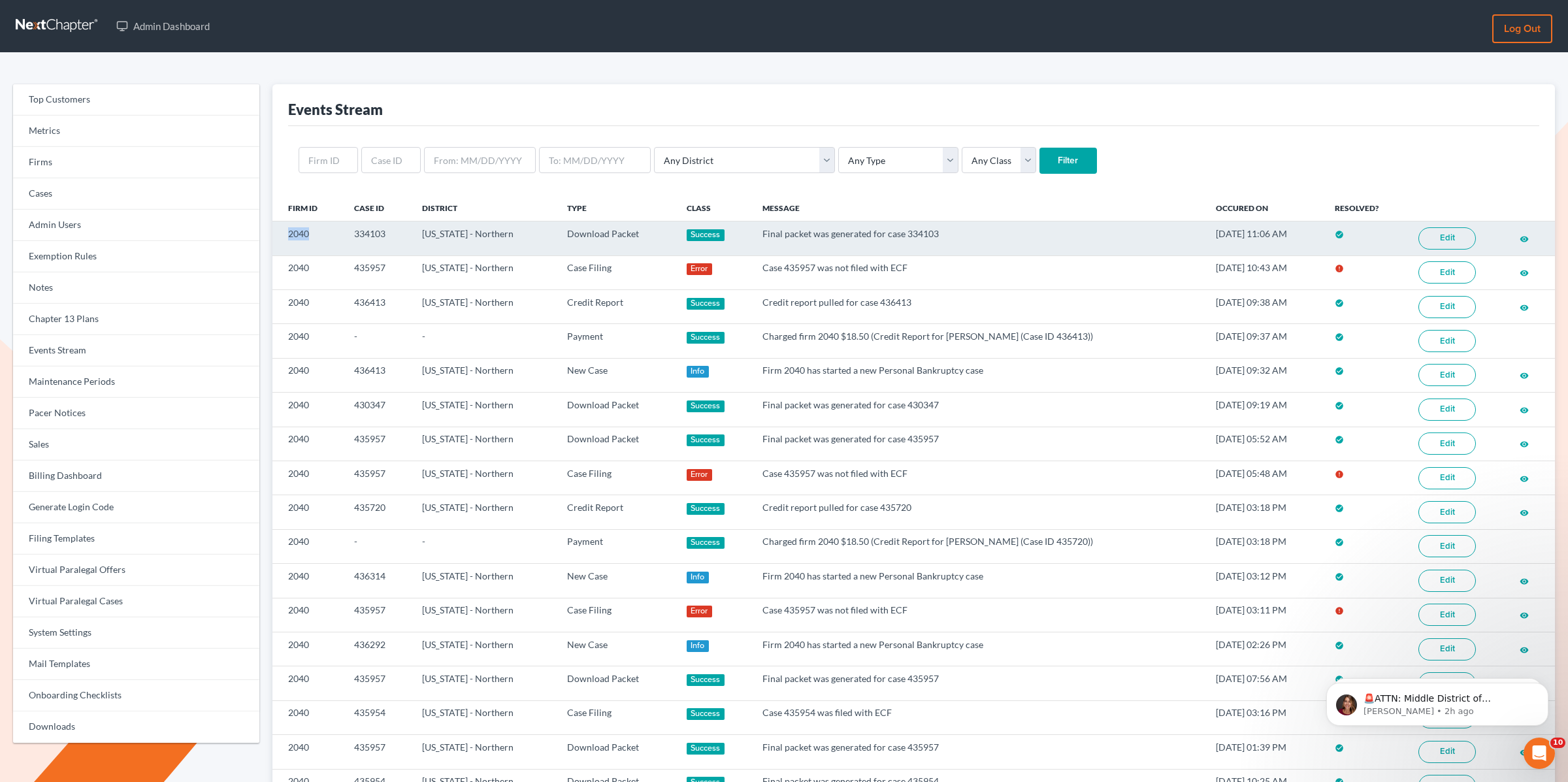
drag, startPoint x: 317, startPoint y: 233, endPoint x: 283, endPoint y: 234, distance: 34.0
click at [283, 234] on td "2040" at bounding box center [308, 239] width 72 height 34
copy td "2040"
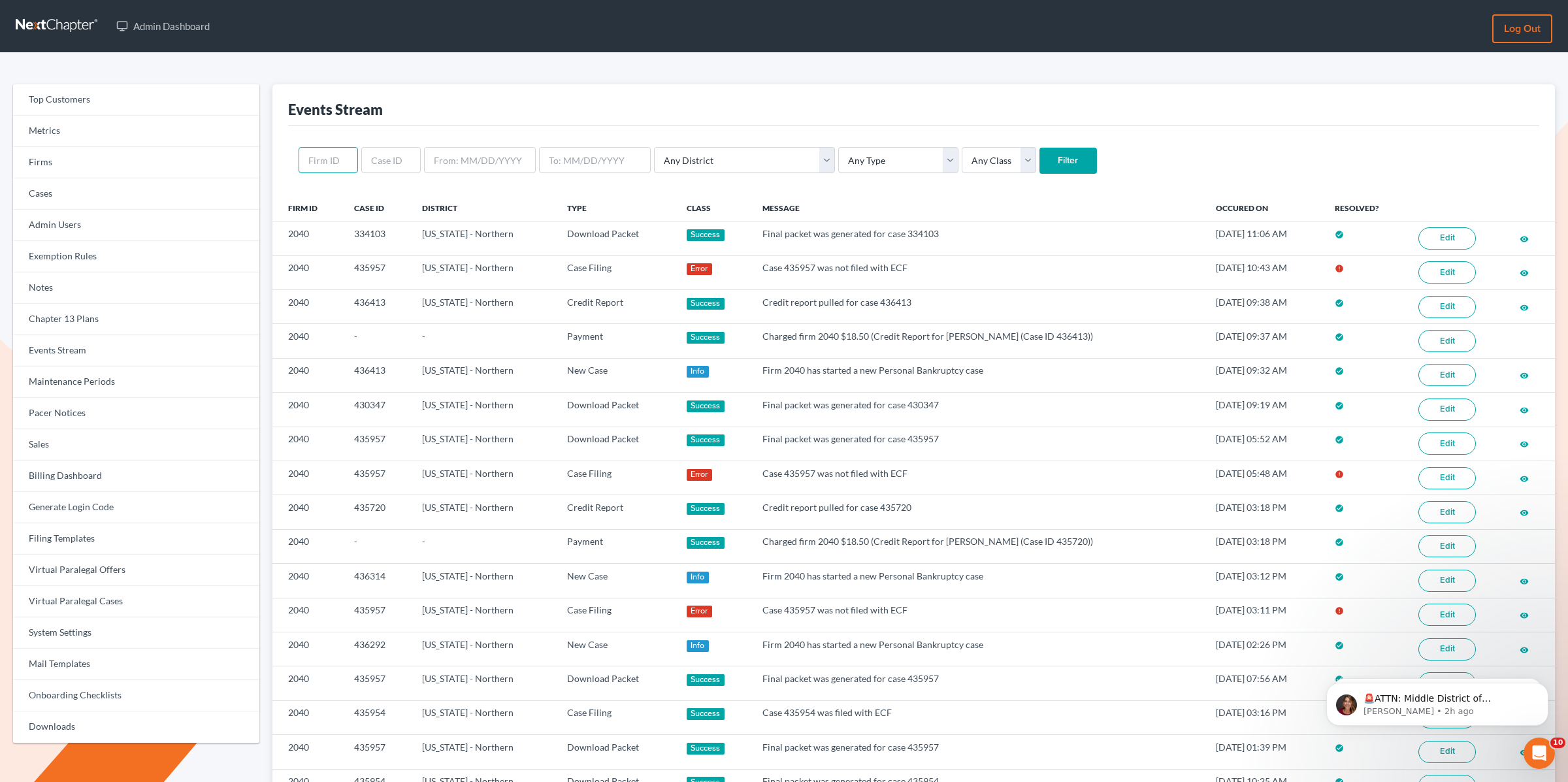
click at [331, 162] on input "text" at bounding box center [328, 159] width 59 height 26
paste input "2040"
type input "2040"
click at [1040, 148] on input "Filter" at bounding box center [1069, 160] width 57 height 26
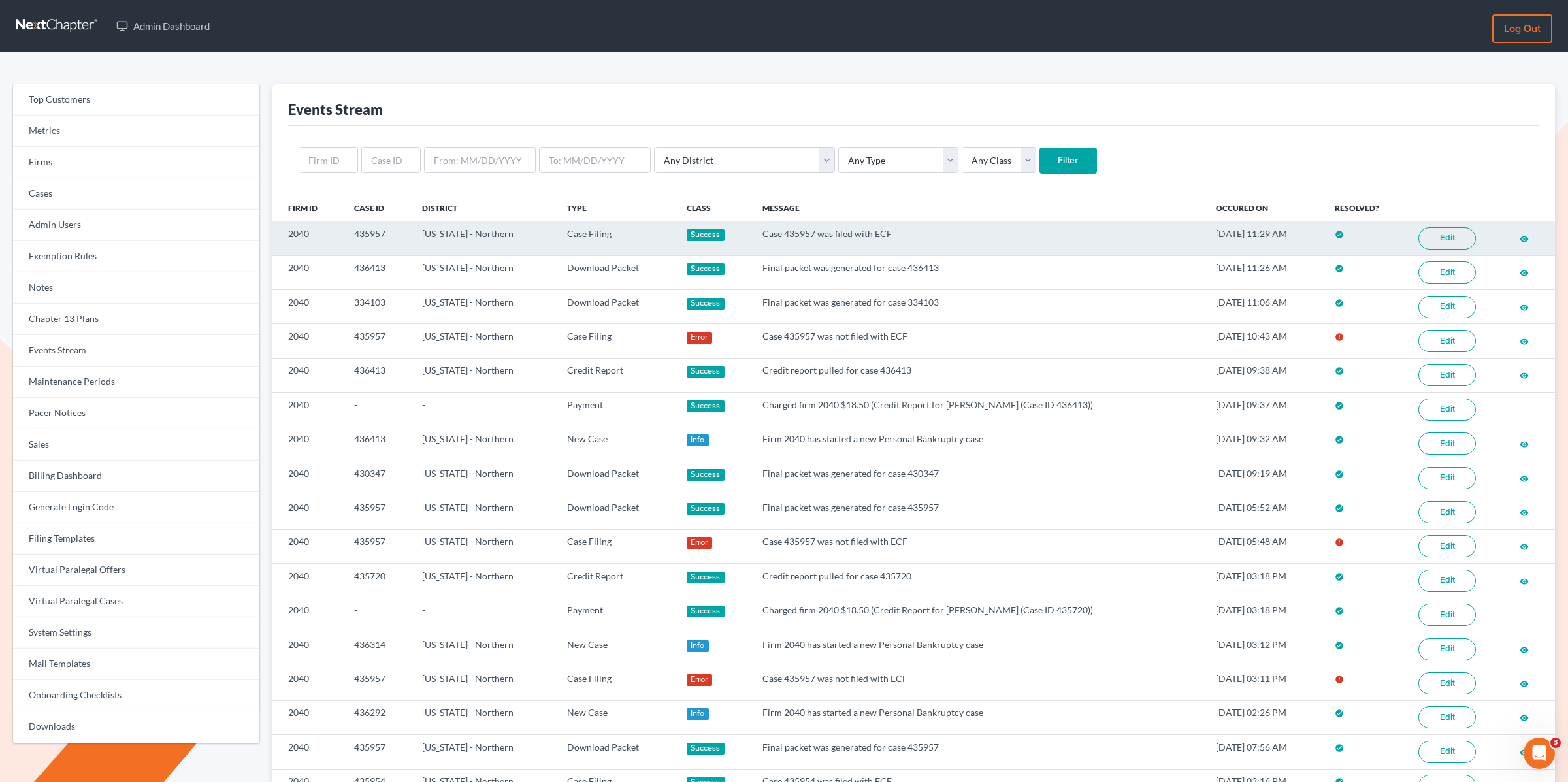
click at [1437, 238] on link "Edit" at bounding box center [1447, 239] width 57 height 22
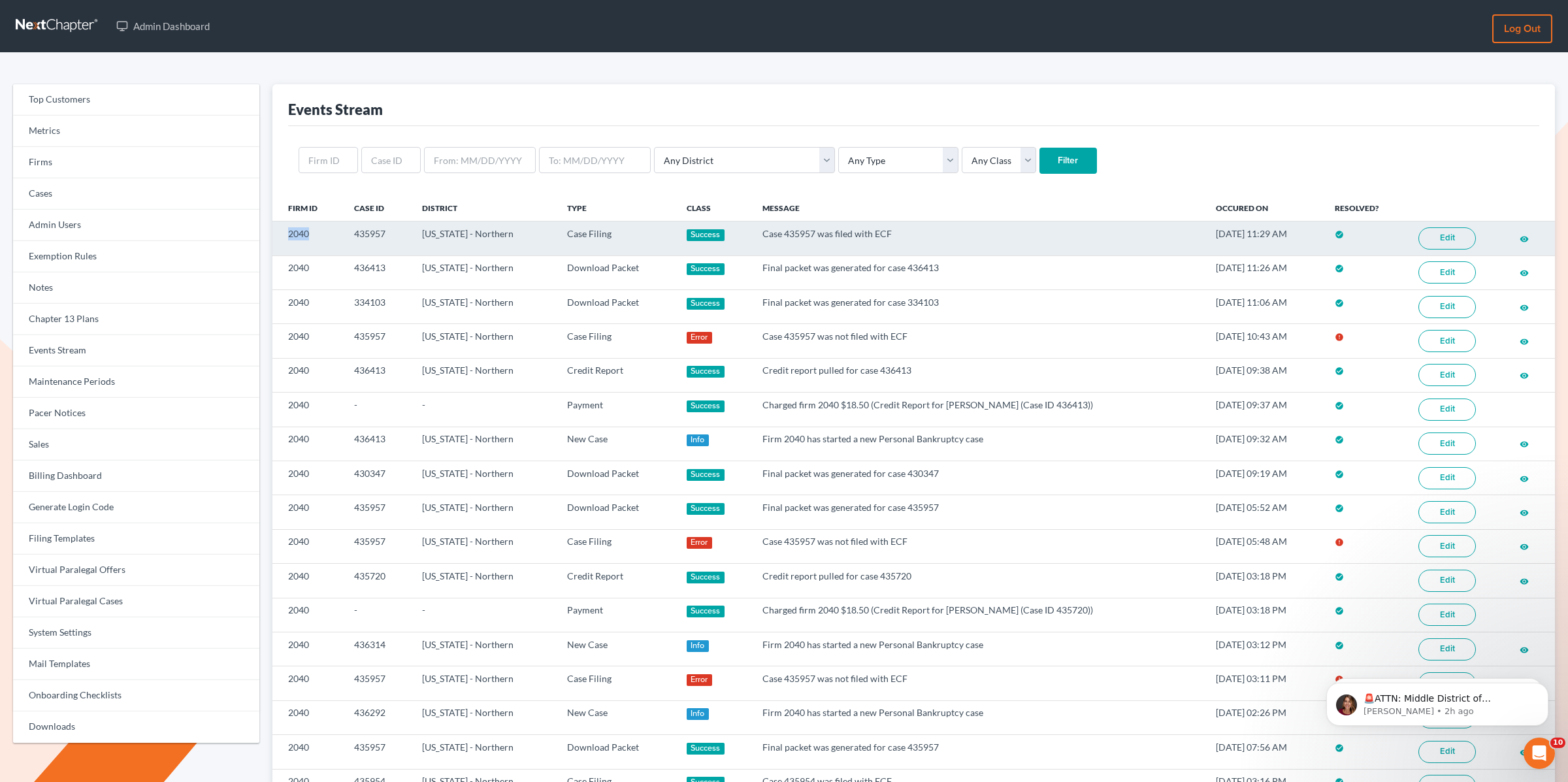
drag, startPoint x: 311, startPoint y: 239, endPoint x: 283, endPoint y: 238, distance: 28.0
click at [283, 238] on td "2040" at bounding box center [308, 239] width 72 height 34
click at [1430, 236] on link "Edit" at bounding box center [1447, 239] width 57 height 22
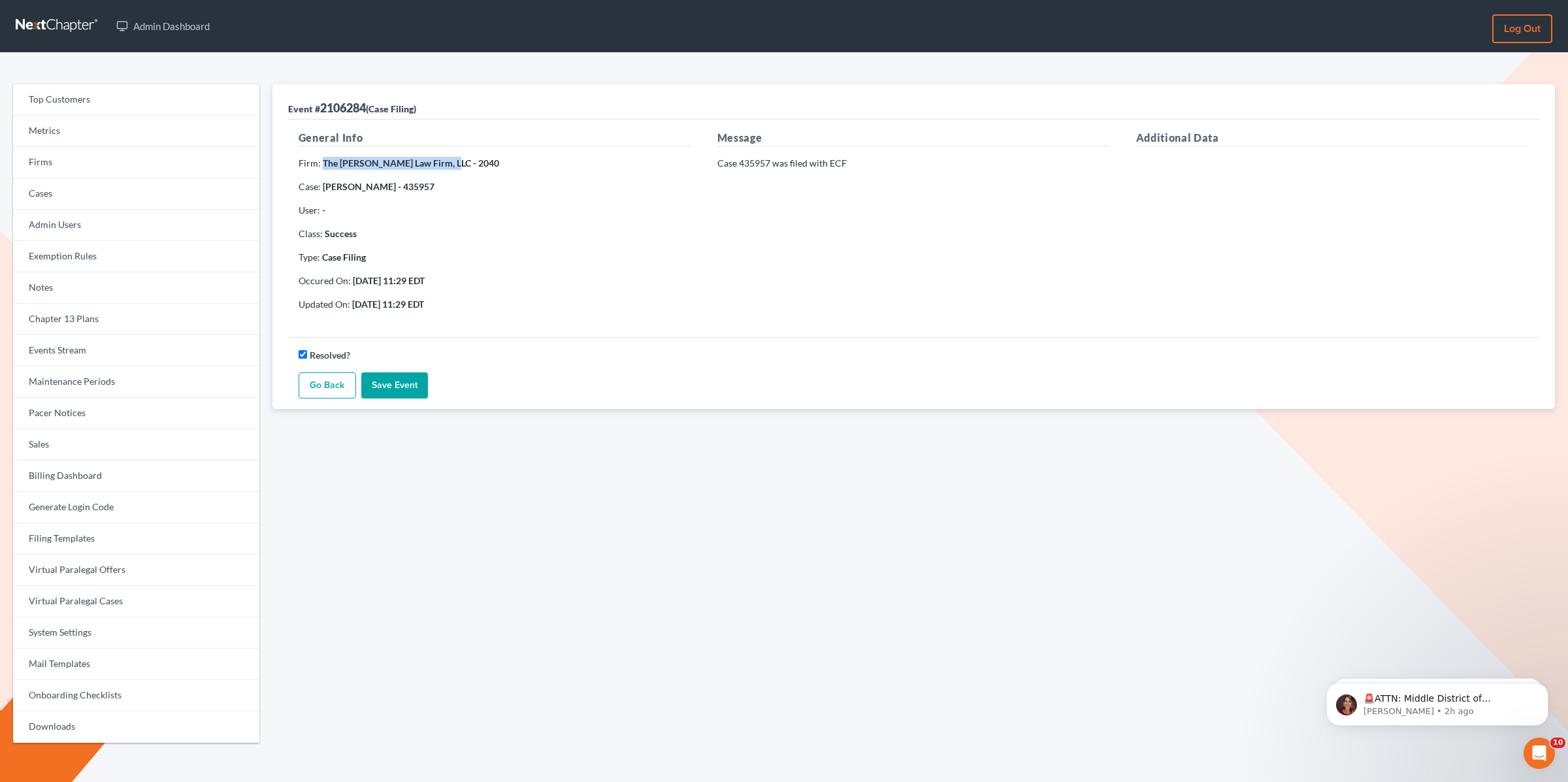
drag, startPoint x: 442, startPoint y: 163, endPoint x: 322, endPoint y: 169, distance: 120.1
click at [322, 169] on p "Firm: The [PERSON_NAME] Law Firm, LLC - 2040" at bounding box center [495, 163] width 393 height 13
copy strong "The [PERSON_NAME] Law Firm, LLC"
click at [54, 160] on link "Firms" at bounding box center [136, 162] width 246 height 31
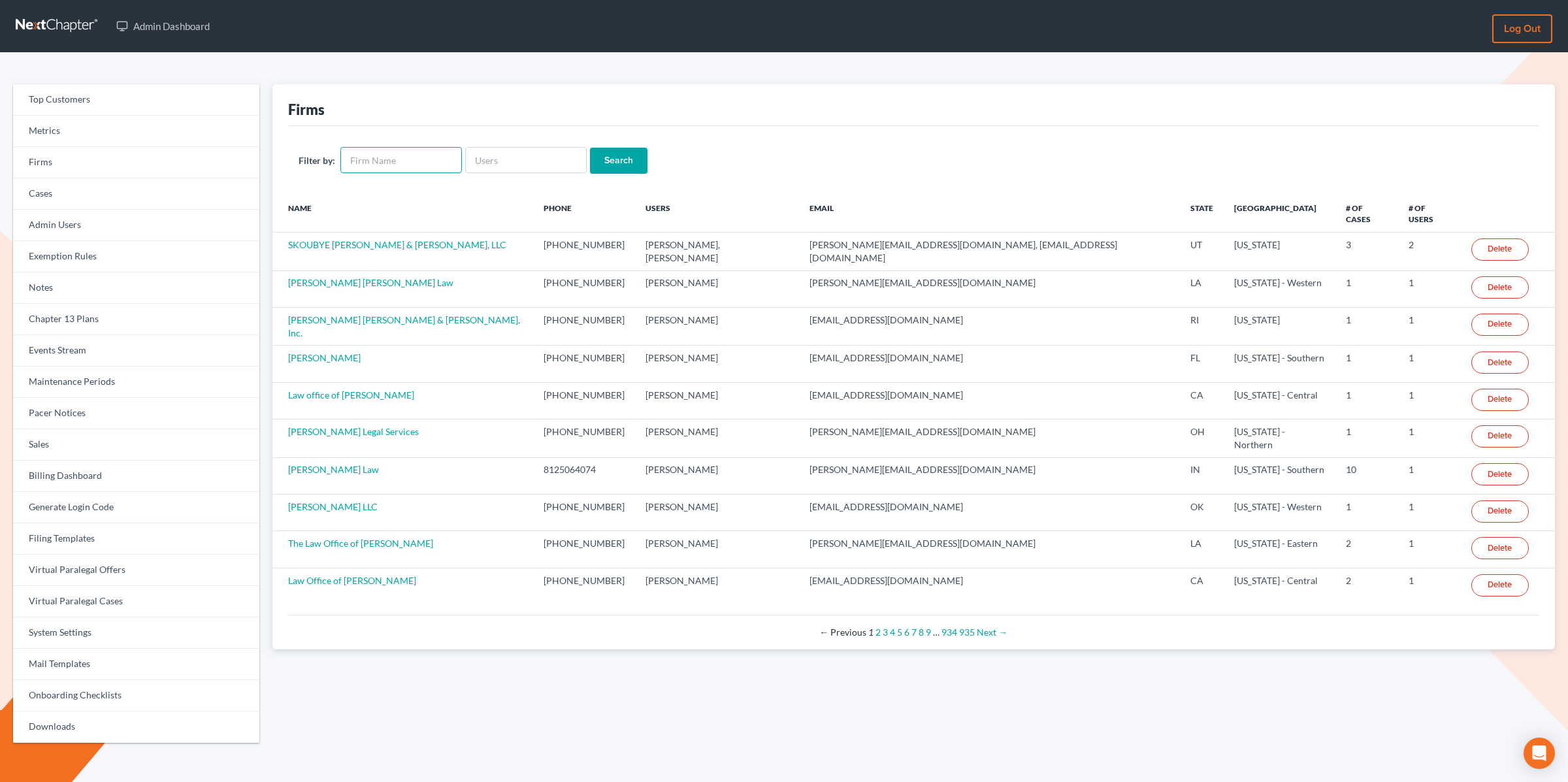
click at [385, 159] on input "text" at bounding box center [401, 159] width 122 height 26
paste input "The [PERSON_NAME] Law Firm, LLC"
type input "The [PERSON_NAME] Law Firm, LLC"
click at [590, 148] on input "Search" at bounding box center [619, 160] width 57 height 26
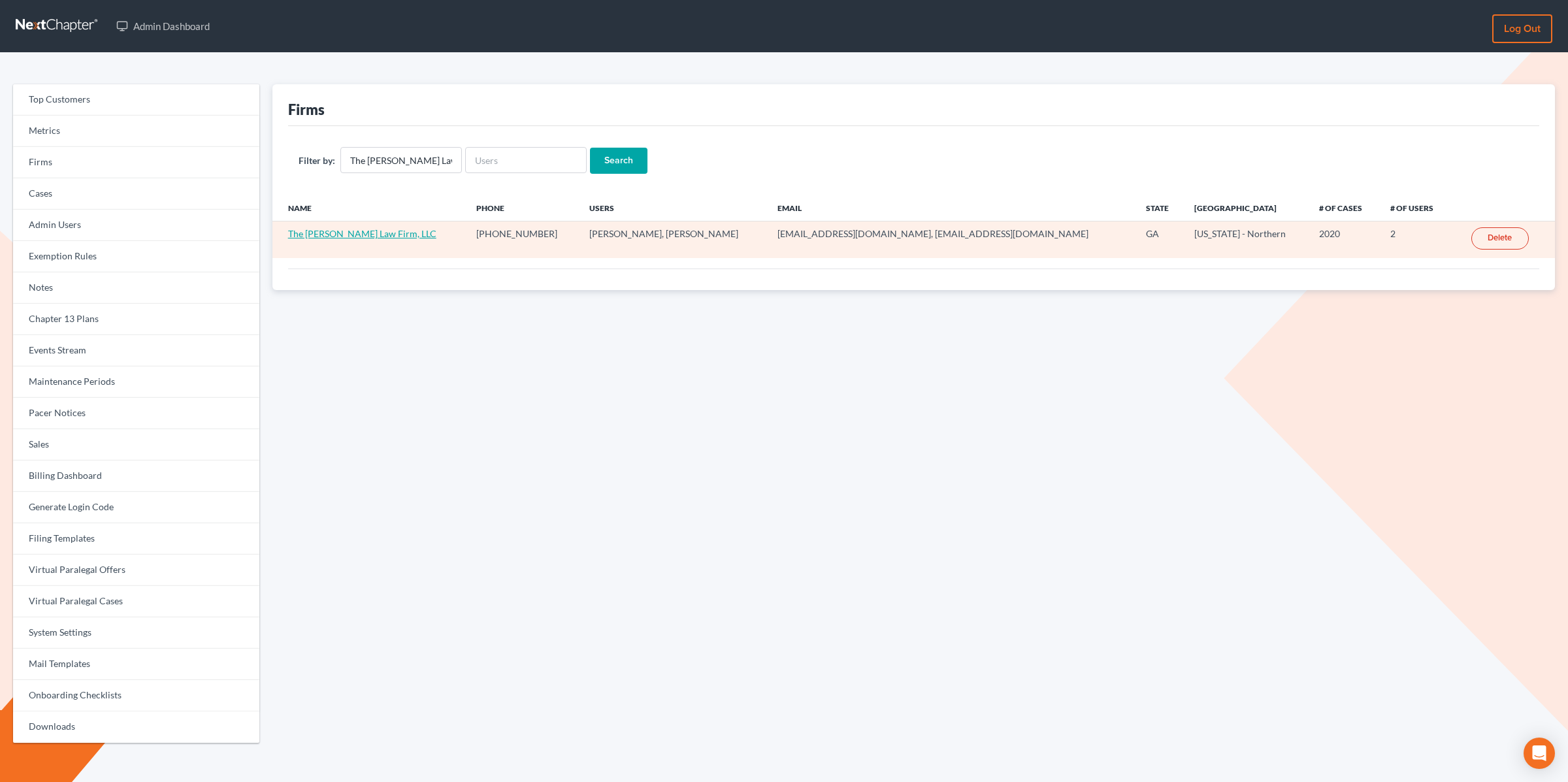
click at [367, 233] on link "The [PERSON_NAME] Law Firm, LLC" at bounding box center [362, 234] width 148 height 11
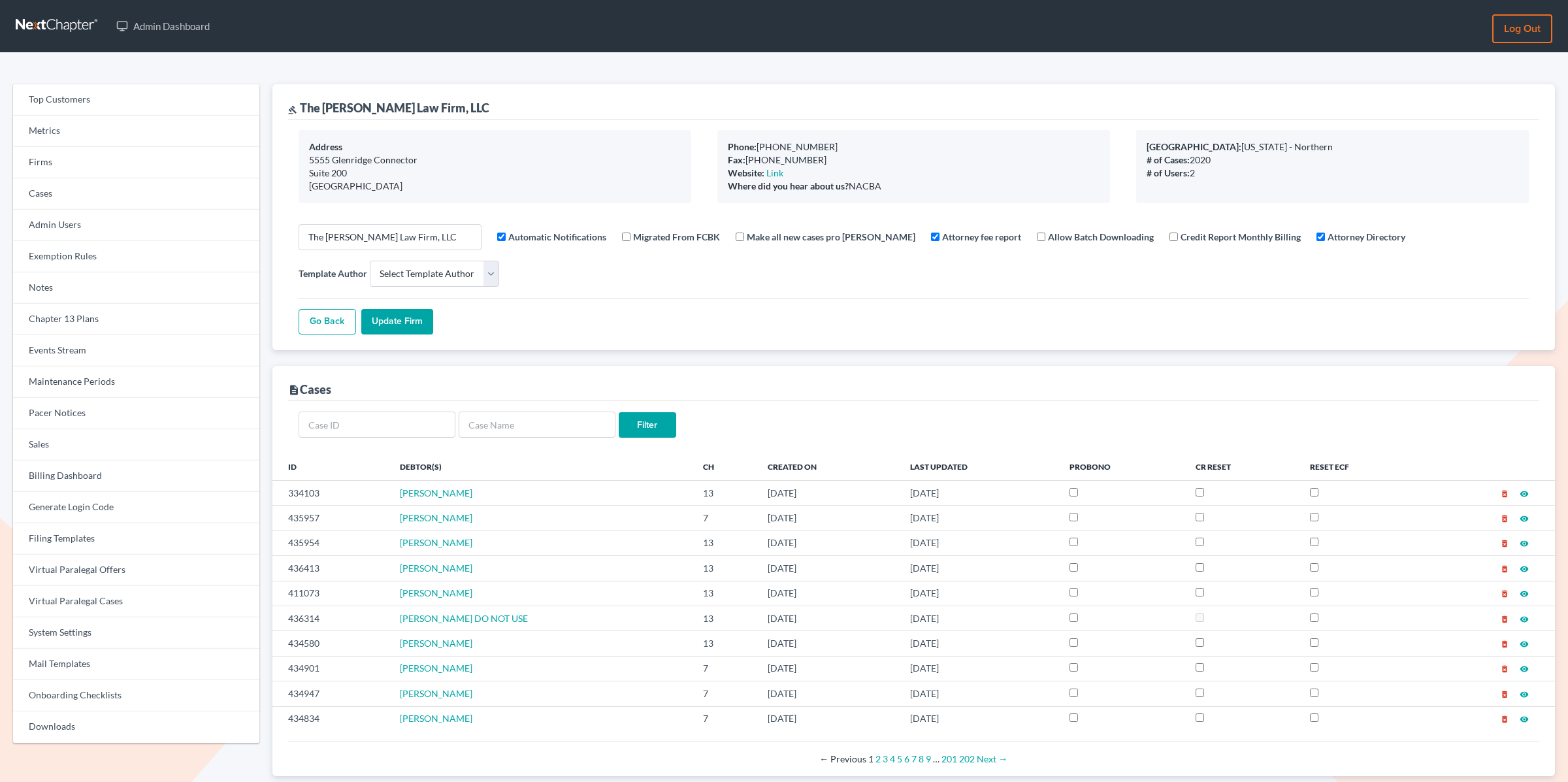
select select
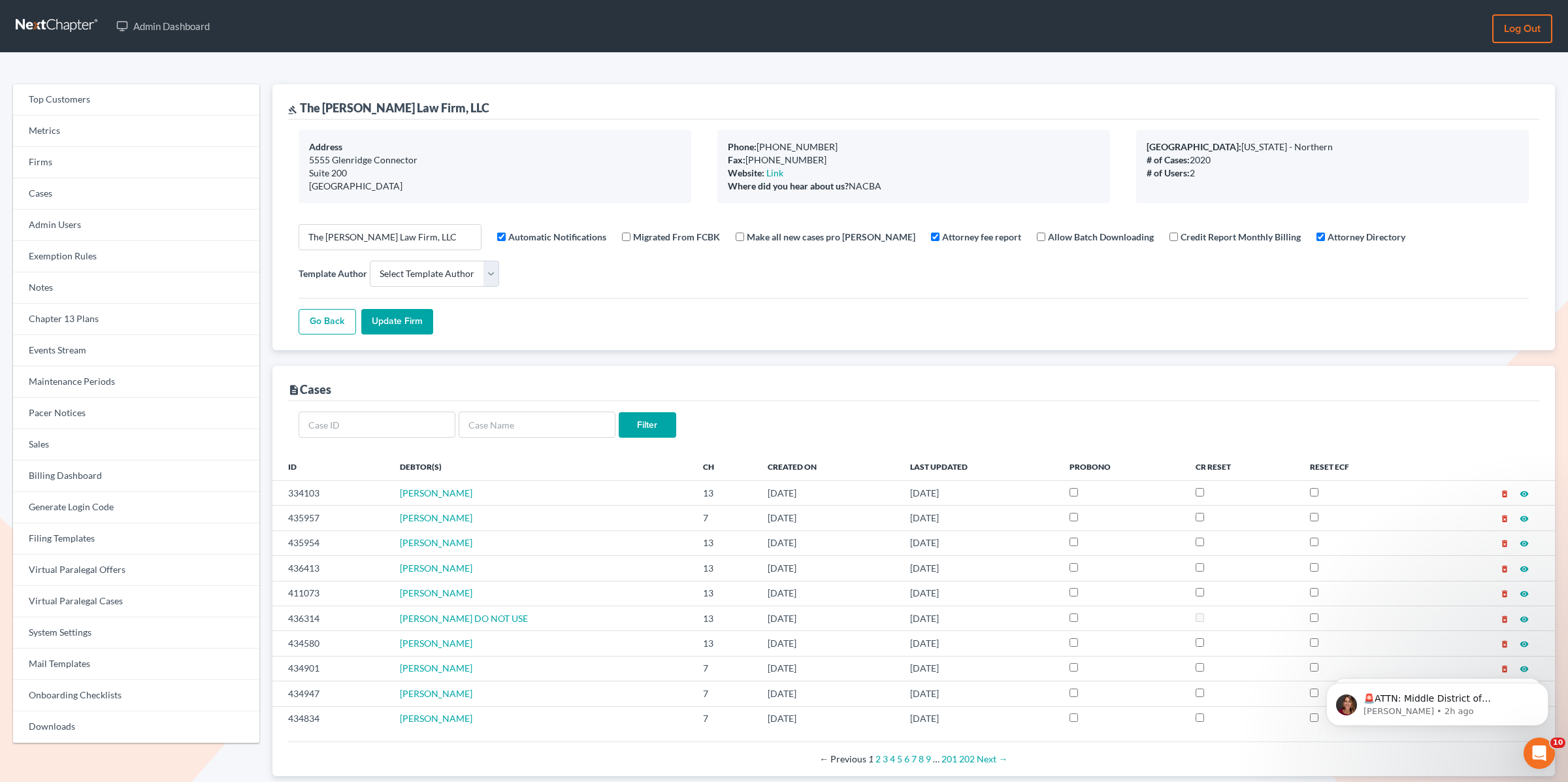
click at [473, 108] on div "gavel The Craig Black Law Firm, LLC" at bounding box center [913, 102] width 1251 height 35
click at [390, 108] on div "gavel The Craig Black Law Firm, LLC" at bounding box center [389, 108] width 201 height 15
drag, startPoint x: 464, startPoint y: 106, endPoint x: 297, endPoint y: 111, distance: 167.1
click at [297, 111] on div "gavel The Craig Black Law Firm, LLC" at bounding box center [913, 102] width 1251 height 35
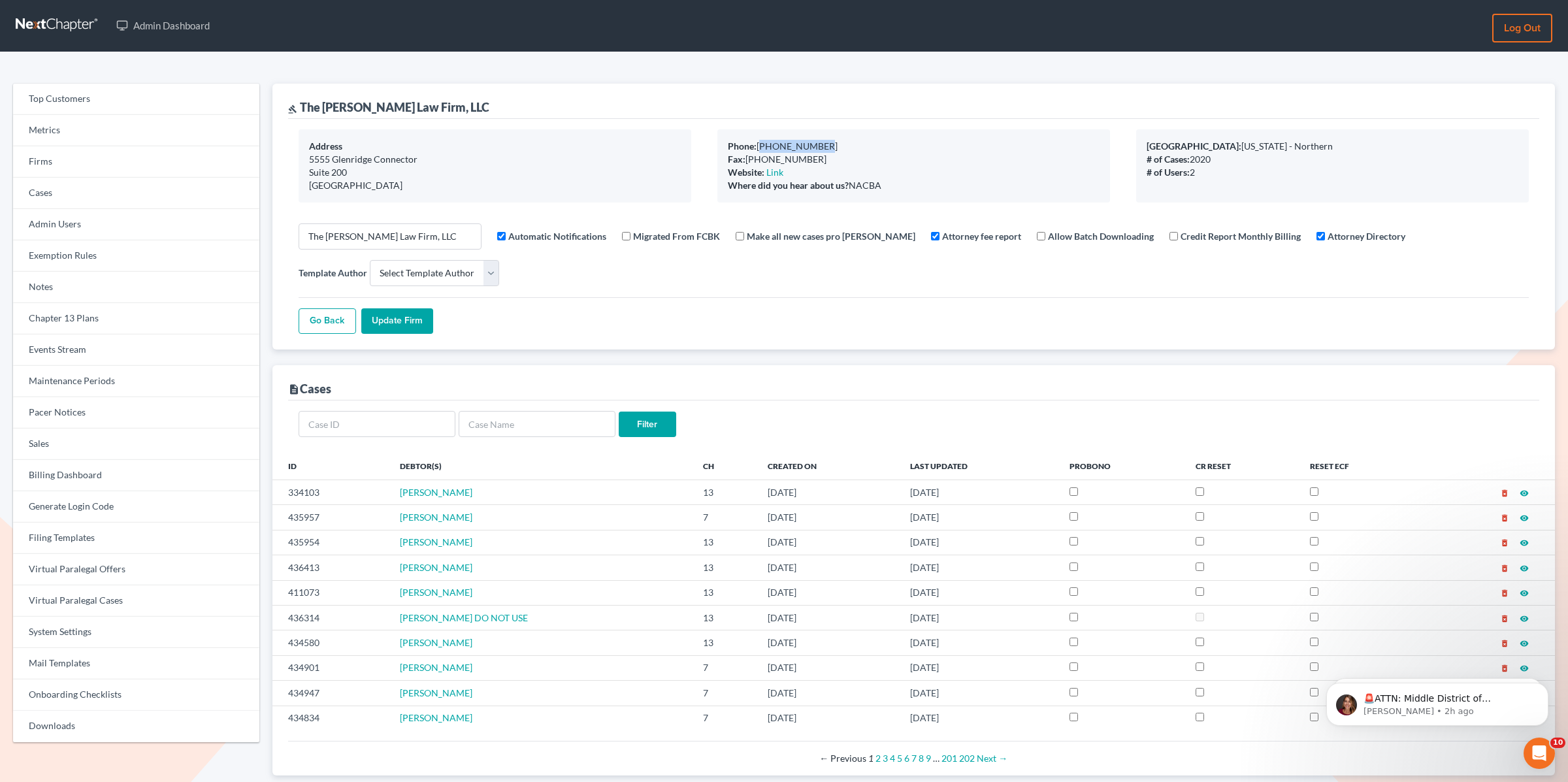
drag, startPoint x: 806, startPoint y: 144, endPoint x: 761, endPoint y: 147, distance: 45.1
click at [760, 147] on div "Phone: 678-888-1778" at bounding box center [914, 146] width 372 height 13
copy div "678-888-1778"
click at [51, 250] on link "Exemption Rules" at bounding box center [136, 256] width 246 height 31
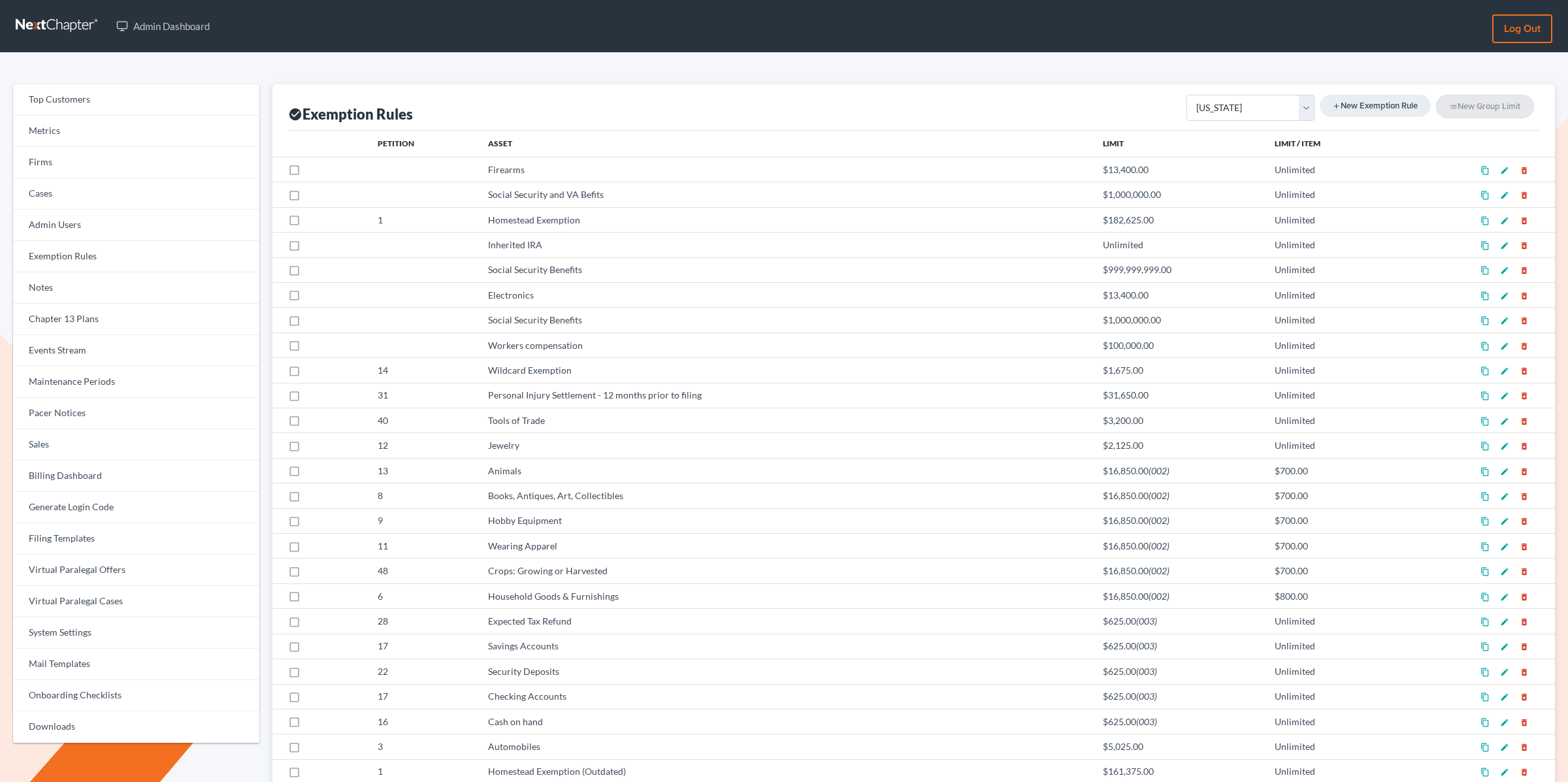
click at [43, 353] on link "Events Stream" at bounding box center [136, 350] width 246 height 31
click at [48, 353] on link "Events Stream" at bounding box center [136, 350] width 246 height 31
click at [61, 352] on link "Events Stream" at bounding box center [136, 350] width 246 height 31
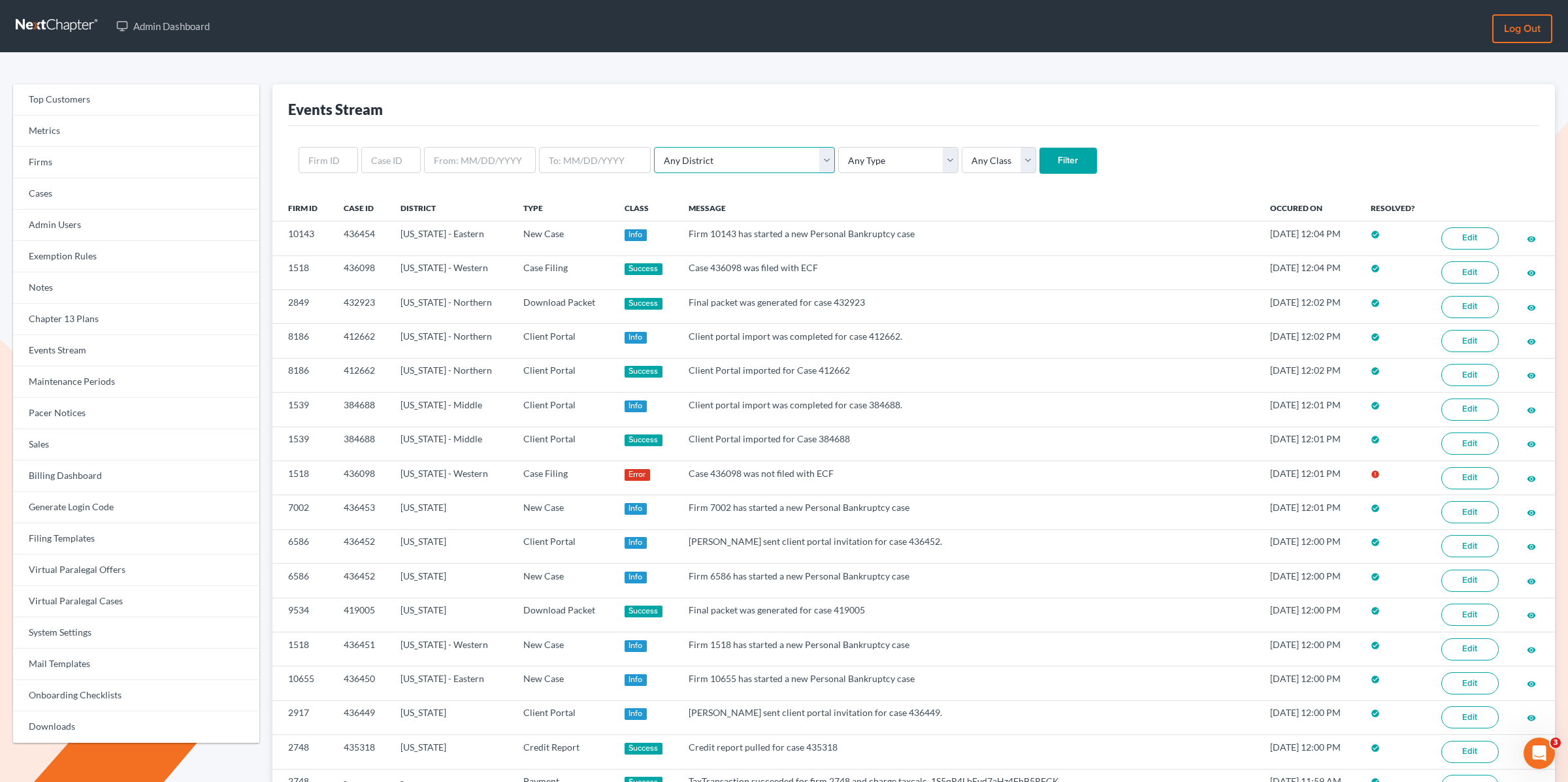
click at [722, 158] on select "Any District [US_STATE] - [GEOGRAPHIC_DATA] [US_STATE] - [GEOGRAPHIC_DATA] [US_…" at bounding box center [744, 159] width 181 height 26
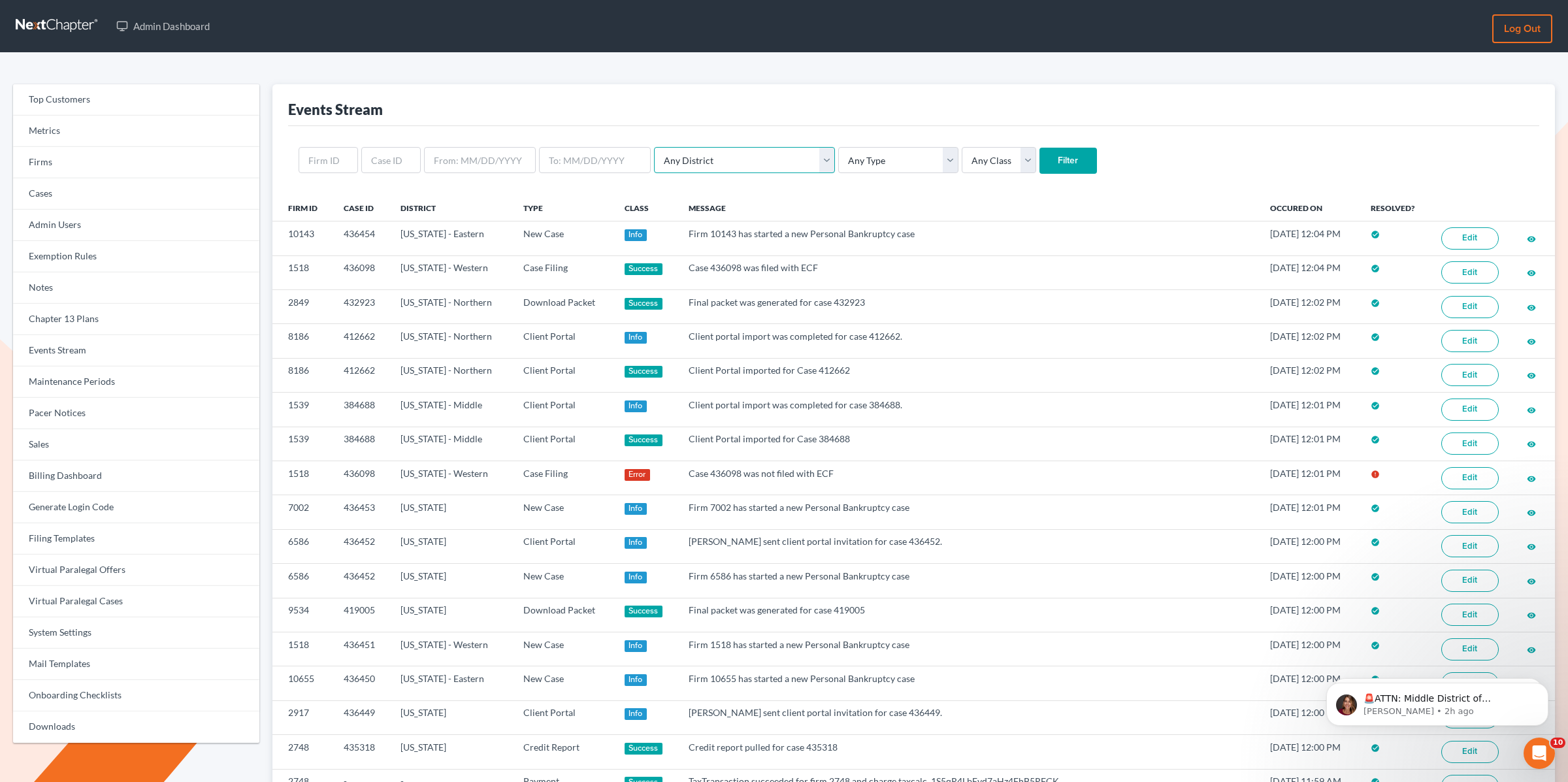
select select "22"
click at [654, 147] on select "Any District [US_STATE] - [GEOGRAPHIC_DATA] [US_STATE] - [GEOGRAPHIC_DATA] [US_…" at bounding box center [744, 159] width 181 height 26
click at [845, 157] on select "Any Type Case Applied To Plan Case Archive Case Duplicate Case Filing Chapter 1…" at bounding box center [899, 159] width 120 height 26
select select "case_filing"
click at [839, 147] on select "Any Type Case Applied To Plan Case Archive Case Duplicate Case Filing Chapter 1…" at bounding box center [899, 159] width 120 height 26
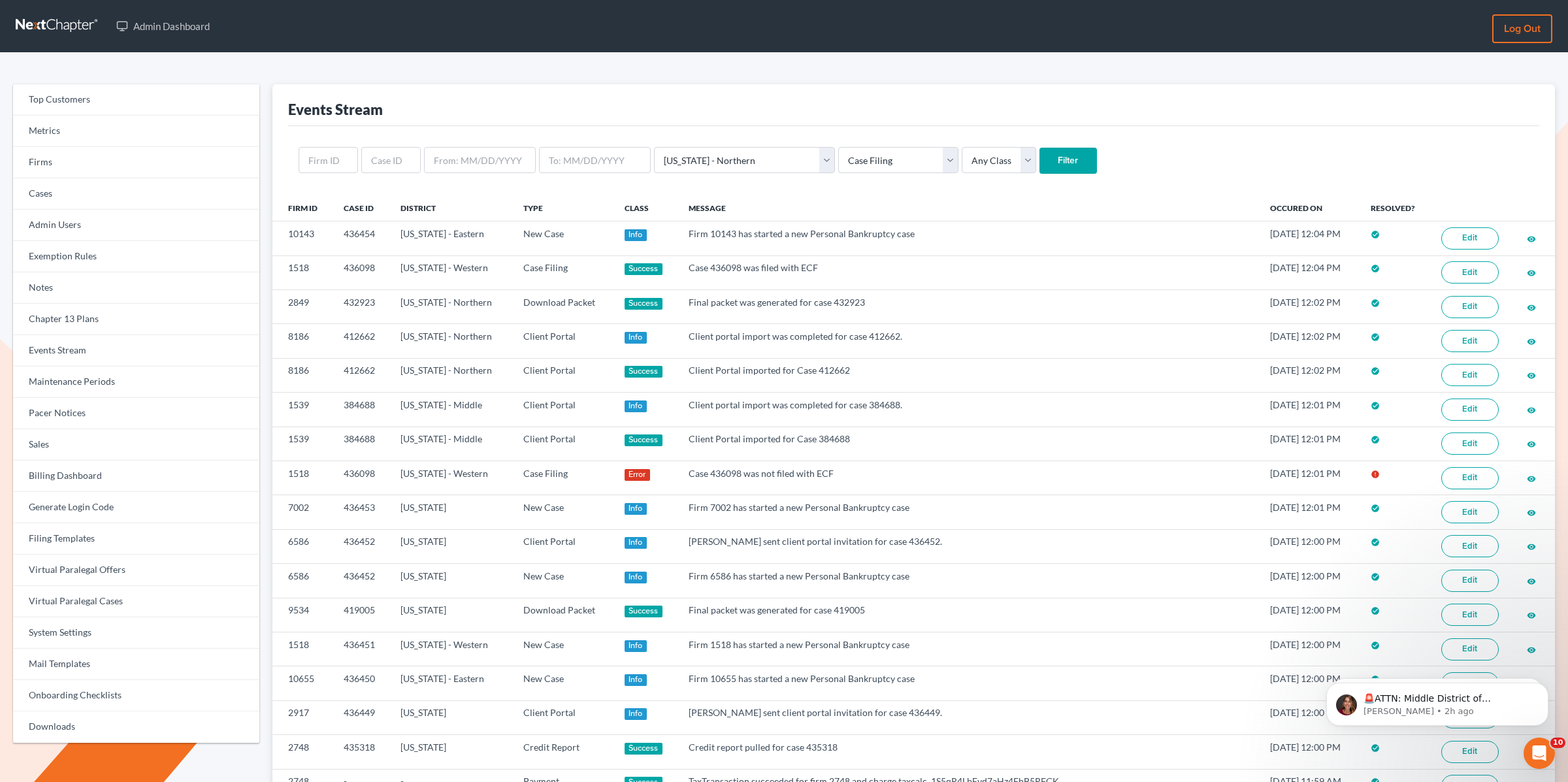
click at [1040, 159] on input "Filter" at bounding box center [1069, 160] width 57 height 26
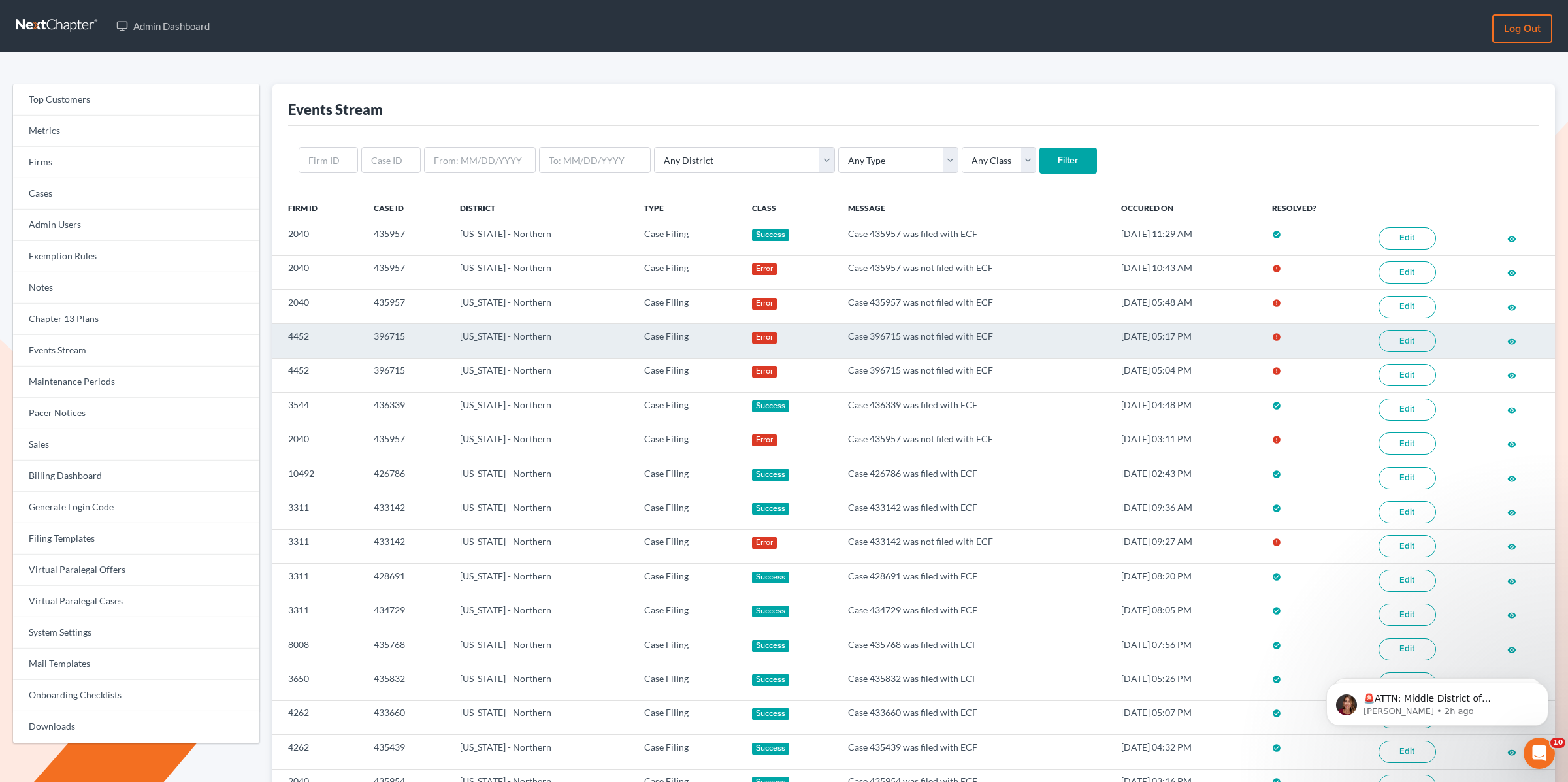
click at [1409, 344] on link "Edit" at bounding box center [1407, 341] width 57 height 22
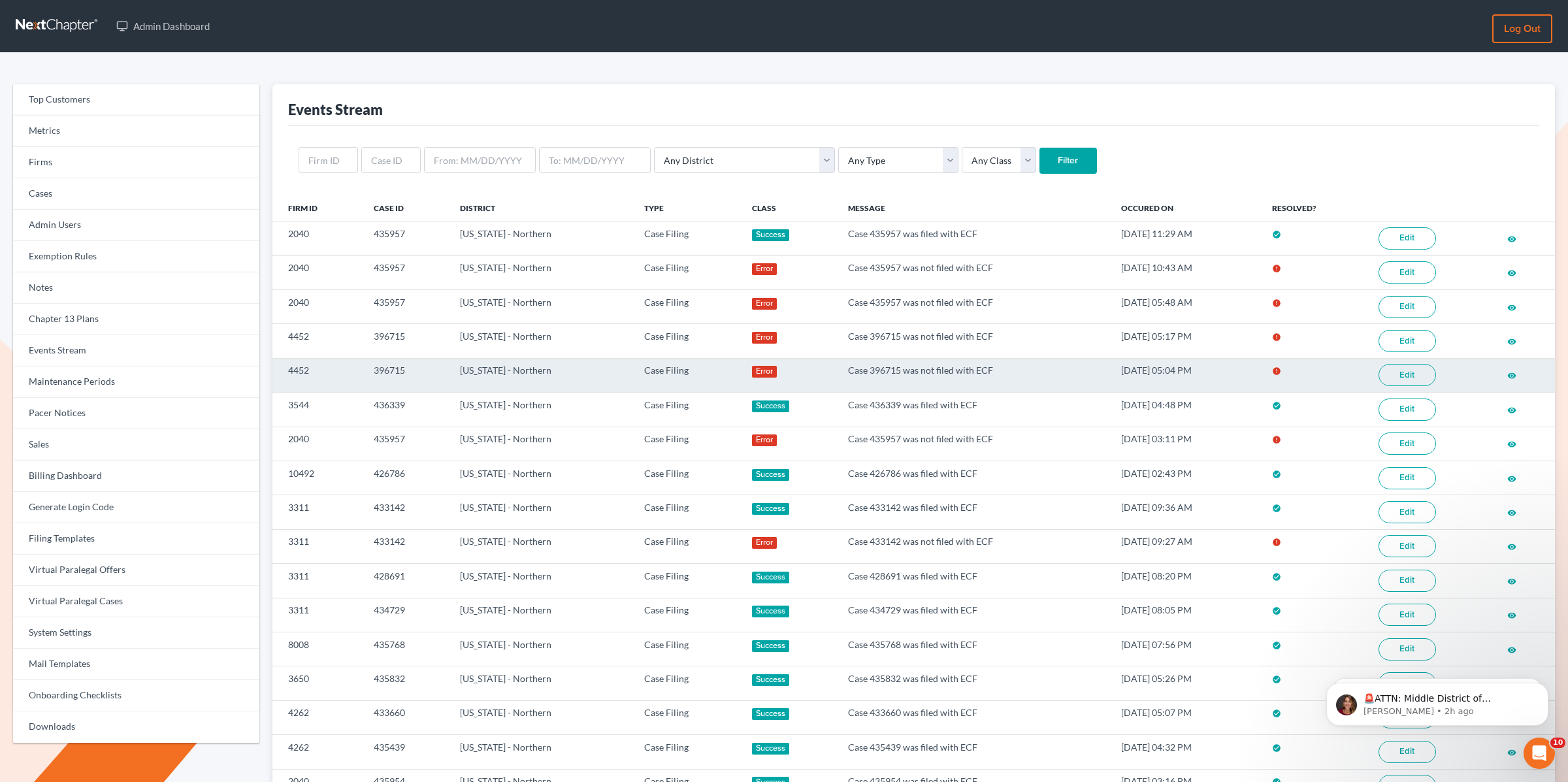
click at [1411, 376] on link "Edit" at bounding box center [1407, 375] width 57 height 22
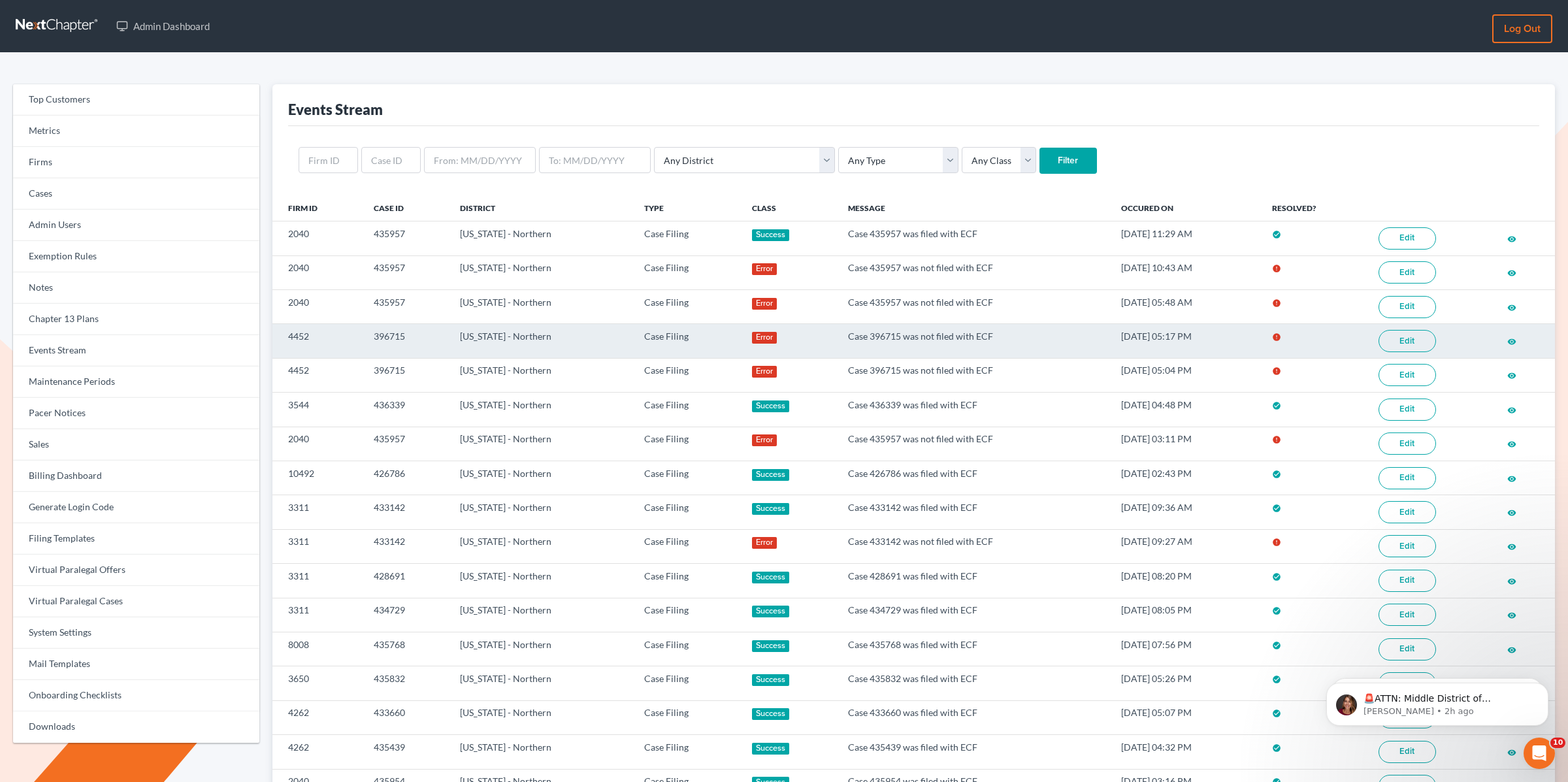
click at [1395, 342] on link "Edit" at bounding box center [1407, 341] width 57 height 22
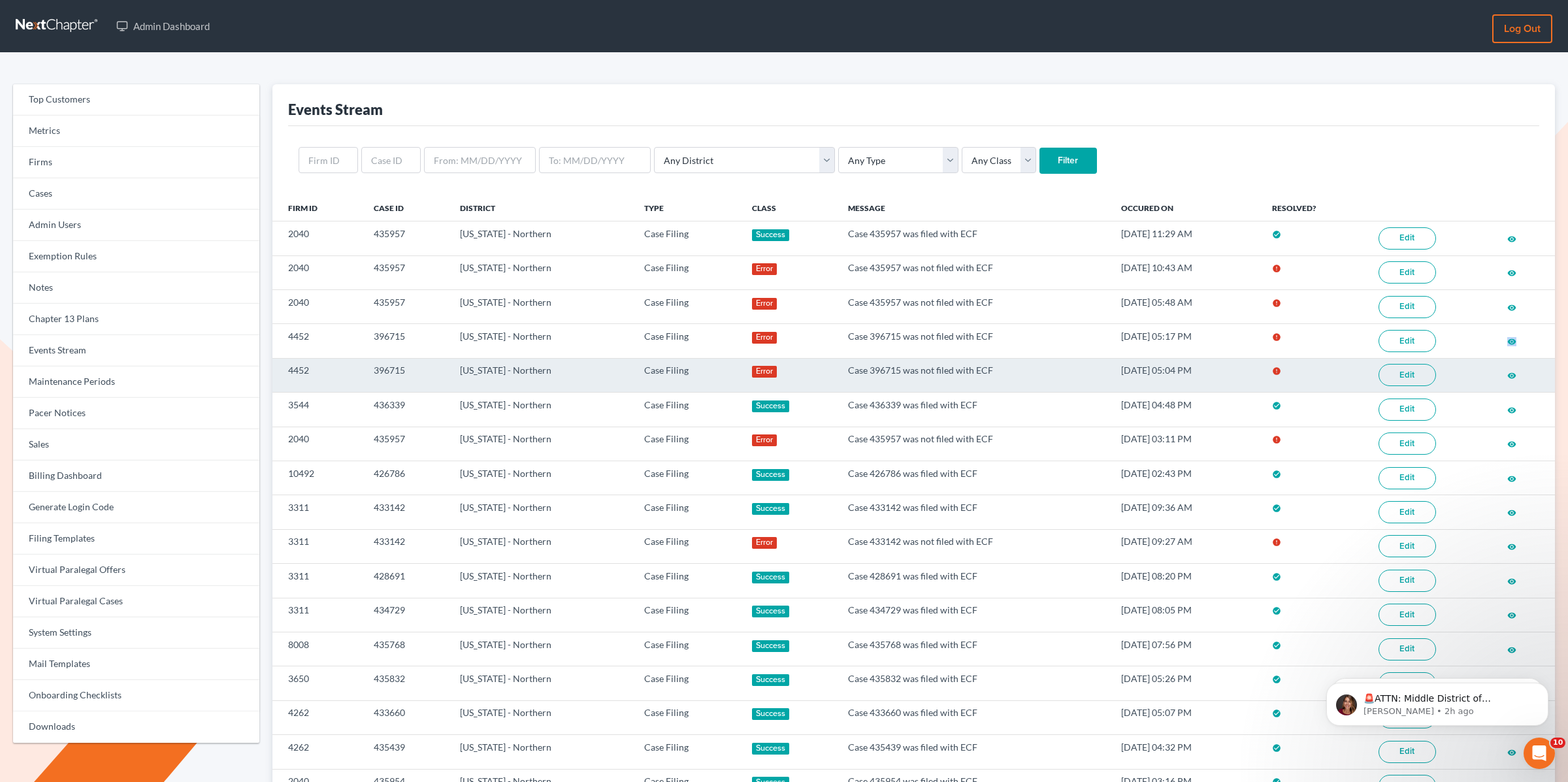
scroll to position [5, 0]
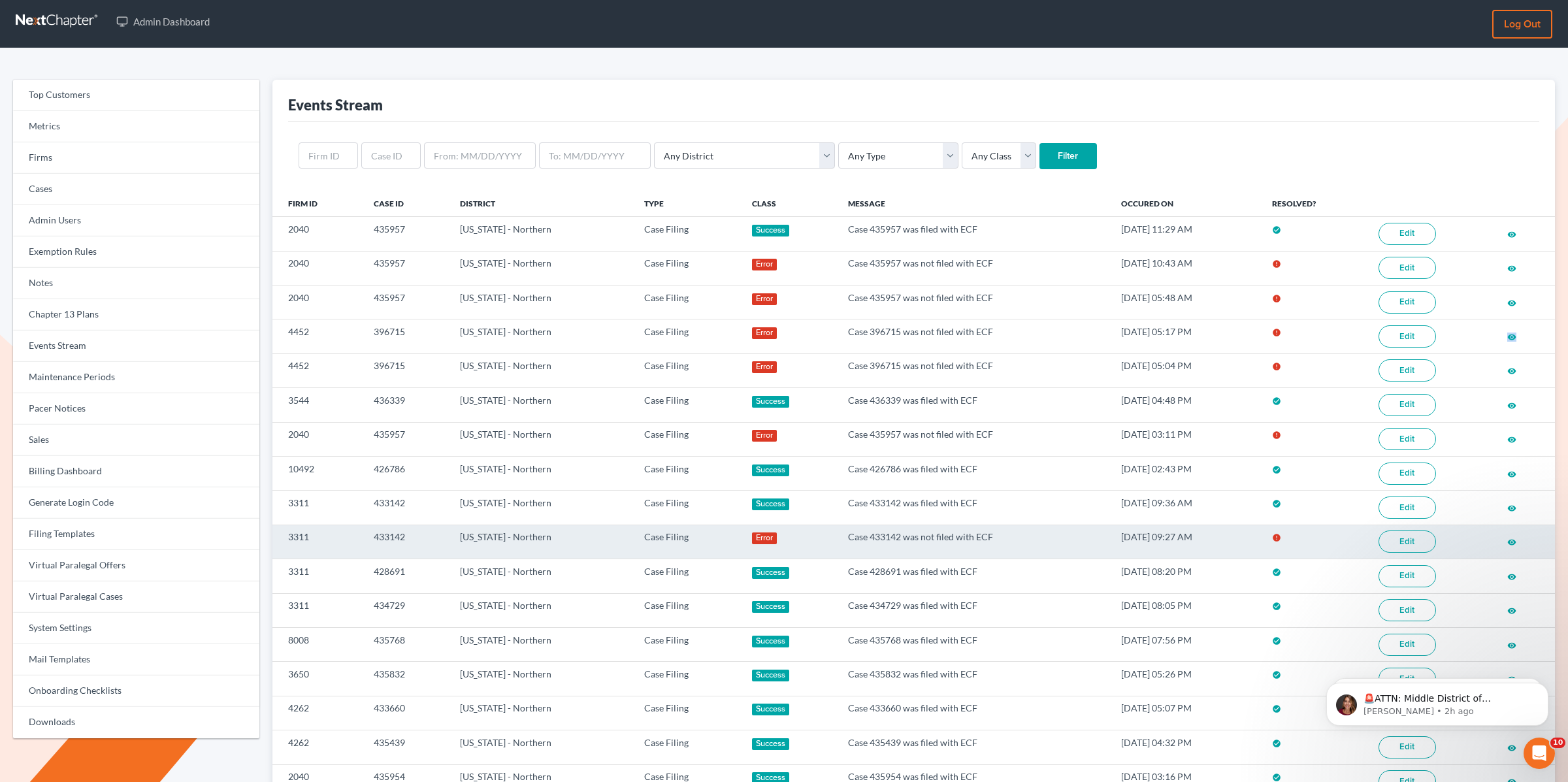
click at [1402, 543] on link "Edit" at bounding box center [1407, 542] width 57 height 22
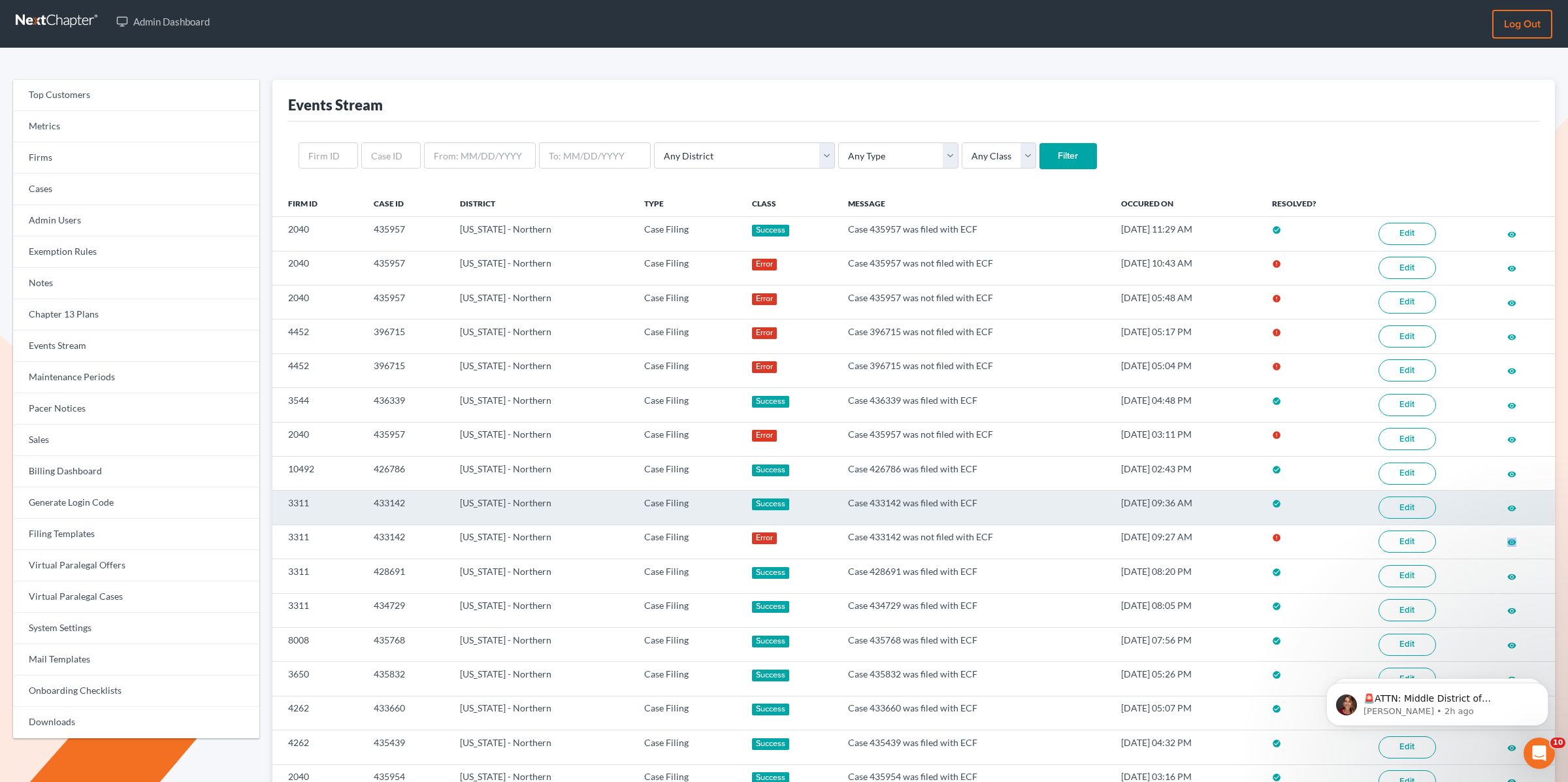
scroll to position [1, 0]
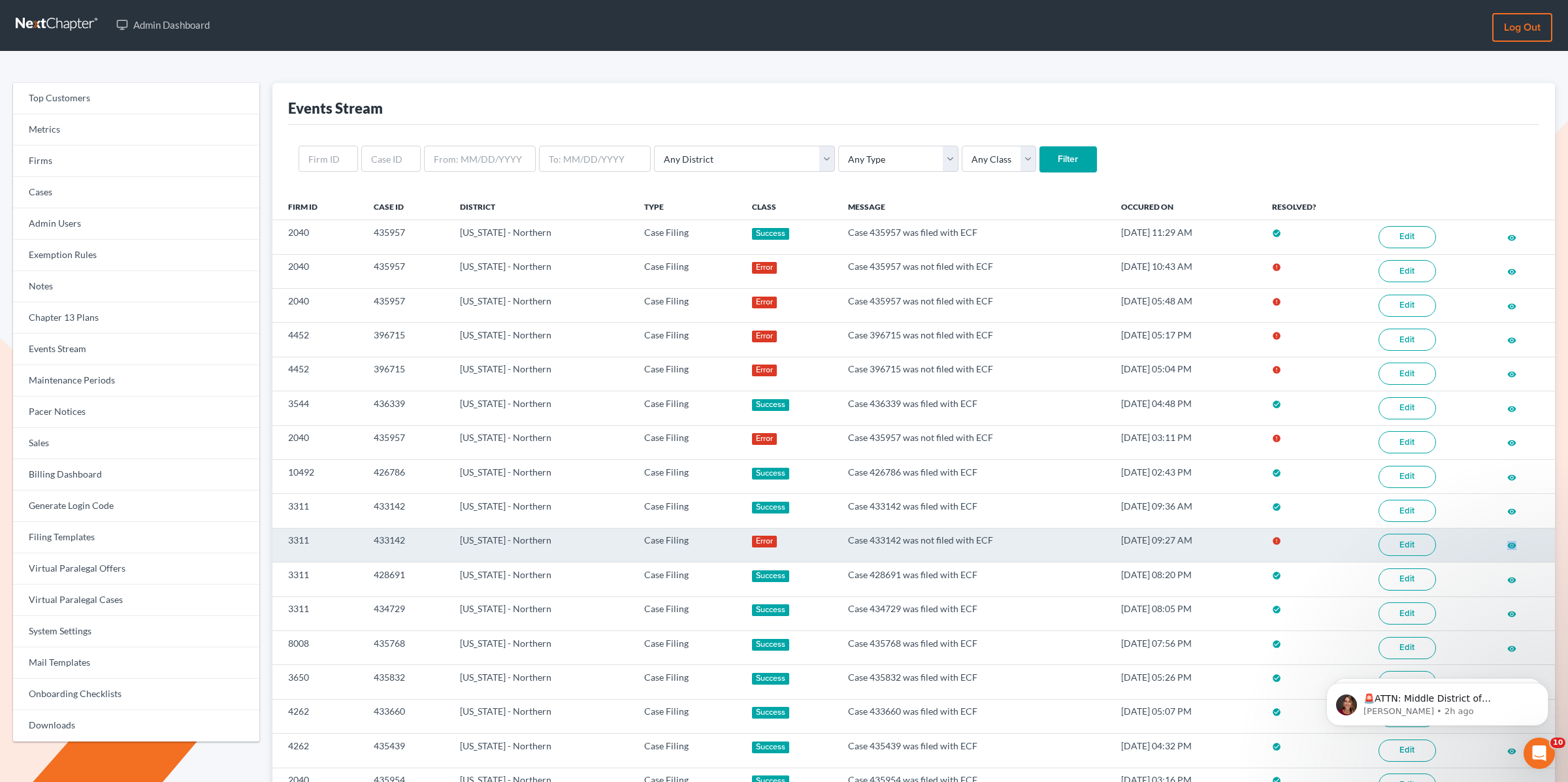
click at [1409, 553] on link "Edit" at bounding box center [1407, 545] width 57 height 22
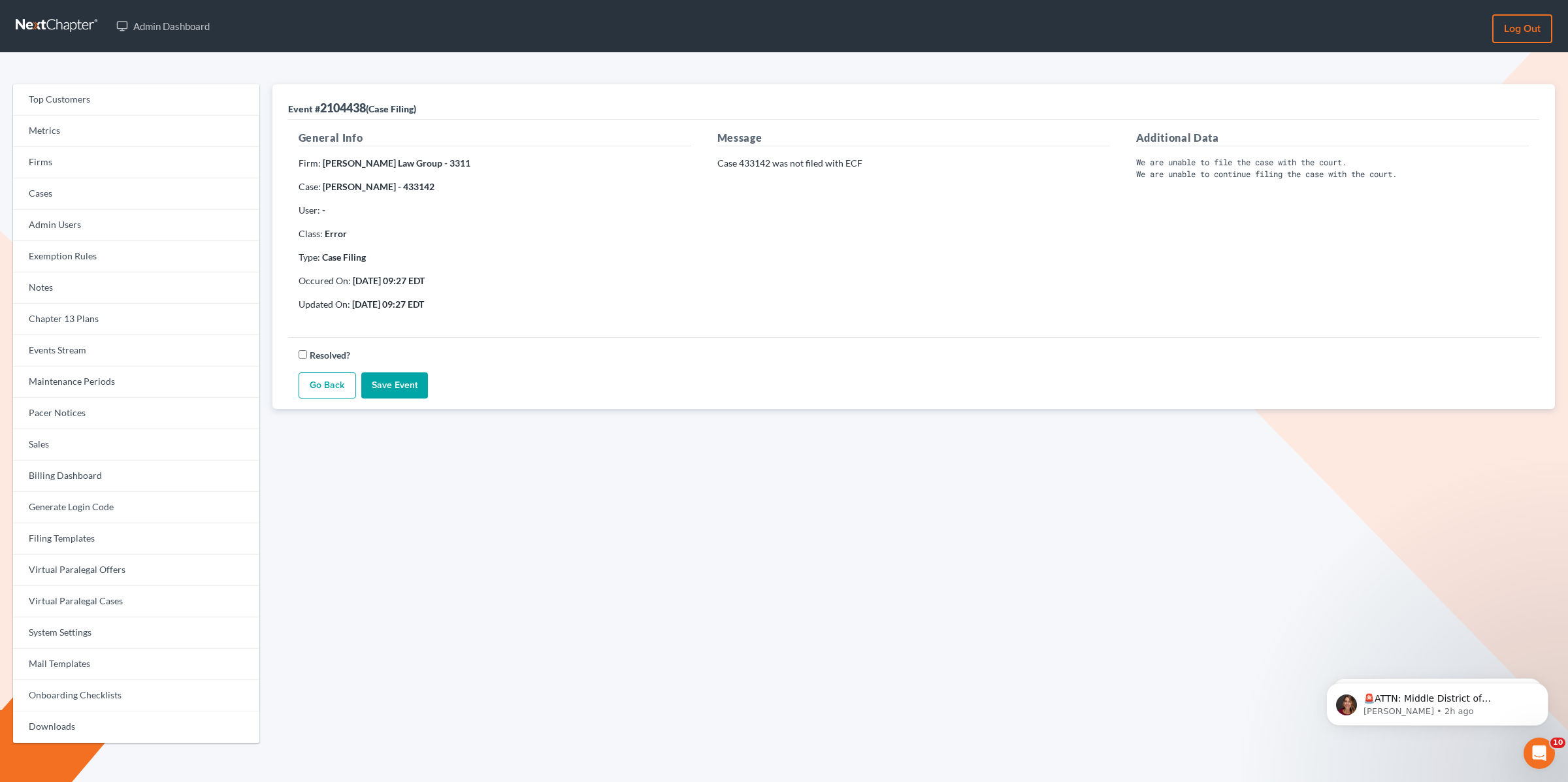
drag, startPoint x: 449, startPoint y: 189, endPoint x: 424, endPoint y: 191, distance: 25.1
click at [424, 191] on p "Case: [PERSON_NAME] - 433142" at bounding box center [495, 187] width 393 height 13
copy strong "433142"
drag, startPoint x: 454, startPoint y: 185, endPoint x: 425, endPoint y: 189, distance: 29.3
click at [425, 189] on p "Case: [PERSON_NAME] - 433142" at bounding box center [495, 187] width 393 height 13
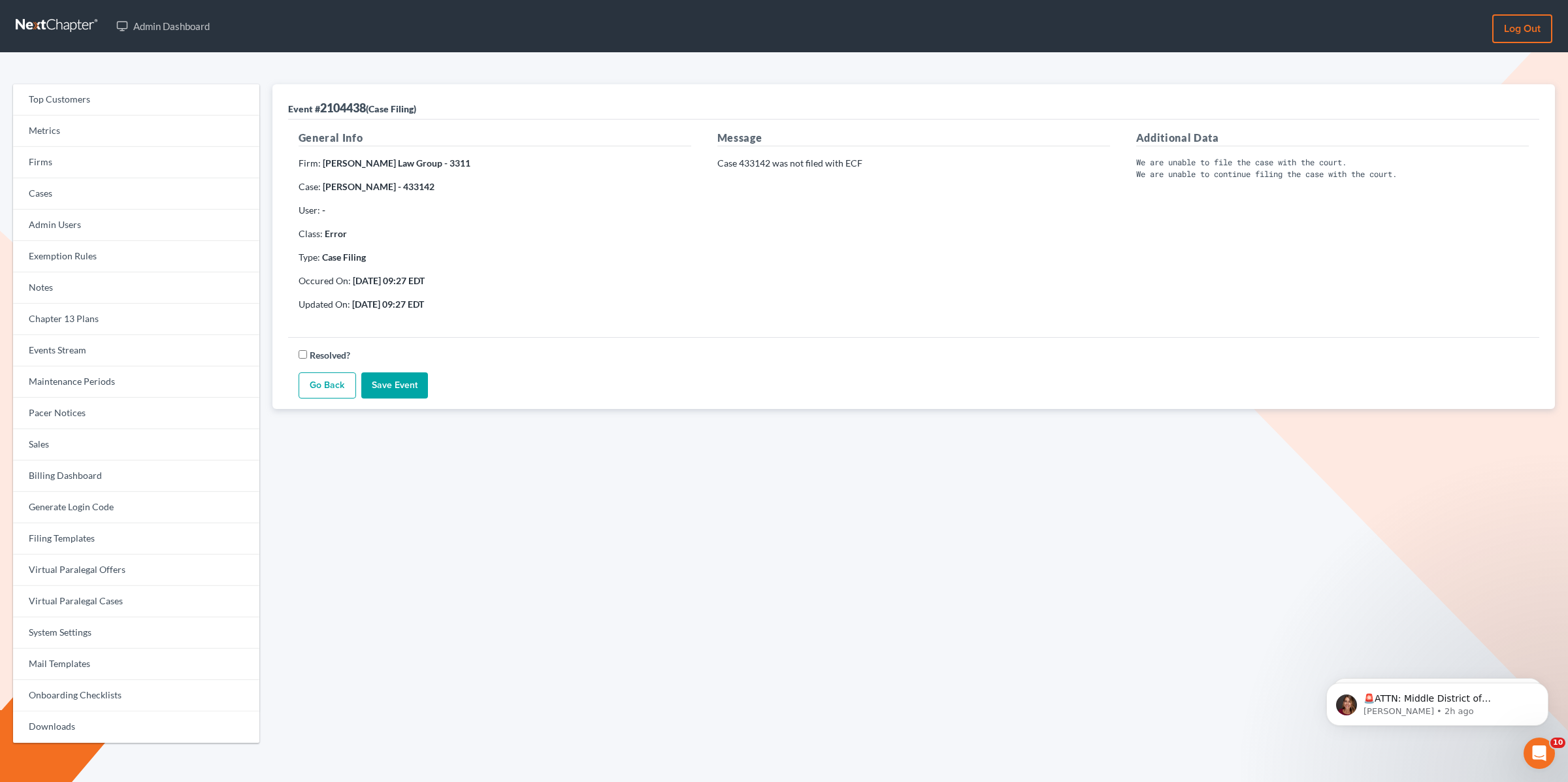
click at [365, 168] on strong "[PERSON_NAME] Law Group - 3311" at bounding box center [397, 163] width 148 height 11
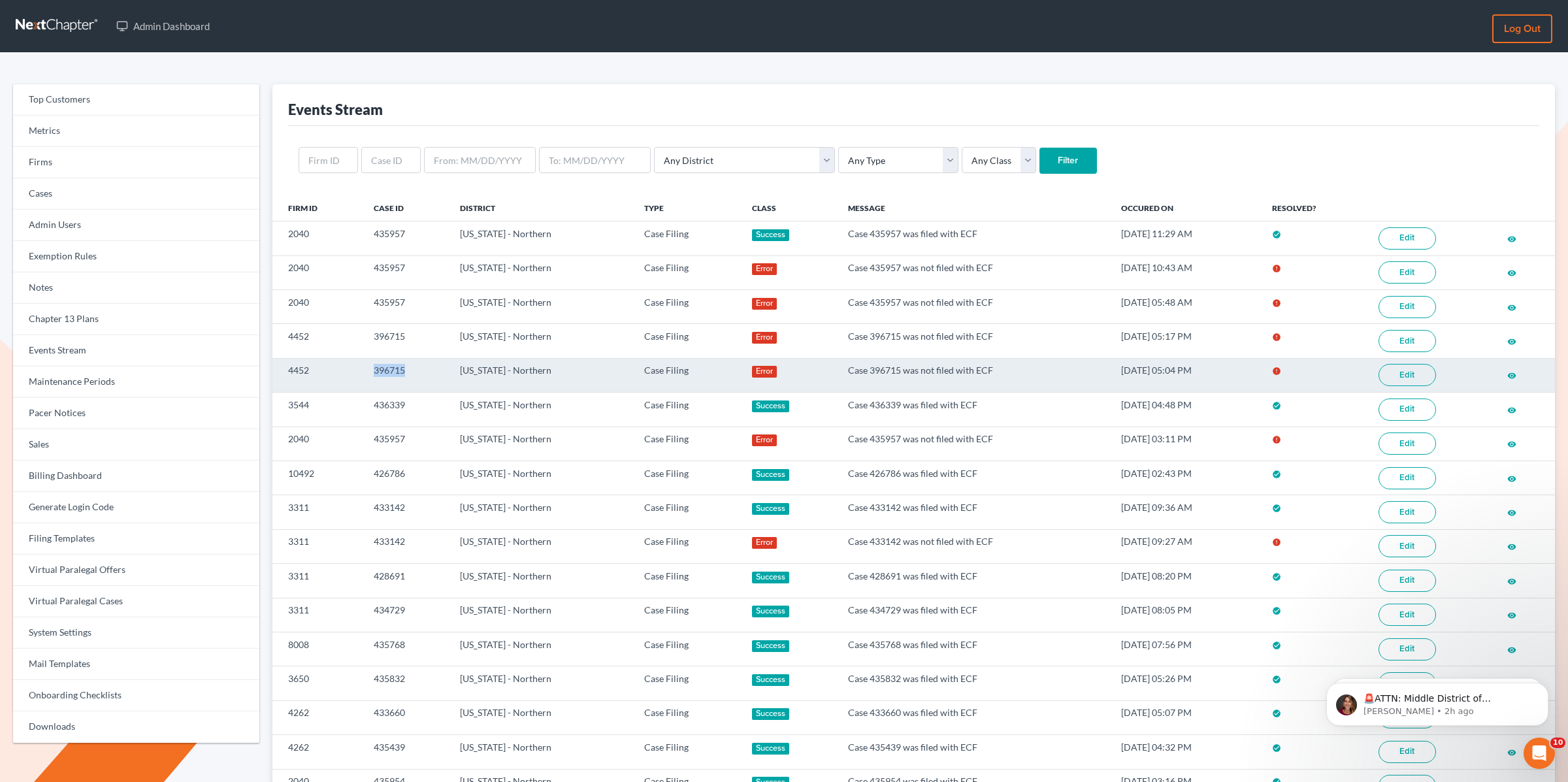
drag, startPoint x: 411, startPoint y: 372, endPoint x: 366, endPoint y: 374, distance: 45.0
click at [367, 374] on td "396715" at bounding box center [406, 375] width 85 height 34
copy td "396715"
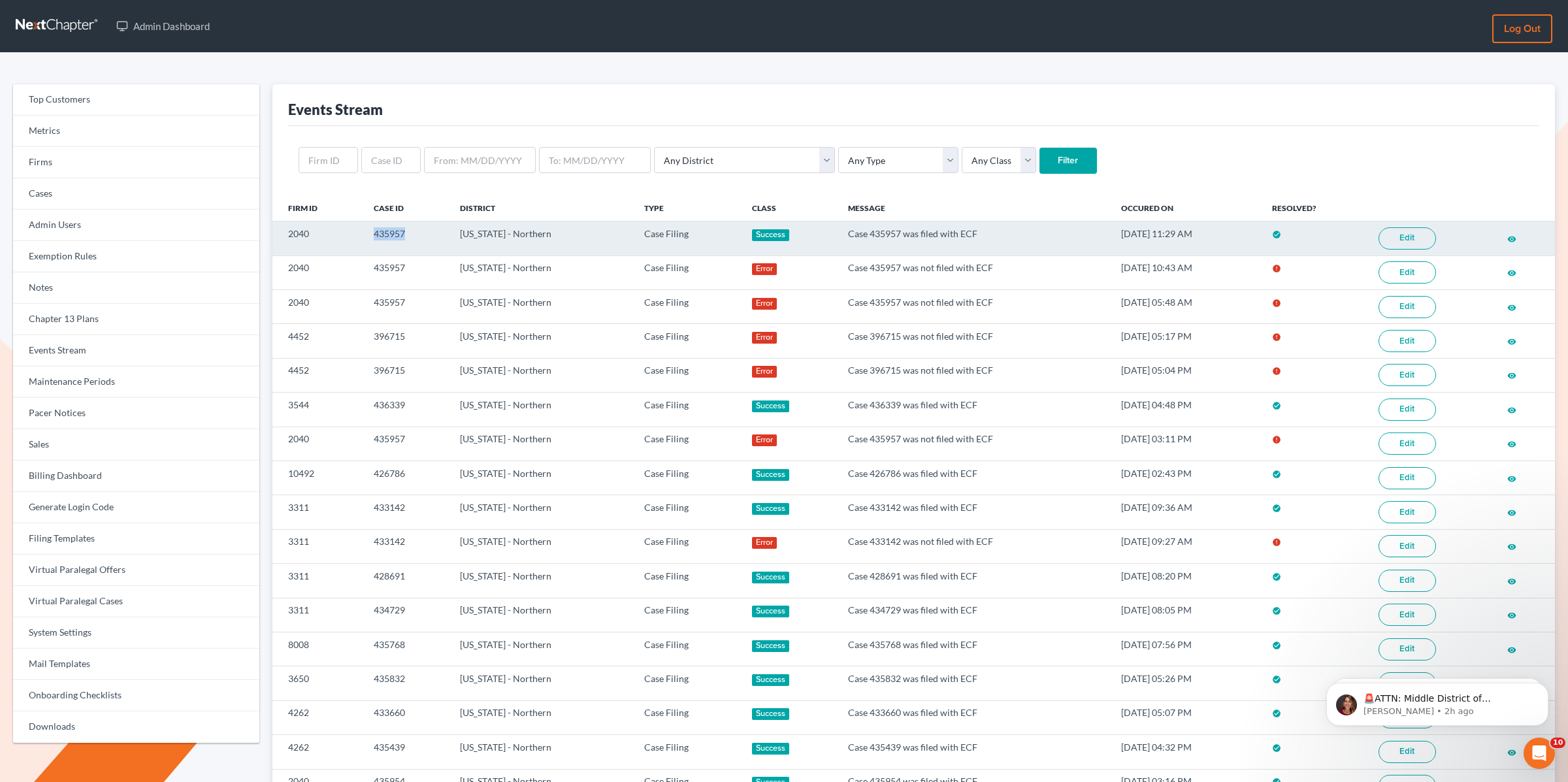
drag, startPoint x: 411, startPoint y: 232, endPoint x: 355, endPoint y: 235, distance: 56.1
click at [354, 236] on tr "2040 435957 Georgia - Northern Case Filing Success Case 435957 was filed with E…" at bounding box center [914, 239] width 1283 height 34
copy tr "435957"
click at [1515, 237] on icon "visibility" at bounding box center [1512, 239] width 9 height 9
